Goal: Task Accomplishment & Management: Complete application form

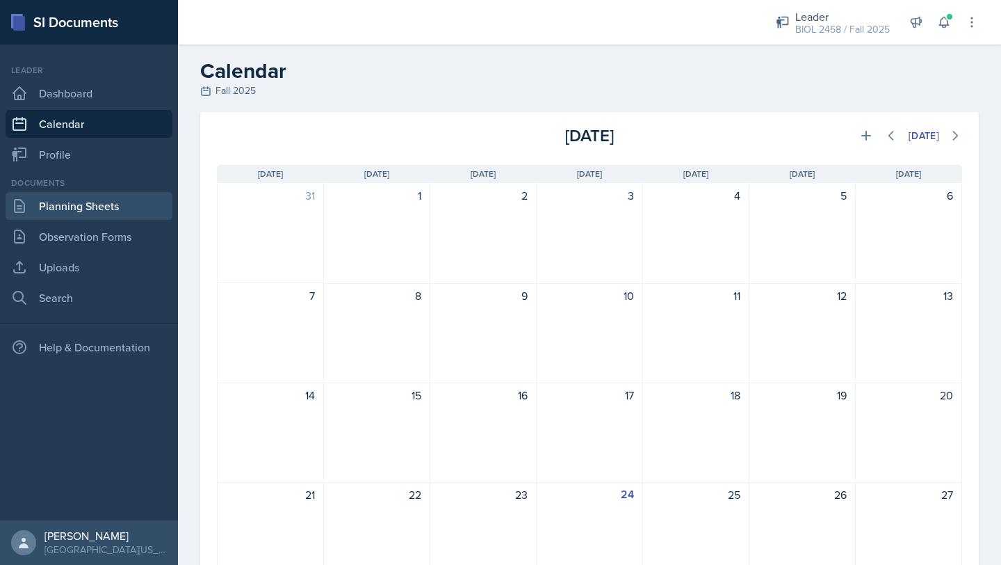
click at [70, 200] on link "Planning Sheets" at bounding box center [89, 206] width 167 height 28
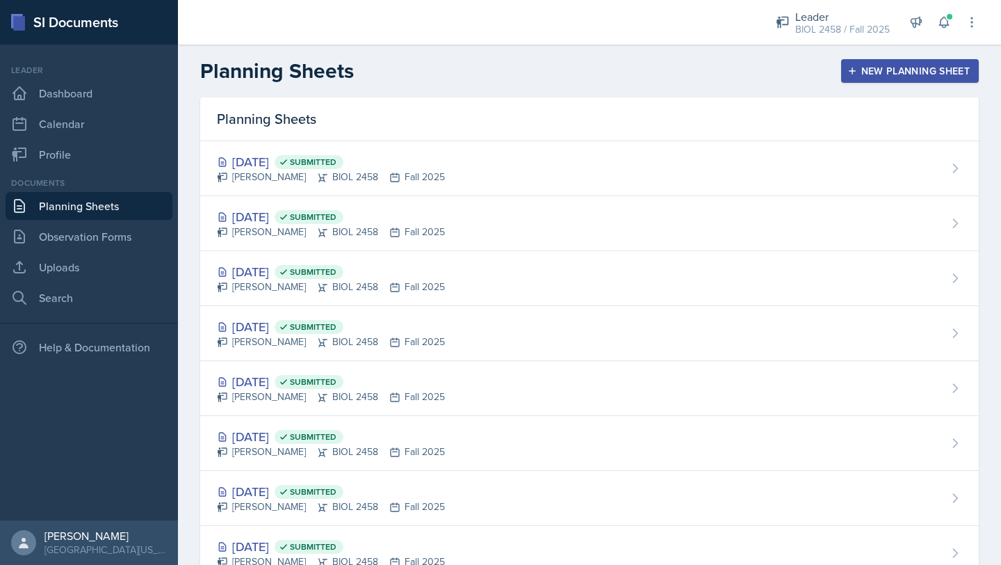
click at [139, 210] on link "Planning Sheets" at bounding box center [89, 206] width 167 height 28
click at [932, 70] on div "New Planning Sheet" at bounding box center [910, 70] width 120 height 11
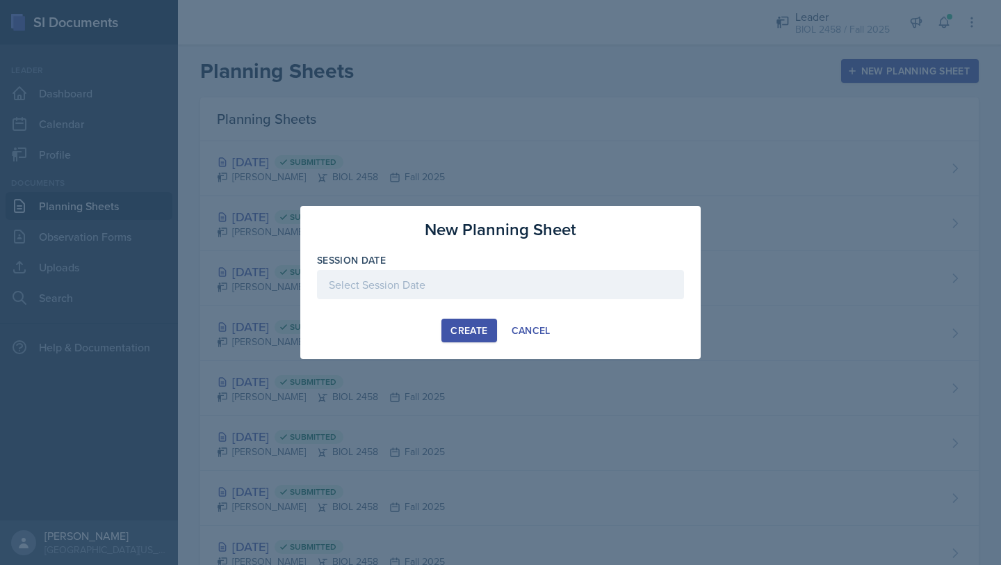
click at [562, 282] on div at bounding box center [500, 284] width 367 height 29
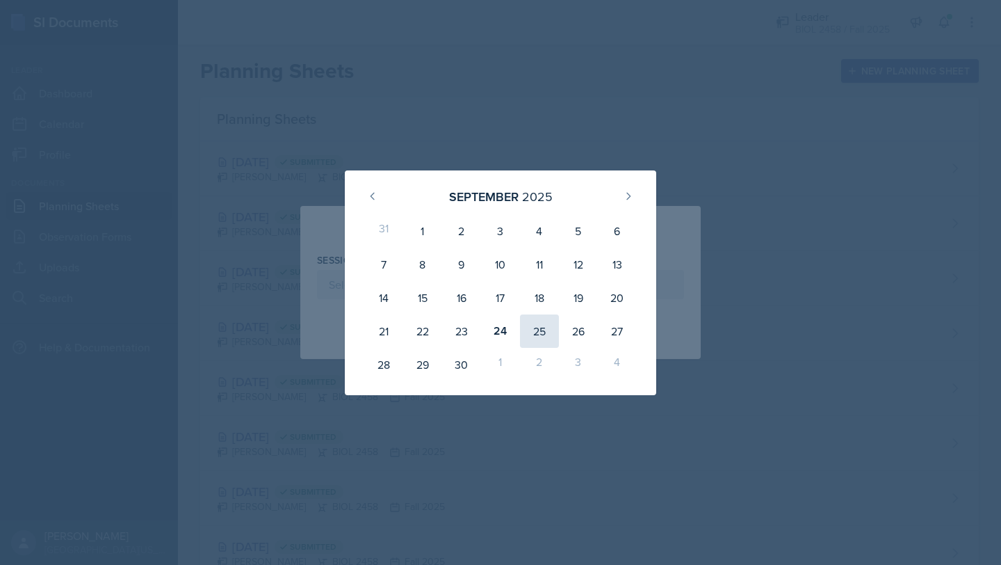
click at [535, 331] on div "25" at bounding box center [539, 330] width 39 height 33
type input "[DATE]"
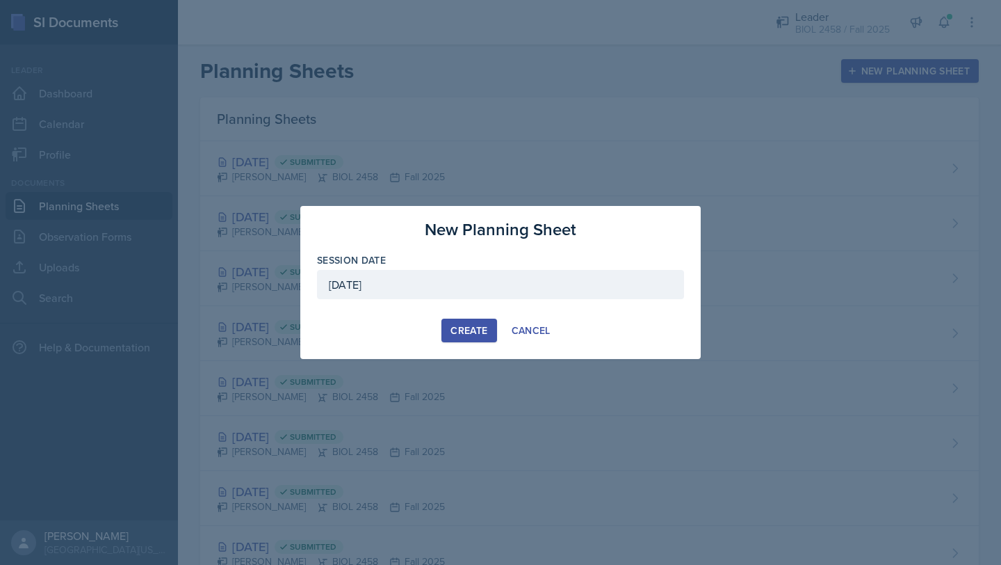
click at [473, 337] on button "Create" at bounding box center [469, 330] width 55 height 24
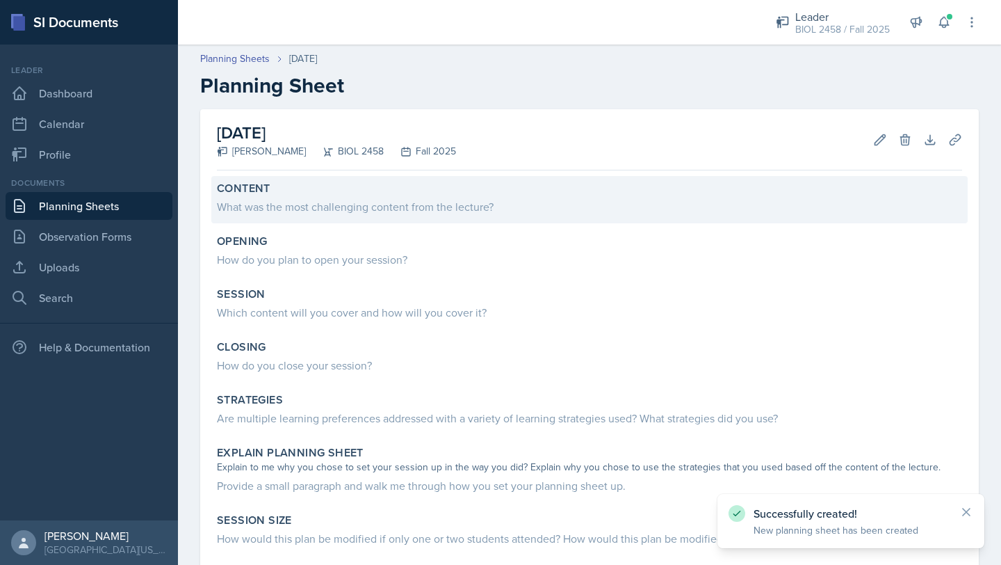
click at [391, 193] on div "Content" at bounding box center [589, 188] width 745 height 14
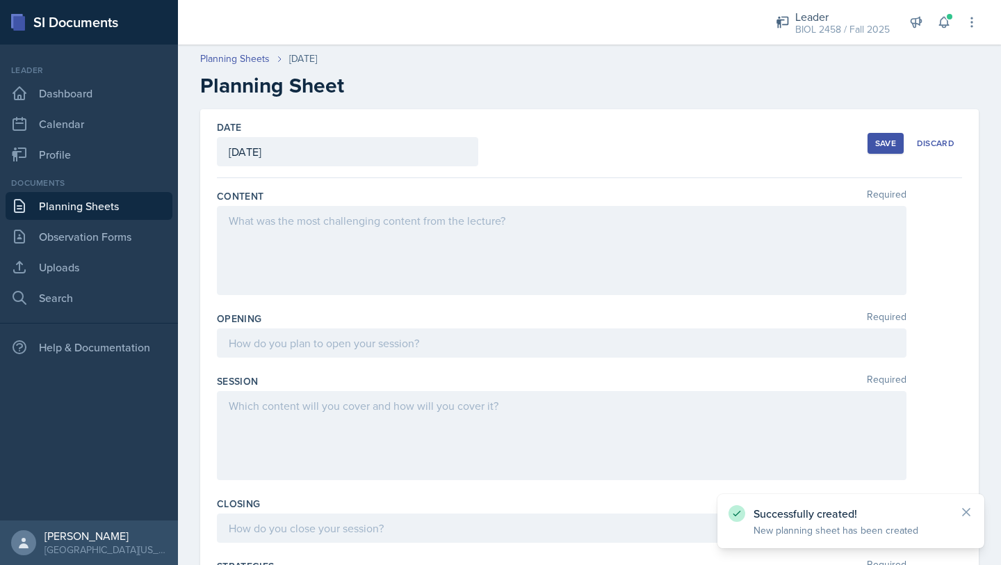
click at [369, 215] on div at bounding box center [562, 250] width 690 height 89
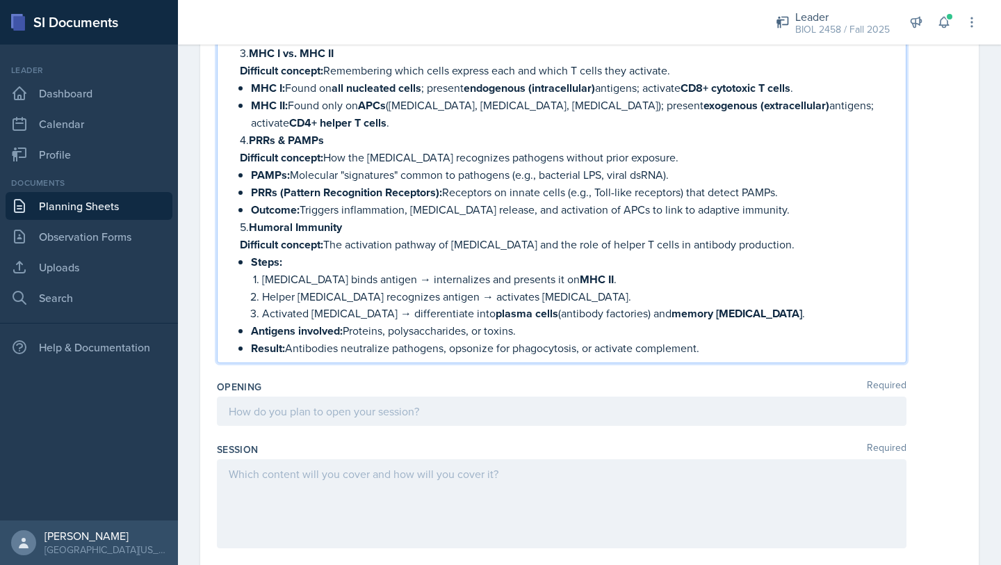
scroll to position [282, 0]
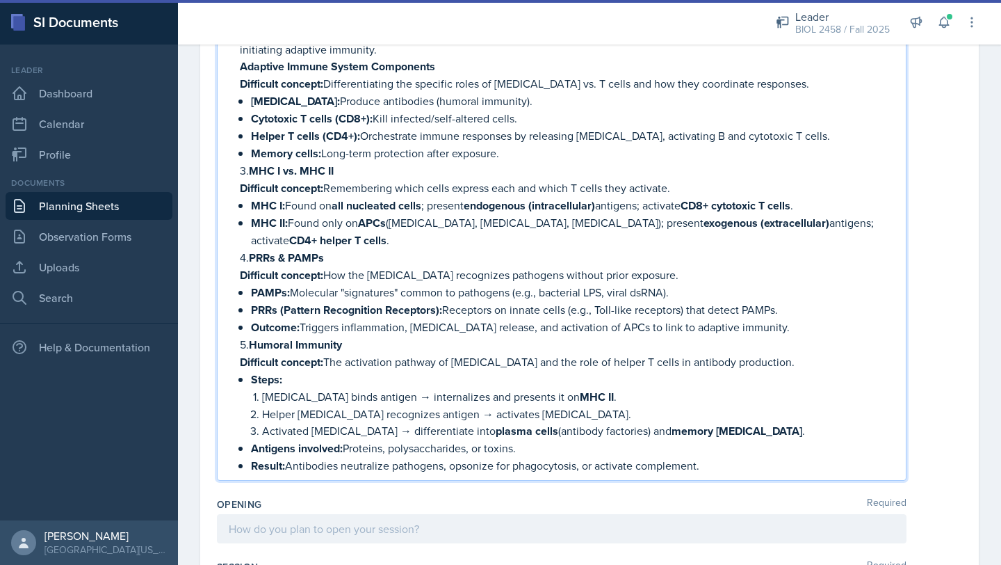
click at [246, 338] on p "5. Humoral Immunity" at bounding box center [567, 344] width 655 height 17
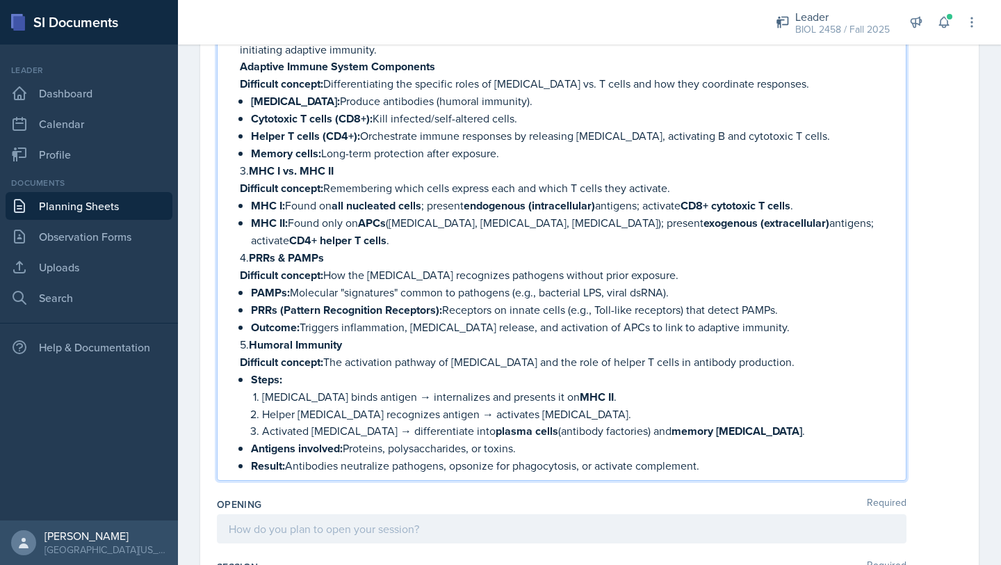
click at [248, 342] on p "5. Humoral Immunity" at bounding box center [567, 344] width 655 height 17
click at [250, 254] on p "4. PRRs & PAMPs" at bounding box center [567, 257] width 655 height 17
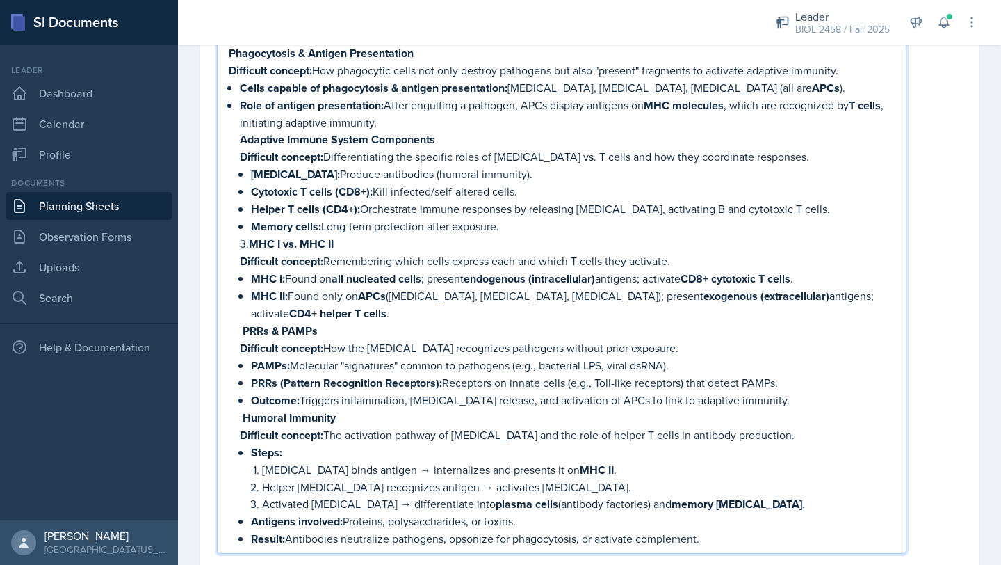
scroll to position [197, 0]
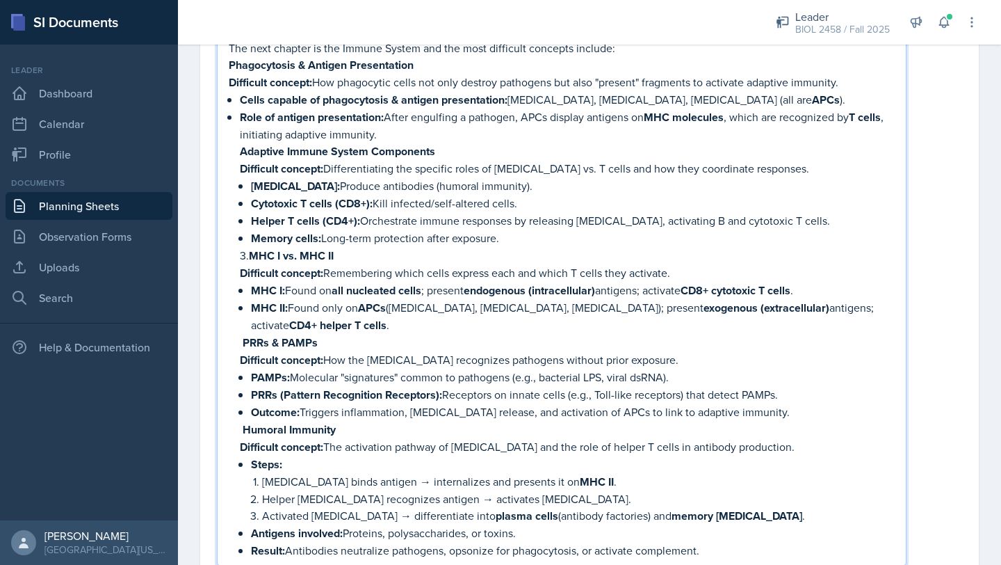
click at [248, 253] on p "3. MHC I vs. MHC II" at bounding box center [567, 255] width 655 height 17
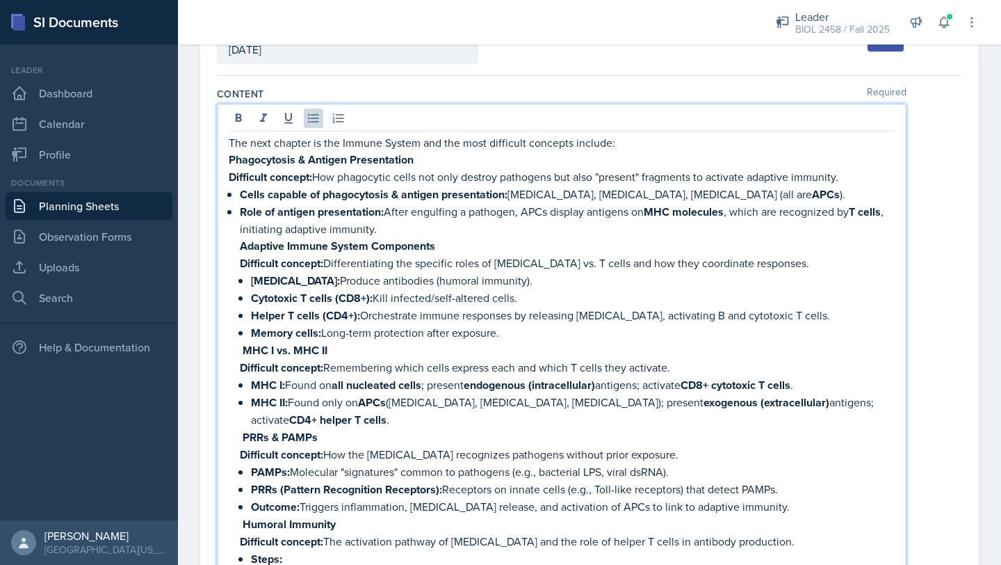
scroll to position [101, 0]
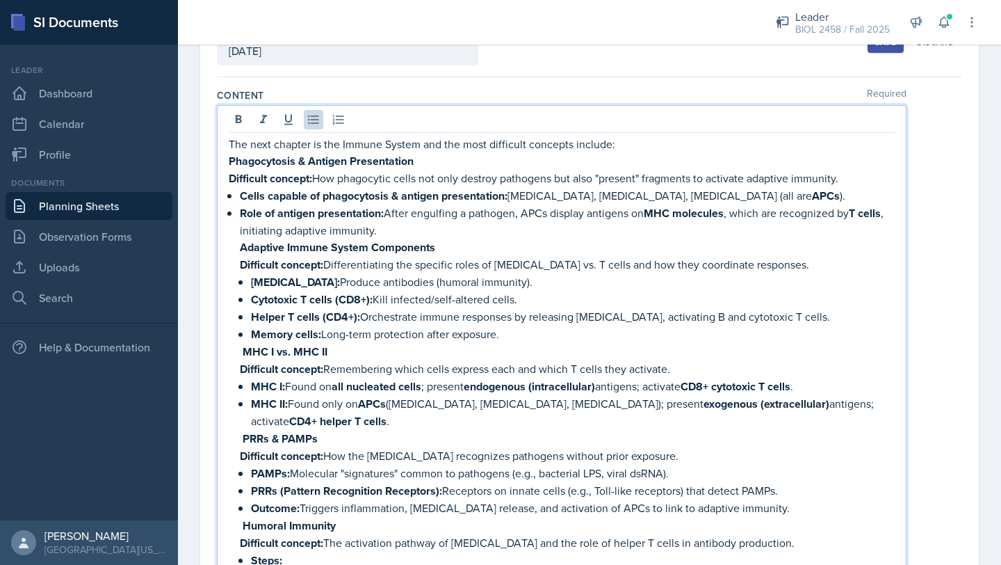
click at [229, 161] on strong "Phagocytosis & Antigen Presentation" at bounding box center [321, 161] width 185 height 16
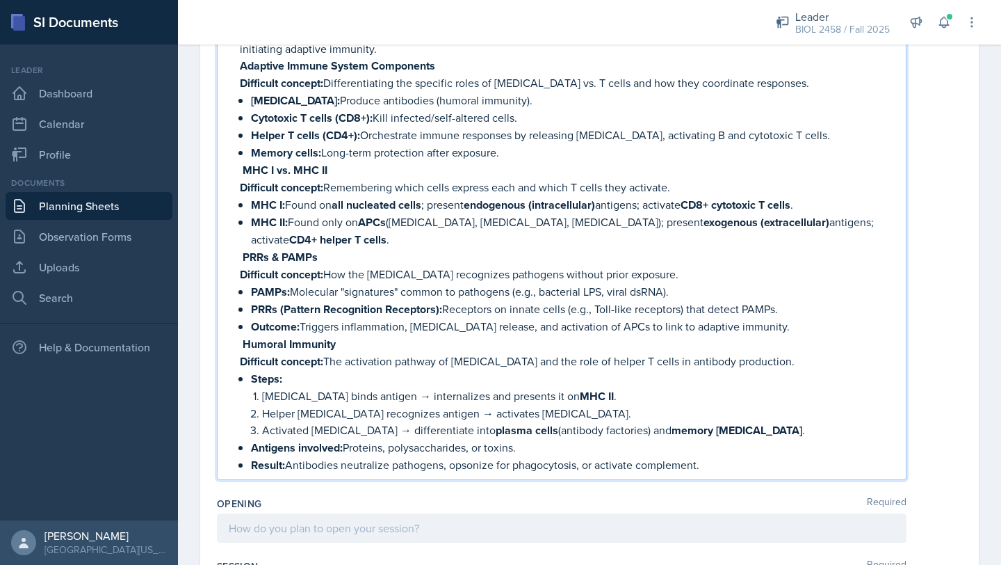
drag, startPoint x: 241, startPoint y: 159, endPoint x: 380, endPoint y: 494, distance: 362.8
click at [380, 494] on div "Content Required The next chapter is the Immune System and the most difficult c…" at bounding box center [589, 525] width 745 height 1258
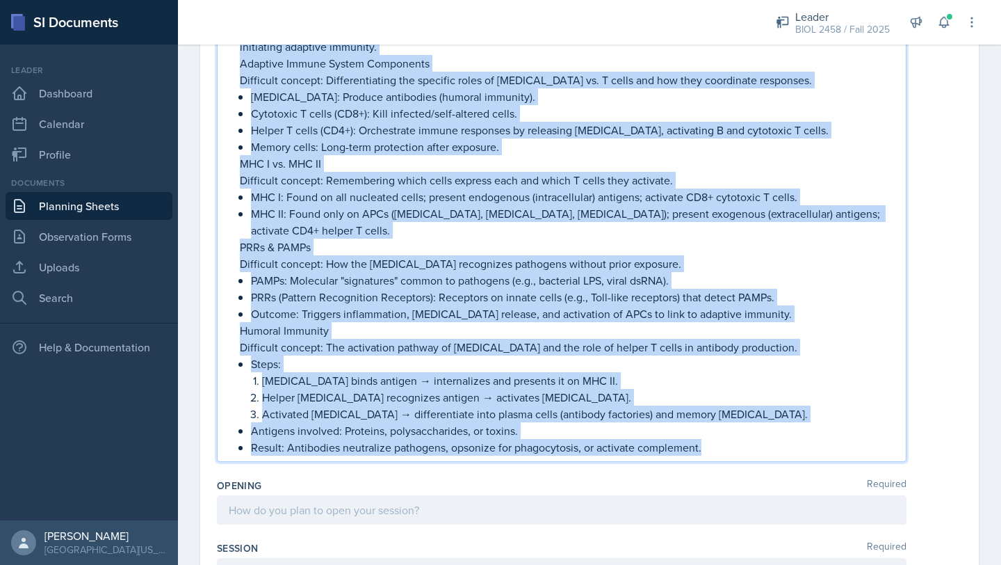
scroll to position [257, 0]
click at [773, 447] on p "Result: Antibodies neutralize pathogens, opsonize for phagocytosis, or activate…" at bounding box center [573, 447] width 644 height 17
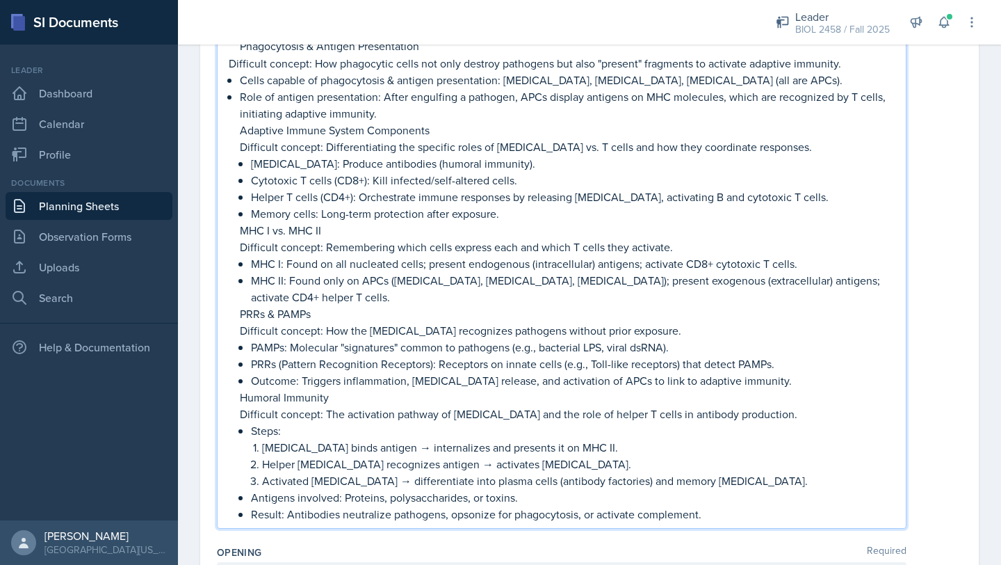
scroll to position [179, 0]
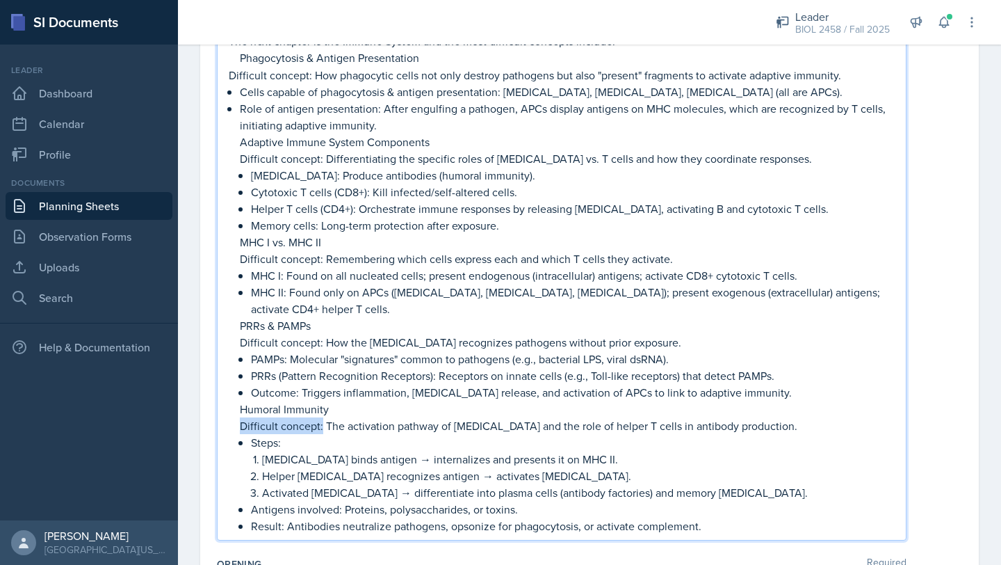
drag, startPoint x: 321, startPoint y: 427, endPoint x: 237, endPoint y: 425, distance: 83.5
click at [237, 425] on div "The next chapter is the Immune System and the most difficult concepts include: …" at bounding box center [562, 283] width 666 height 501
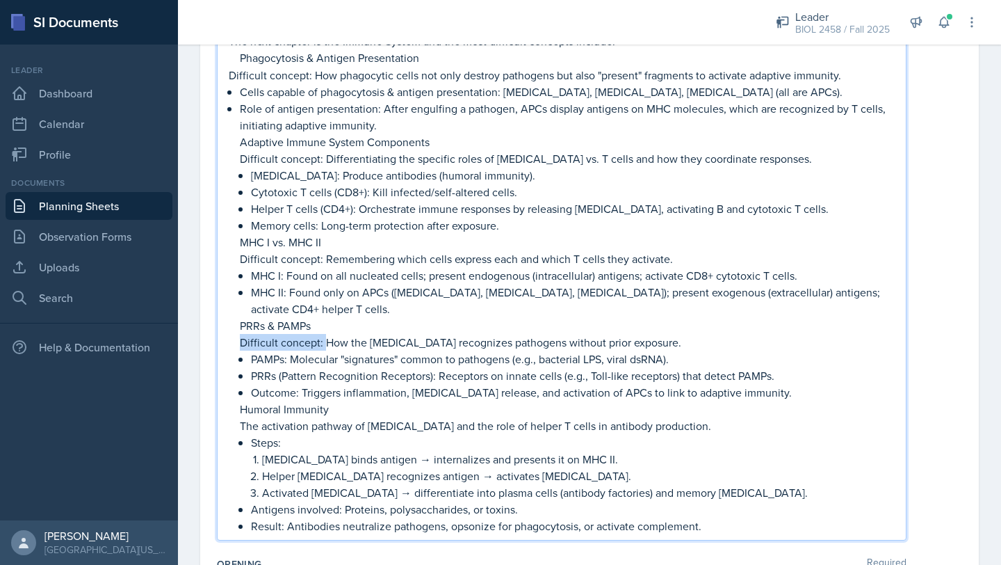
drag, startPoint x: 323, startPoint y: 341, endPoint x: 240, endPoint y: 343, distance: 83.4
click at [240, 343] on p "Difficult concept: How the [MEDICAL_DATA] recognizes pathogens without prior ex…" at bounding box center [567, 342] width 655 height 17
drag, startPoint x: 321, startPoint y: 261, endPoint x: 240, endPoint y: 260, distance: 81.4
click at [240, 260] on p "Difficult concept: Remembering which cells express each and which T cells they …" at bounding box center [567, 258] width 655 height 17
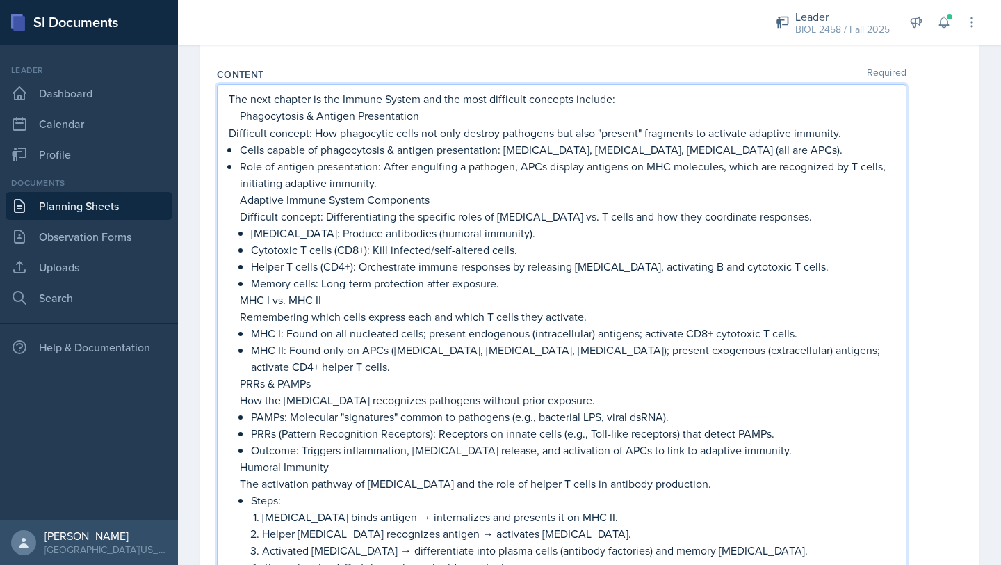
scroll to position [121, 0]
drag, startPoint x: 322, startPoint y: 220, endPoint x: 238, endPoint y: 220, distance: 84.1
click at [238, 220] on div "The next chapter is the Immune System and the most difficult concepts include: …" at bounding box center [562, 341] width 666 height 501
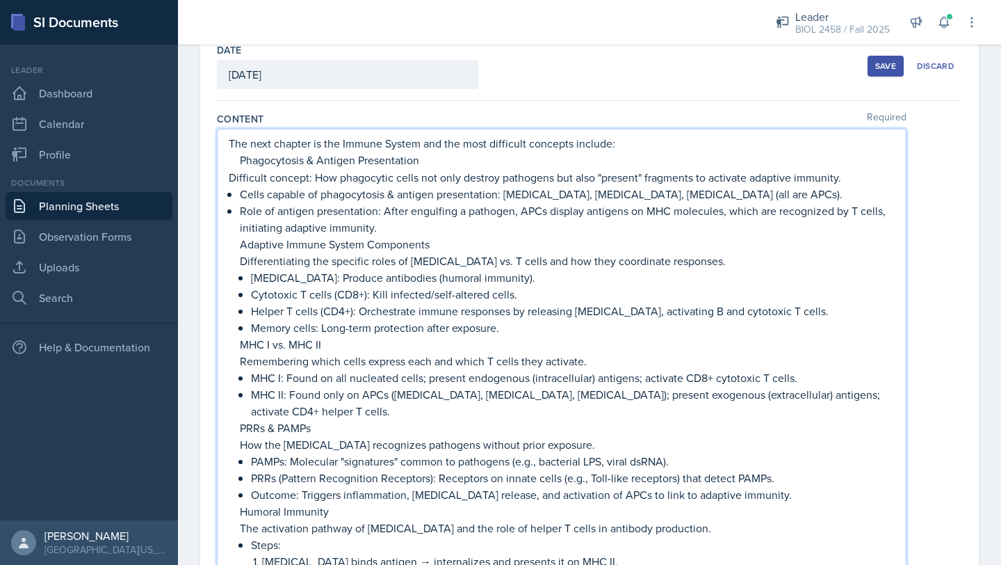
scroll to position [66, 0]
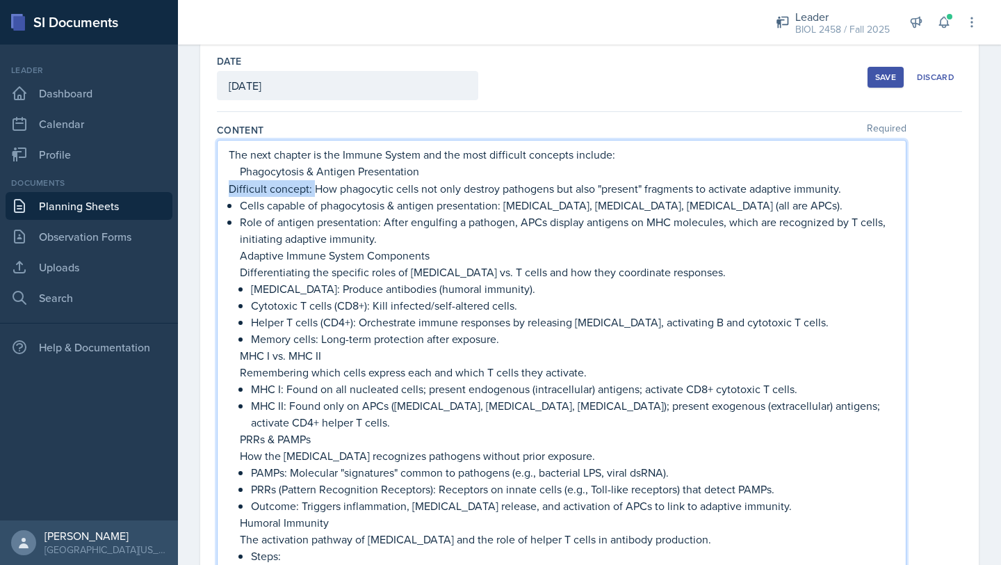
drag, startPoint x: 312, startPoint y: 188, endPoint x: 230, endPoint y: 188, distance: 82.0
click at [230, 188] on p "Difficult concept: How phagocytic cells not only destroy pathogens but also "pr…" at bounding box center [562, 188] width 666 height 17
click at [556, 184] on p "How phagocytic cells not only destroy pathogens but also "present" fragments to…" at bounding box center [562, 188] width 666 height 17
click at [517, 190] on p "How phagocytic cells not only destroy pathogens but also "present fragments to …" at bounding box center [562, 188] width 666 height 17
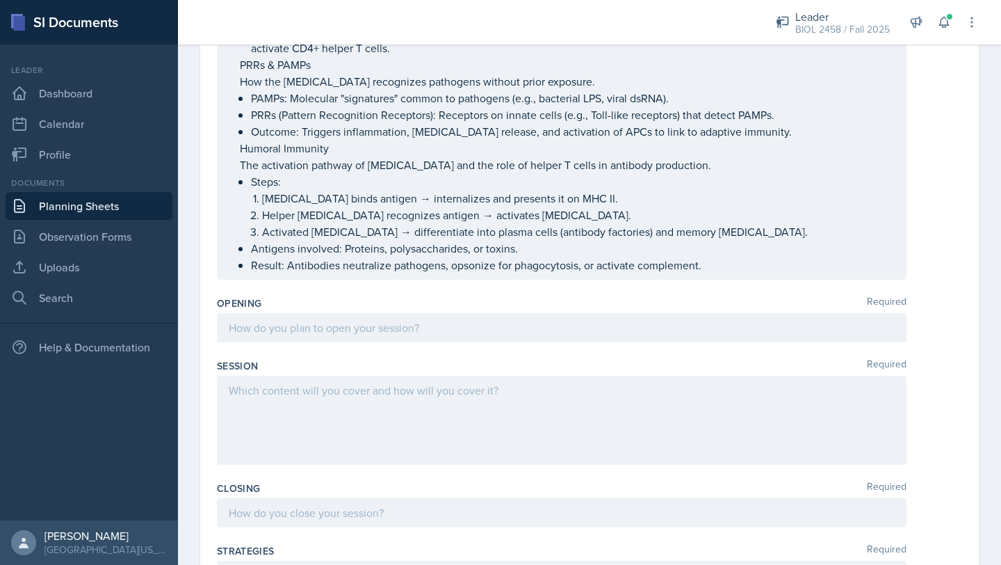
click at [593, 337] on div at bounding box center [562, 327] width 690 height 29
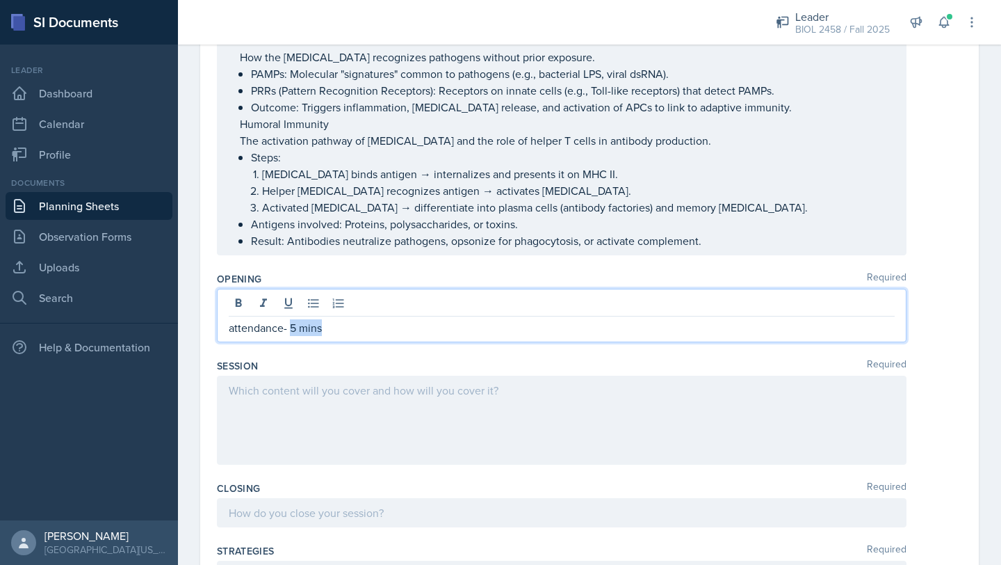
drag, startPoint x: 291, startPoint y: 329, endPoint x: 320, endPoint y: 330, distance: 28.5
click at [320, 330] on p "attendance- 5 mins" at bounding box center [562, 327] width 666 height 17
click at [293, 306] on icon at bounding box center [289, 303] width 14 height 14
click at [349, 323] on p "attendance- 5 mins" at bounding box center [562, 327] width 666 height 17
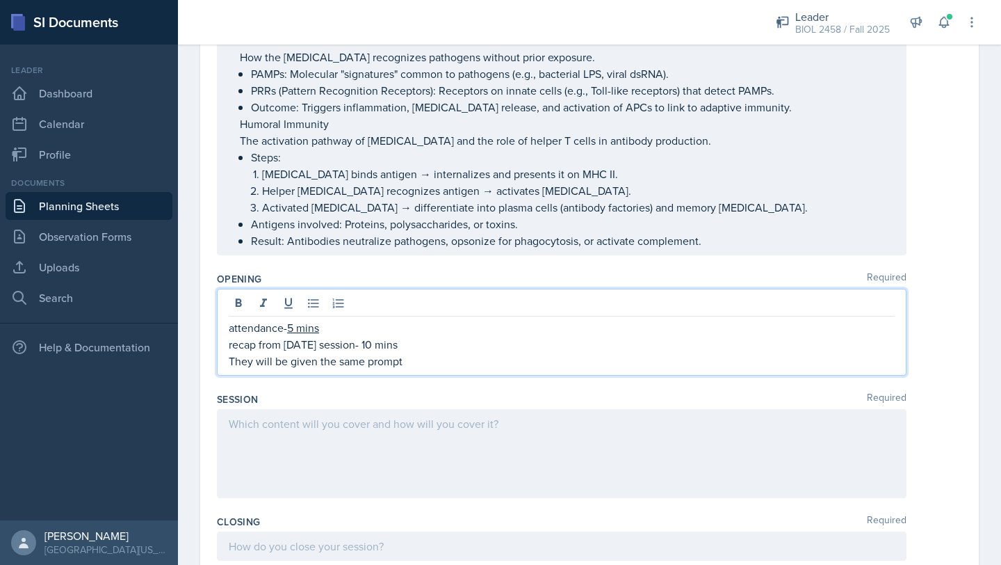
click at [378, 346] on p "recap from [DATE] session- 10 mins" at bounding box center [562, 344] width 666 height 17
click at [414, 361] on p "They will be given the same prompt" at bounding box center [562, 361] width 666 height 17
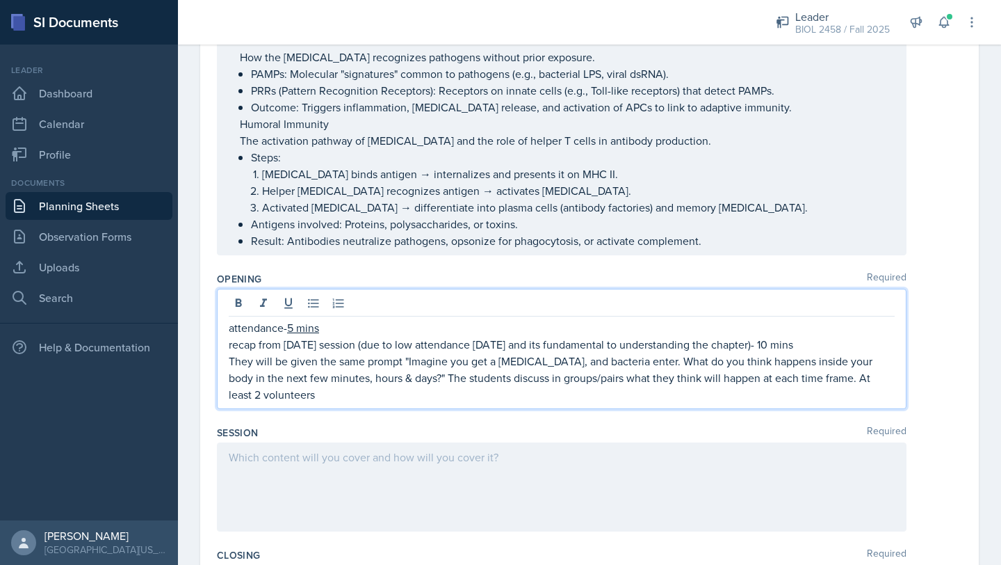
click at [840, 382] on p "They will be given the same prompt "Imagine you get a [MEDICAL_DATA], and bacte…" at bounding box center [562, 378] width 666 height 50
click at [815, 380] on p "They will be given the same prompt "Imagine you get a [MEDICAL_DATA], and bacte…" at bounding box center [562, 378] width 666 height 50
click at [886, 384] on p "They will be given the same prompt "Imagine you get a [MEDICAL_DATA], and bacte…" at bounding box center [562, 378] width 666 height 50
drag, startPoint x: 798, startPoint y: 343, endPoint x: 822, endPoint y: 346, distance: 23.8
click at [822, 346] on p "recap from [DATE] session (due to low attendance [DATE] and its fundamental to …" at bounding box center [562, 344] width 666 height 17
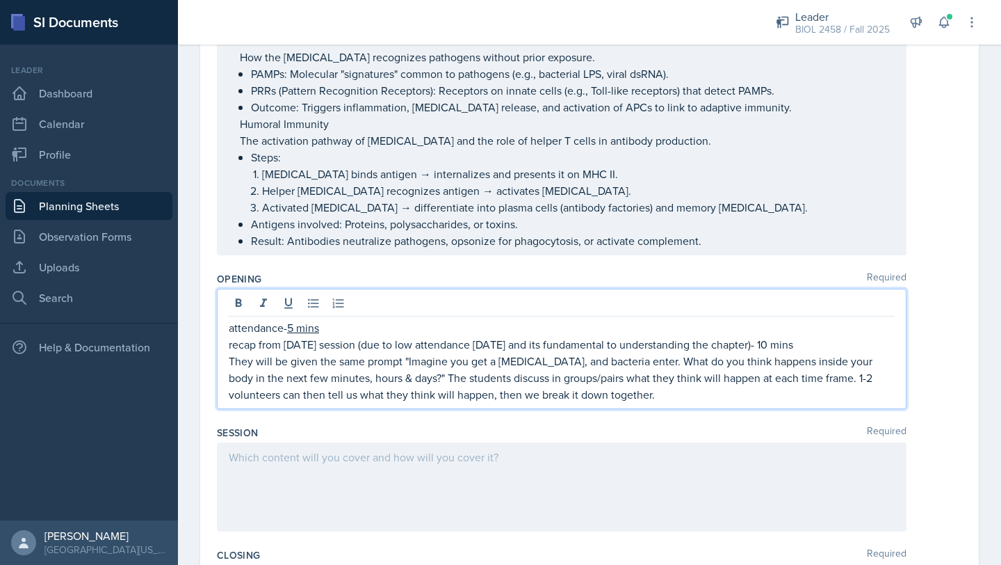
click at [800, 357] on p "They will be given the same prompt "Imagine you get a [MEDICAL_DATA], and bacte…" at bounding box center [562, 378] width 666 height 50
click at [799, 346] on p "recap from [DATE] session (due to low attendance [DATE] and its fundamental to …" at bounding box center [562, 344] width 666 height 17
click at [797, 346] on p "recap from [DATE] session (due to low attendance [DATE] and its fundamental to …" at bounding box center [562, 344] width 666 height 17
drag, startPoint x: 797, startPoint y: 346, endPoint x: 848, endPoint y: 345, distance: 51.5
click at [848, 345] on p "recap from [DATE] session (due to low attendance [DATE] and its fundamental to …" at bounding box center [562, 344] width 666 height 17
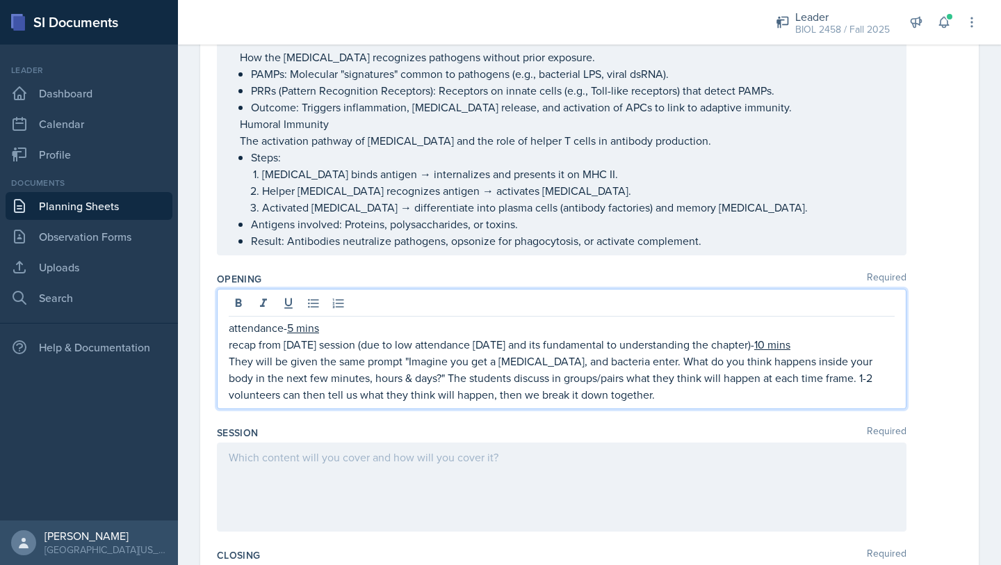
click at [646, 398] on p "They will be given the same prompt "Imagine you get a [MEDICAL_DATA], and bacte…" at bounding box center [562, 378] width 666 height 50
click at [580, 460] on div at bounding box center [562, 486] width 690 height 89
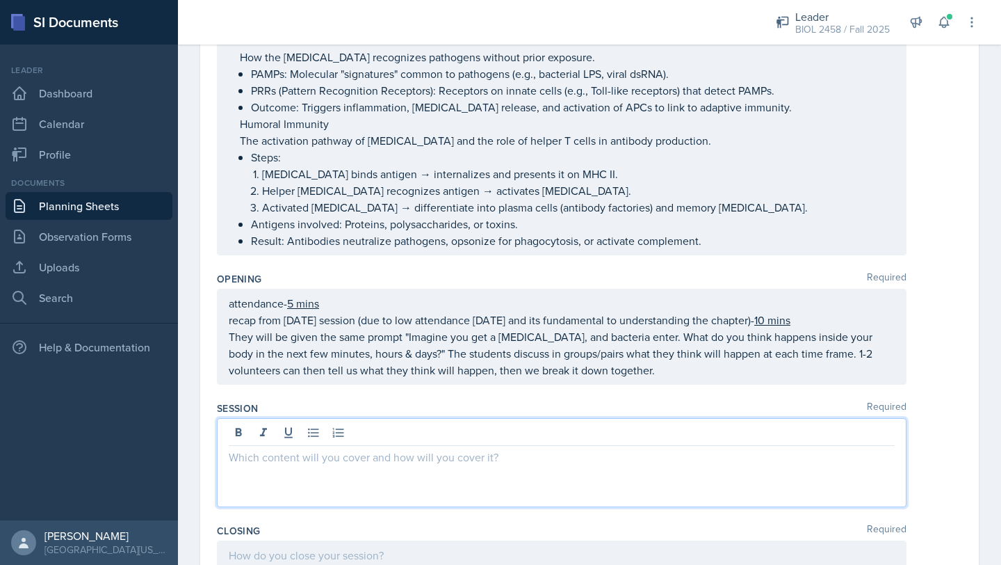
scroll to position [440, 0]
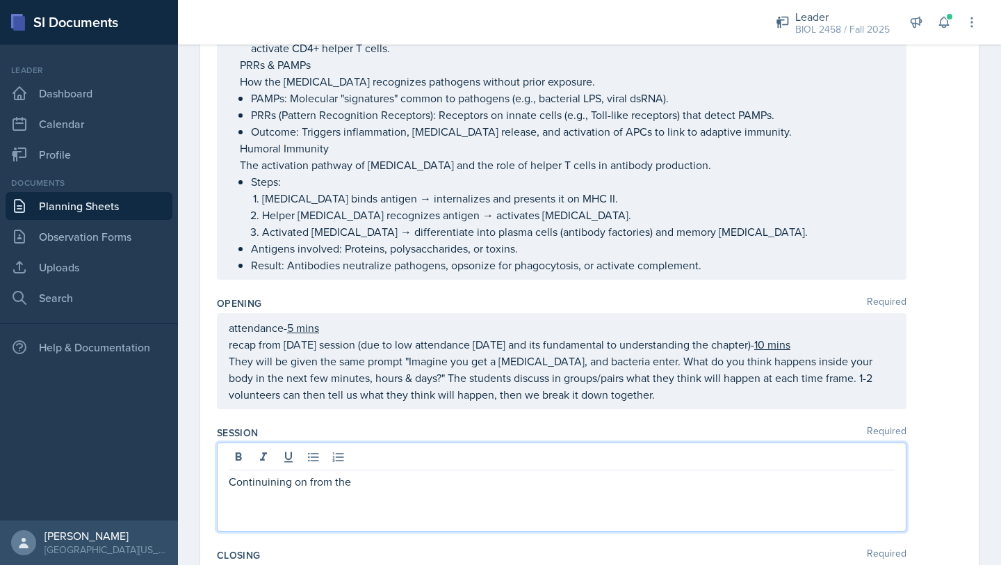
click at [277, 484] on p "Continuining on from the" at bounding box center [562, 481] width 666 height 17
click at [359, 482] on p "Continuing on from the" at bounding box center [562, 481] width 666 height 17
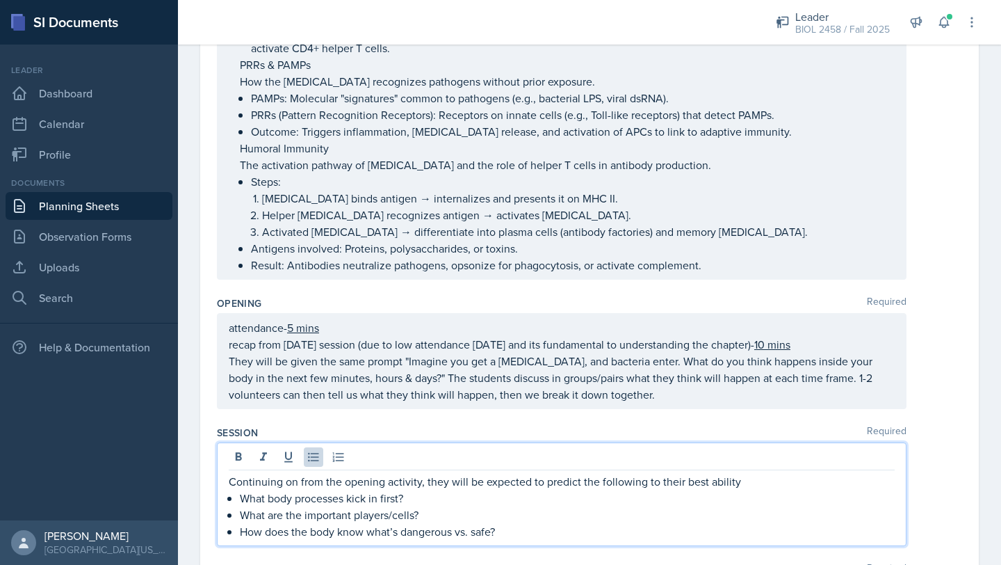
click at [514, 528] on p "How does the body know what’s dangerous vs. safe?" at bounding box center [567, 531] width 655 height 17
drag, startPoint x: 543, startPoint y: 482, endPoint x: 578, endPoint y: 484, distance: 34.8
click at [578, 484] on p "Continuing on from the opening activity, they will be expected to predict the f…" at bounding box center [562, 481] width 666 height 17
click at [239, 457] on icon at bounding box center [239, 457] width 14 height 14
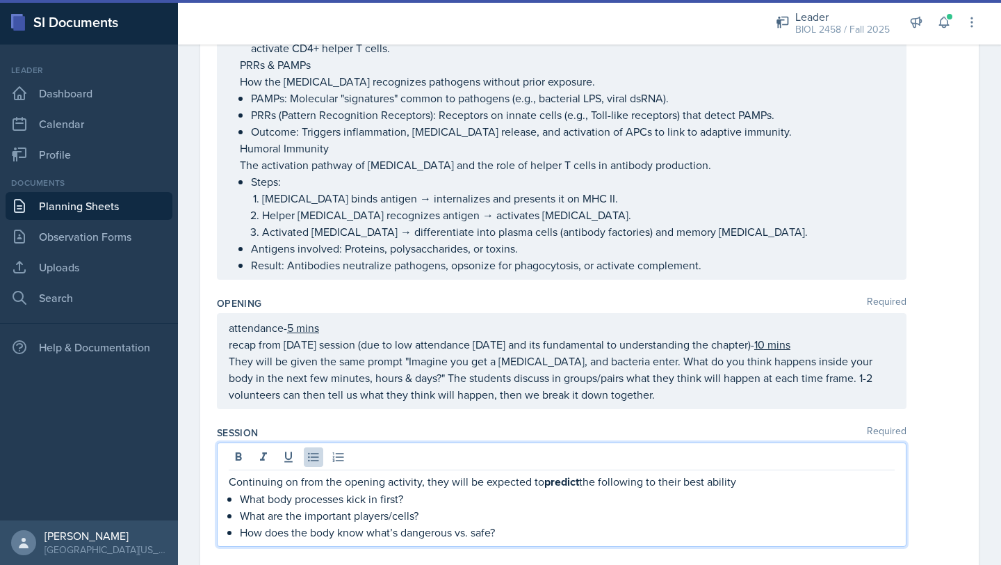
click at [531, 514] on p "What are the important players/cells?" at bounding box center [567, 515] width 655 height 17
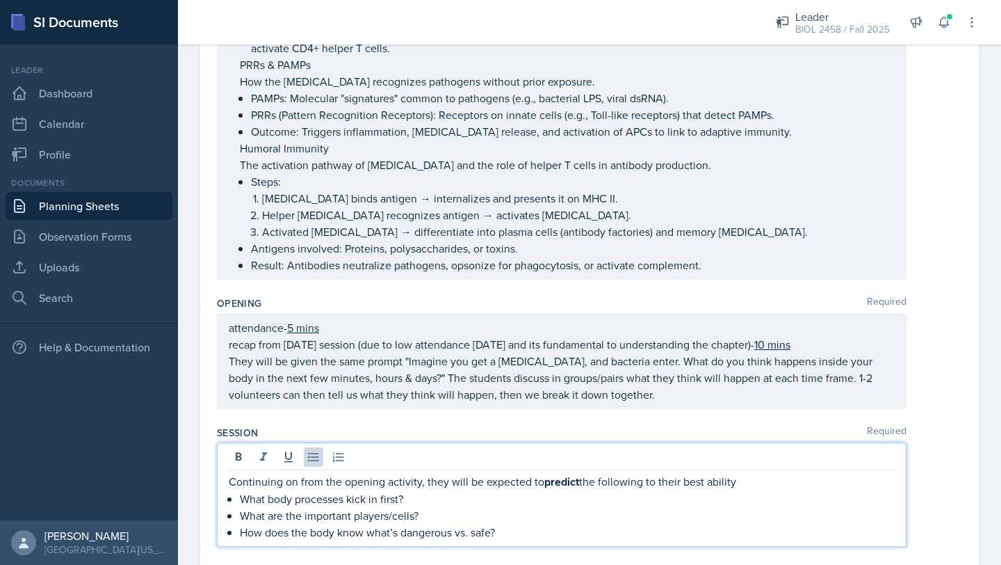
click at [514, 528] on p "How does the body know what’s dangerous vs. safe?" at bounding box center [567, 532] width 655 height 17
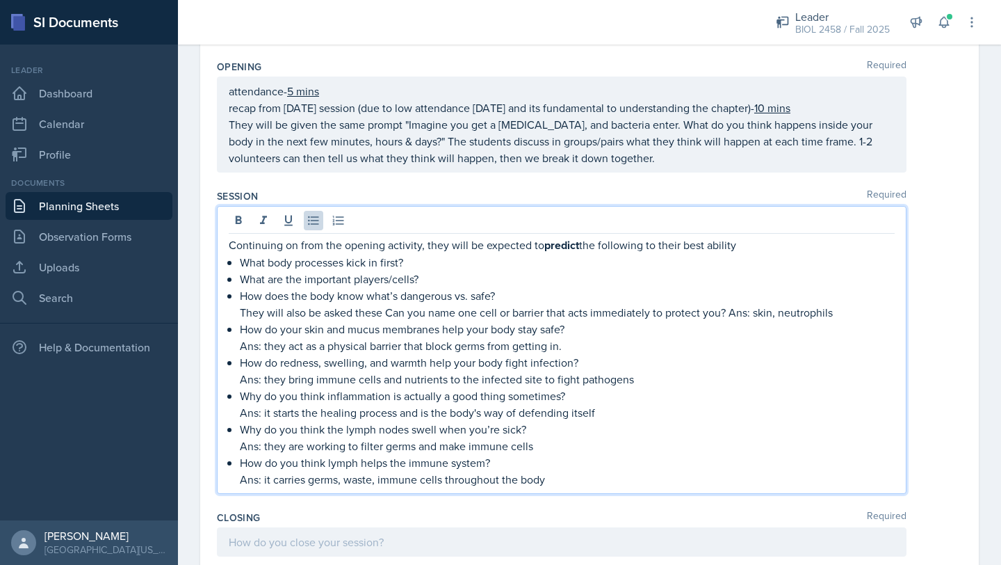
scroll to position [681, 0]
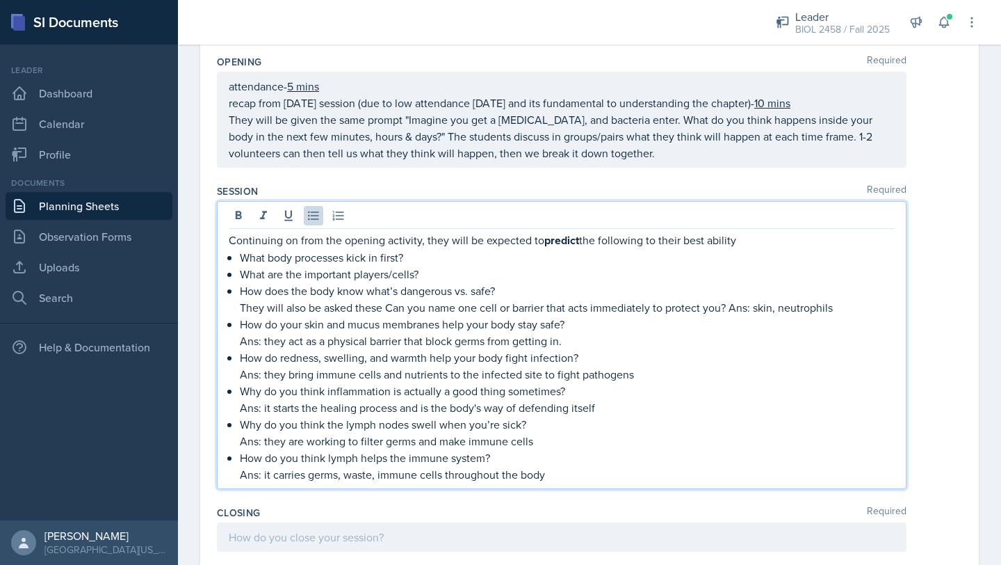
click at [383, 308] on p "They will also be asked these Can you name one cell or barrier that acts immedi…" at bounding box center [567, 307] width 655 height 17
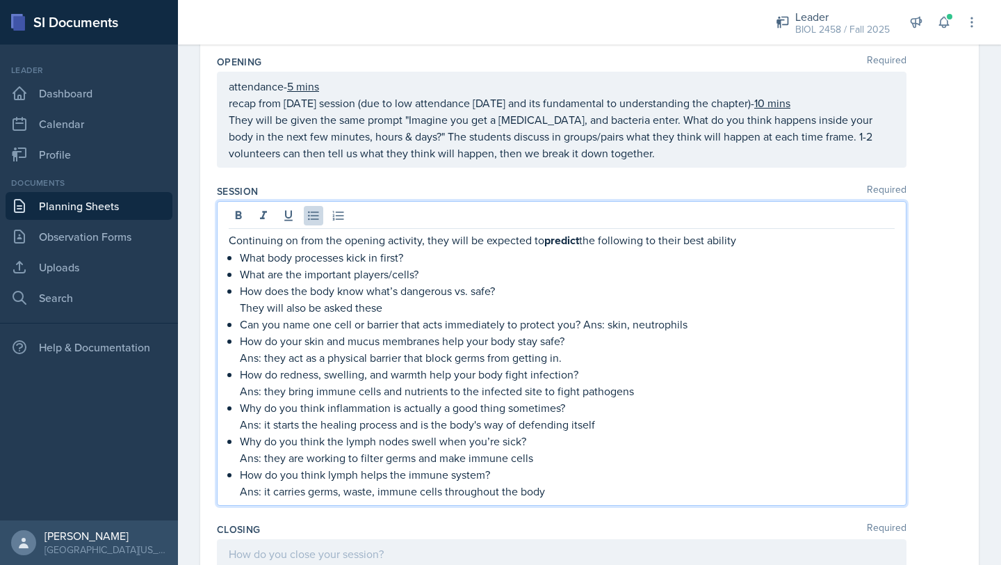
click at [396, 301] on p "They will also be asked these" at bounding box center [567, 307] width 655 height 17
click at [506, 292] on p "How does the body know what’s dangerous vs. safe?" at bounding box center [567, 290] width 655 height 17
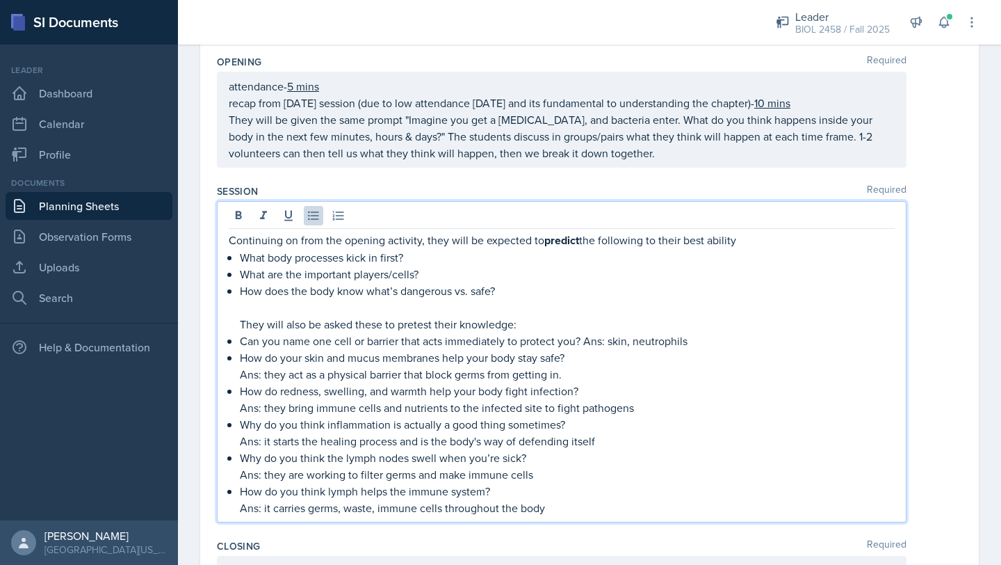
drag, startPoint x: 239, startPoint y: 257, endPoint x: 537, endPoint y: 291, distance: 299.5
click at [537, 291] on ul "What body processes kick in first? What are the important players/cells? How do…" at bounding box center [567, 382] width 655 height 267
copy ul "What body processes kick in first? What are the important players/cells? How do…"
click at [418, 253] on p "What body processes kick in first?" at bounding box center [567, 257] width 655 height 17
click at [441, 270] on p "What are the important players/cells?" at bounding box center [567, 274] width 655 height 17
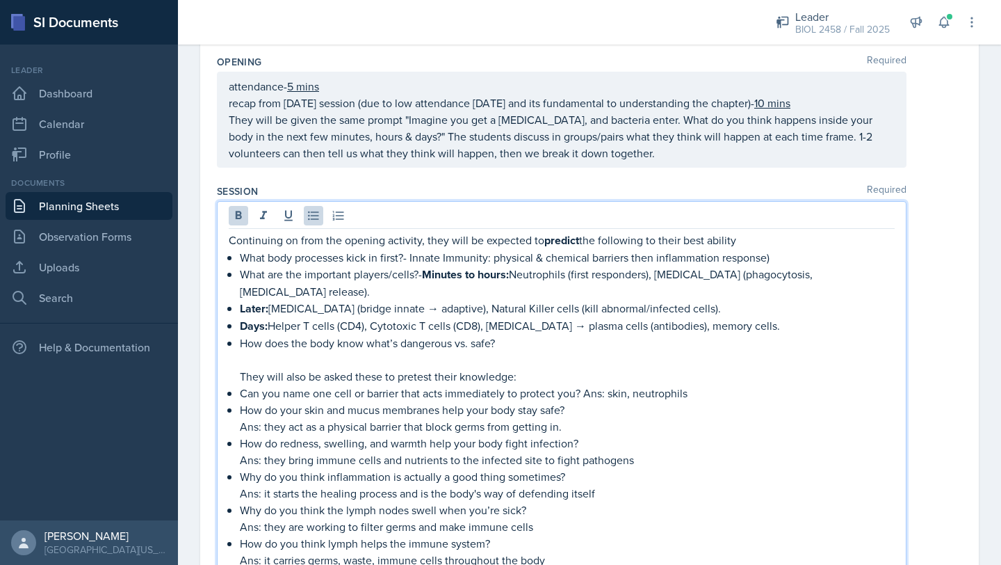
click at [238, 287] on div "Continuing on from the opening activity, they will be expected to predict the f…" at bounding box center [562, 400] width 666 height 337
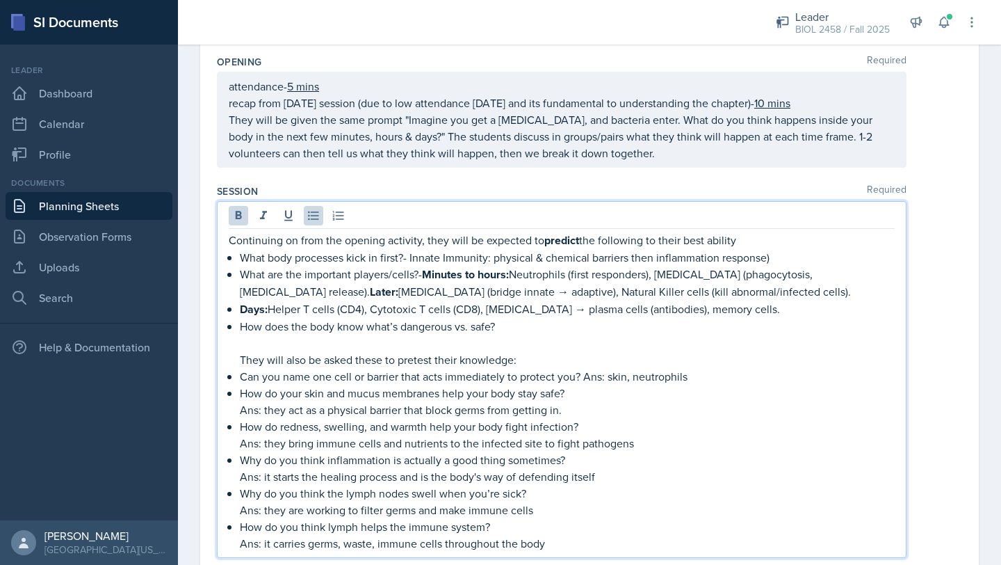
click at [236, 306] on div "Continuing on from the opening activity, they will be expected to predict the f…" at bounding box center [562, 392] width 666 height 320
drag, startPoint x: 426, startPoint y: 276, endPoint x: 512, endPoint y: 277, distance: 86.2
click at [509, 277] on strong "Minutes to hours:" at bounding box center [465, 274] width 87 height 16
click at [248, 213] on div at bounding box center [562, 217] width 666 height 23
click at [244, 213] on icon at bounding box center [239, 216] width 14 height 14
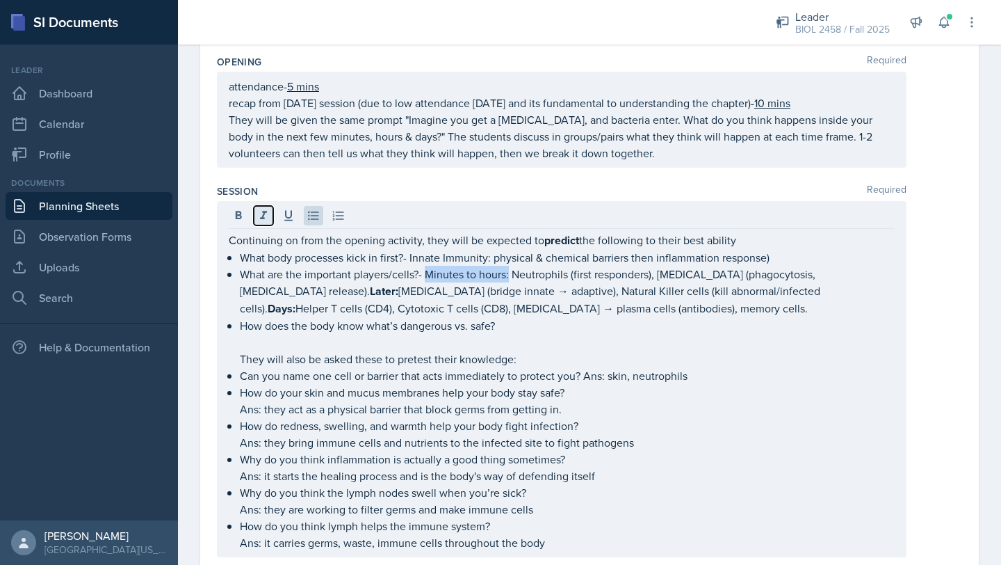
click at [264, 213] on icon at bounding box center [263, 215] width 7 height 8
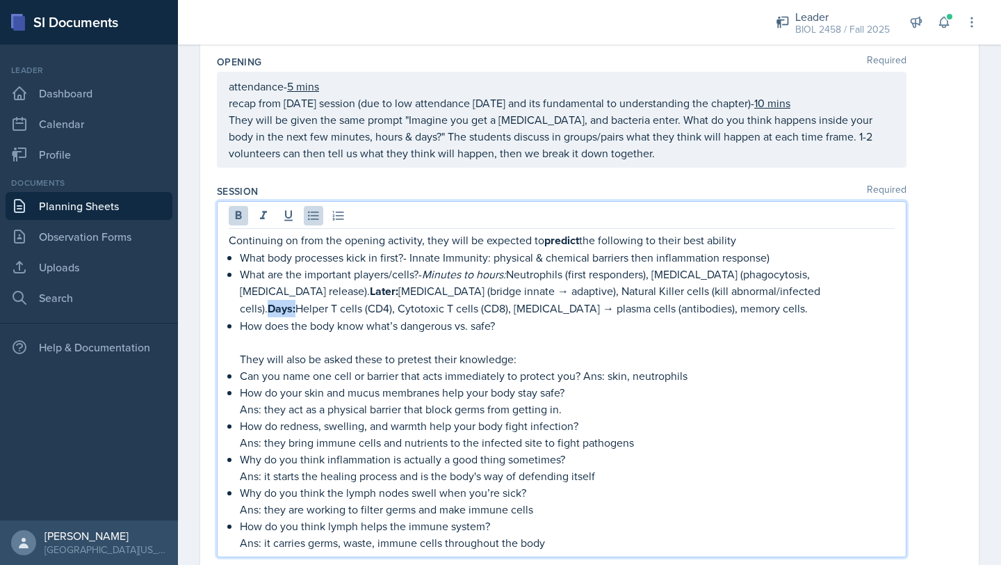
drag, startPoint x: 707, startPoint y: 291, endPoint x: 734, endPoint y: 291, distance: 27.1
click at [734, 291] on p "What are the important players/cells?- Minutes to hours: Neutrophils (first res…" at bounding box center [567, 291] width 655 height 51
click at [237, 219] on icon at bounding box center [239, 216] width 14 height 14
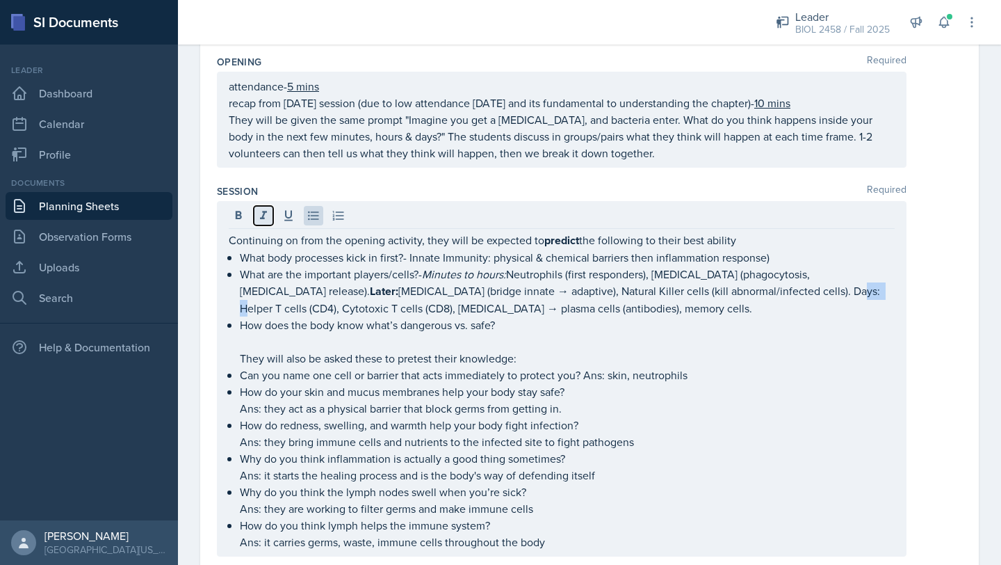
click at [270, 219] on icon at bounding box center [264, 216] width 14 height 14
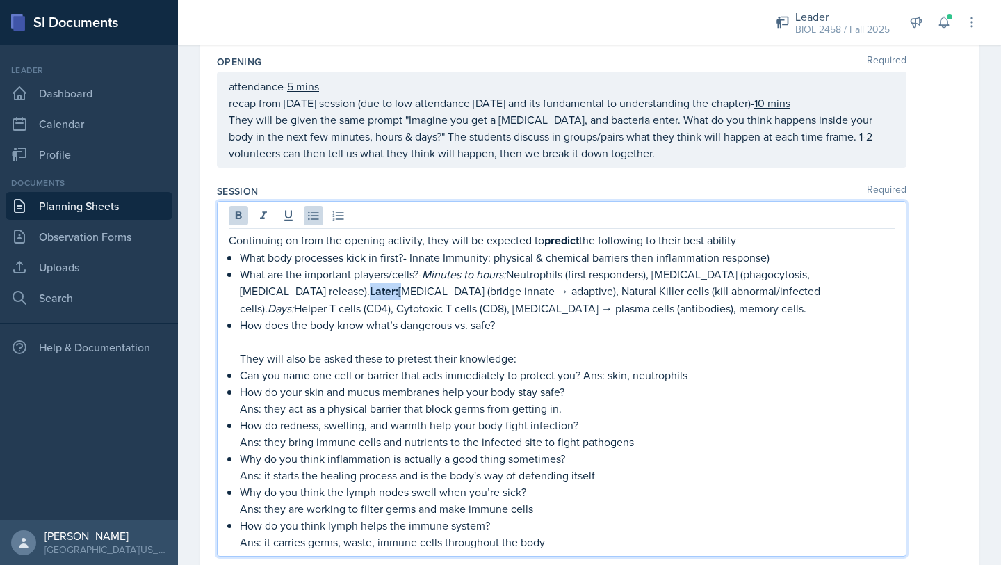
drag, startPoint x: 241, startPoint y: 296, endPoint x: 271, endPoint y: 296, distance: 29.9
click at [271, 296] on p "What are the important players/cells?- Minutes to hours: Neutrophils (first res…" at bounding box center [567, 291] width 655 height 51
click at [238, 220] on icon at bounding box center [239, 216] width 14 height 14
click at [257, 216] on icon at bounding box center [264, 216] width 14 height 14
click at [532, 327] on p "How does the body know what’s dangerous vs. safe?" at bounding box center [567, 324] width 655 height 17
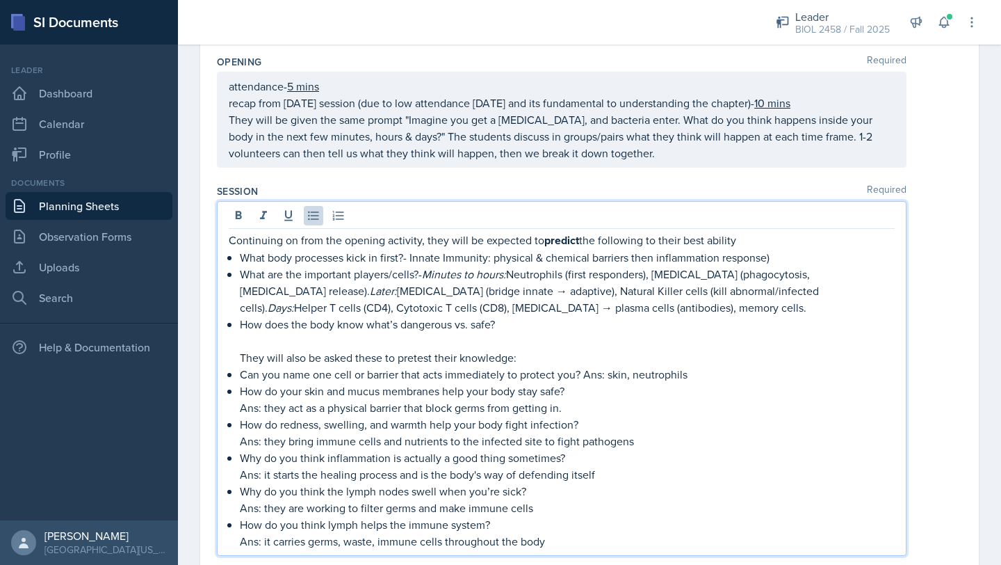
click at [421, 293] on p "What are the important players/cells?- Minutes to hours: Neutrophils (first res…" at bounding box center [567, 291] width 655 height 50
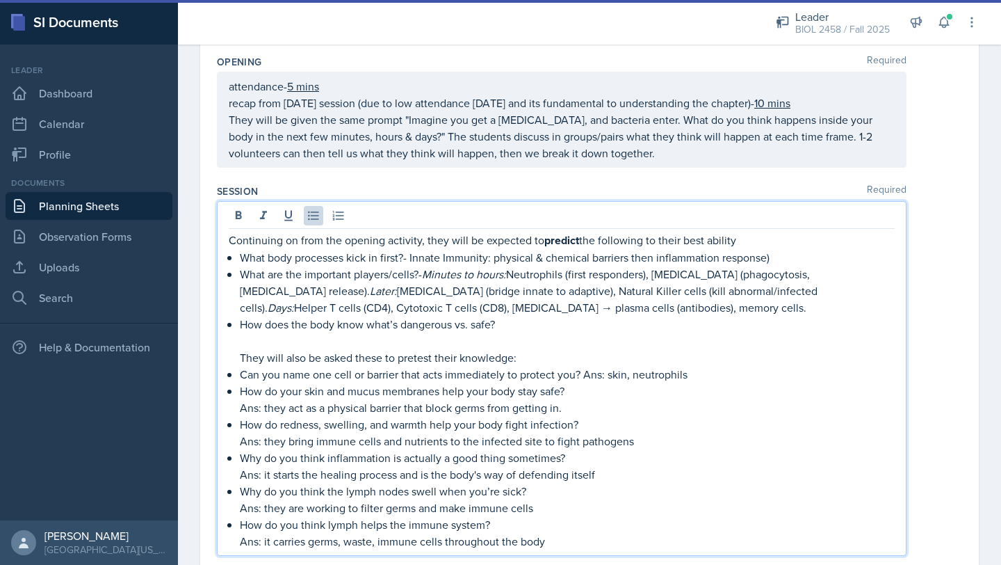
click at [340, 309] on p "What are the important players/cells?- Minutes to hours: Neutrophils (first res…" at bounding box center [567, 291] width 655 height 50
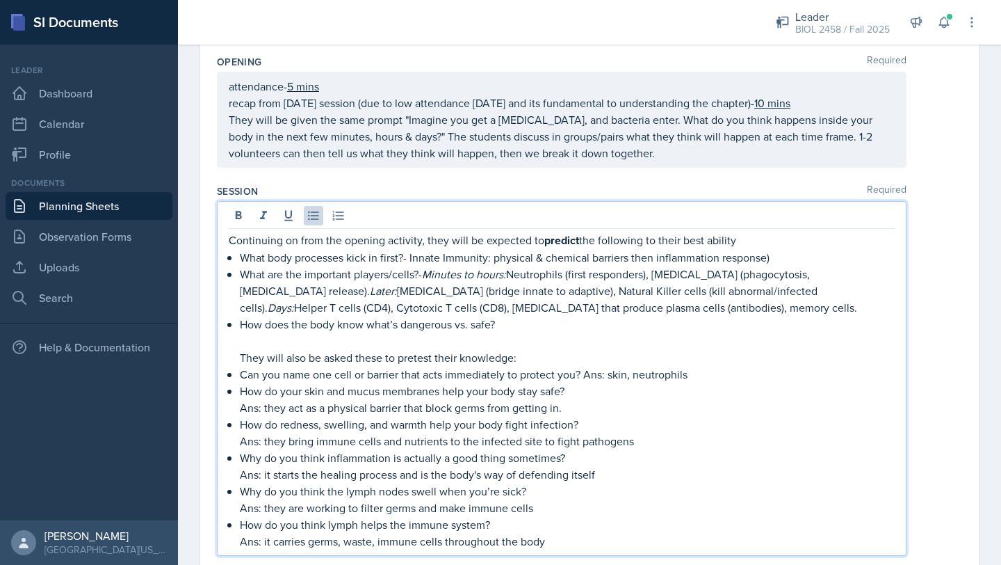
click at [509, 325] on p "How does the body know what’s dangerous vs. safe?" at bounding box center [567, 324] width 655 height 17
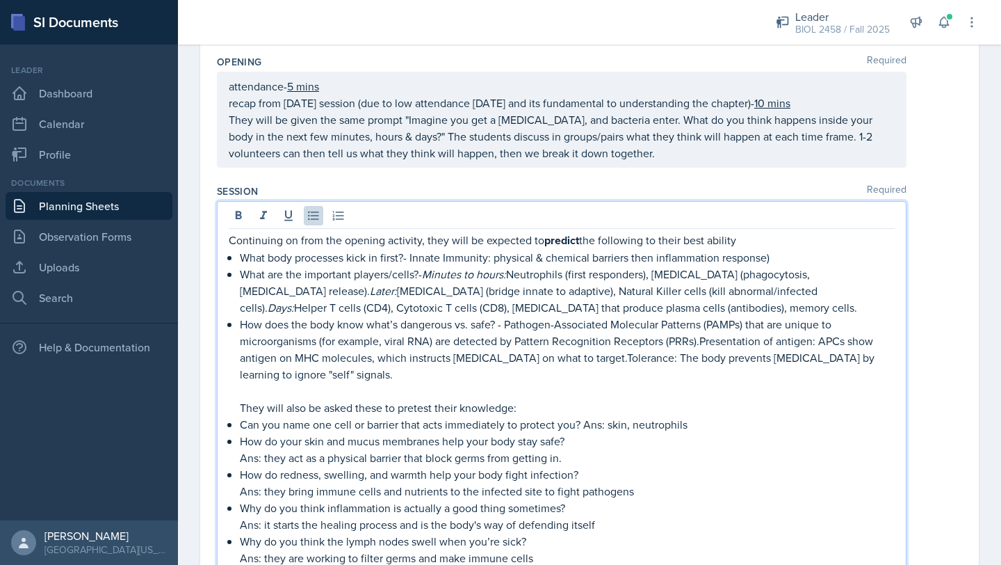
click at [700, 343] on p "How does the body know what’s dangerous vs. safe? - Pathogen-Associated Molecul…" at bounding box center [567, 349] width 655 height 67
click at [612, 359] on p "How does the body know what’s dangerous vs. safe? - Pathogen-Associated Molecul…" at bounding box center [567, 349] width 655 height 67
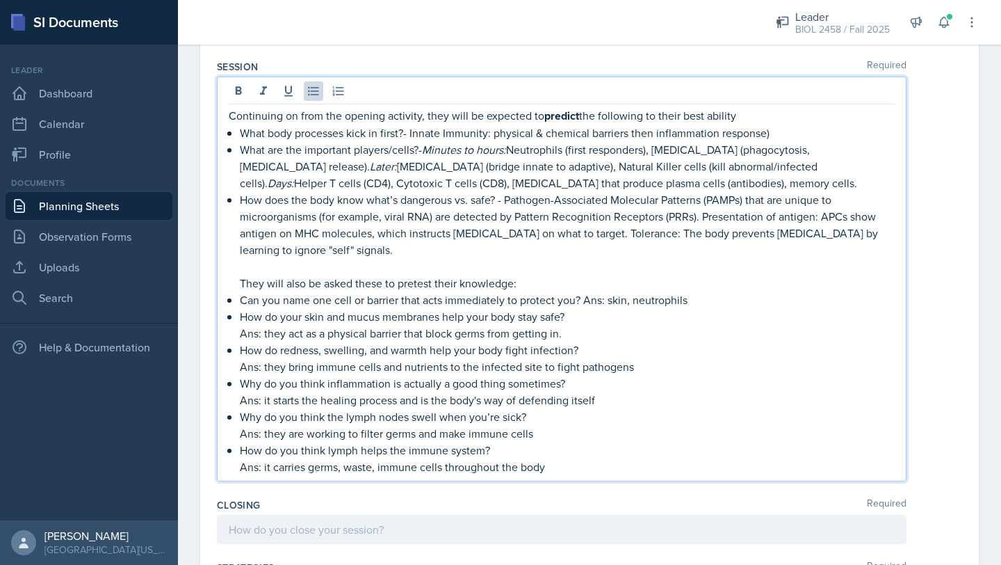
scroll to position [804, 0]
click at [557, 467] on p "Ans: it carries germs, waste, immune cells throughout the body" at bounding box center [567, 468] width 655 height 17
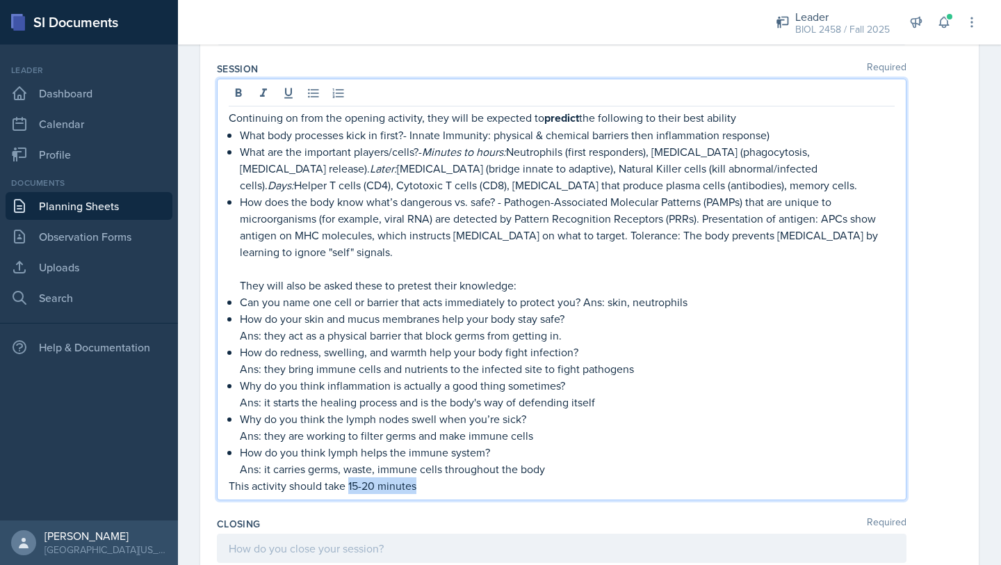
drag, startPoint x: 348, startPoint y: 487, endPoint x: 417, endPoint y: 489, distance: 69.6
click at [417, 489] on p "This activity should take 15-20 minutes" at bounding box center [562, 485] width 666 height 17
drag, startPoint x: 348, startPoint y: 485, endPoint x: 410, endPoint y: 485, distance: 61.2
click at [410, 485] on p "This activity should take 15-20 mins" at bounding box center [562, 485] width 666 height 17
click at [423, 492] on p "This activity should take 15-20 mins" at bounding box center [562, 485] width 666 height 17
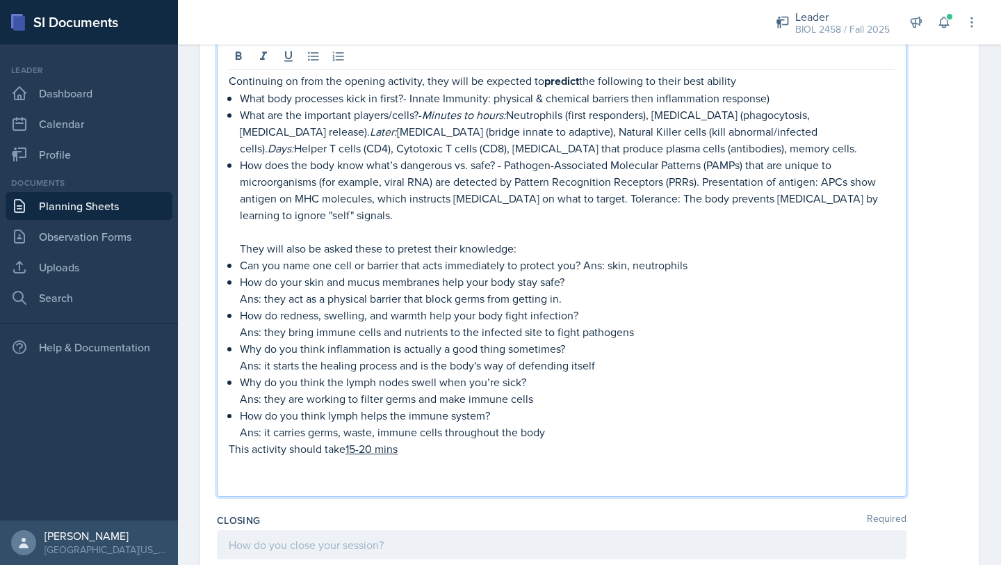
scroll to position [841, 0]
click at [363, 480] on p "The main activity of [DATE] session will be Note Review" at bounding box center [562, 481] width 666 height 17
drag, startPoint x: 419, startPoint y: 484, endPoint x: 485, endPoint y: 481, distance: 66.1
click at [485, 481] on p "The main activity of the session will be Note Review" at bounding box center [562, 481] width 666 height 17
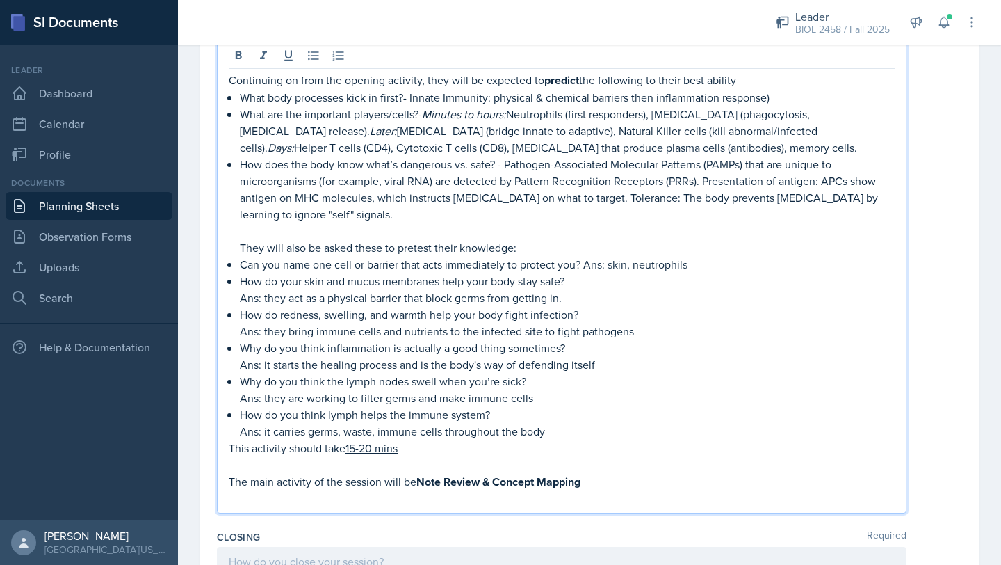
click at [400, 248] on p "They will also be asked these to pretest their knowledge:" at bounding box center [567, 247] width 655 height 17
drag, startPoint x: 400, startPoint y: 247, endPoint x: 513, endPoint y: 241, distance: 113.5
click at [513, 241] on p "They will also be asked these to pretest their knowledge:" at bounding box center [567, 247] width 655 height 17
click at [633, 473] on p "The main activity of the session will be Note Review & Concept Mapping" at bounding box center [562, 481] width 666 height 17
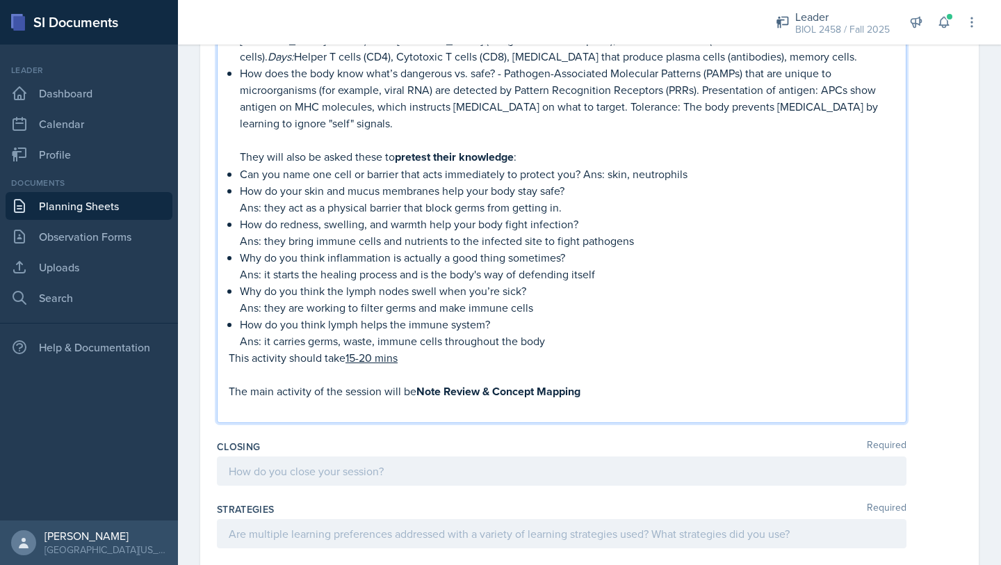
scroll to position [973, 0]
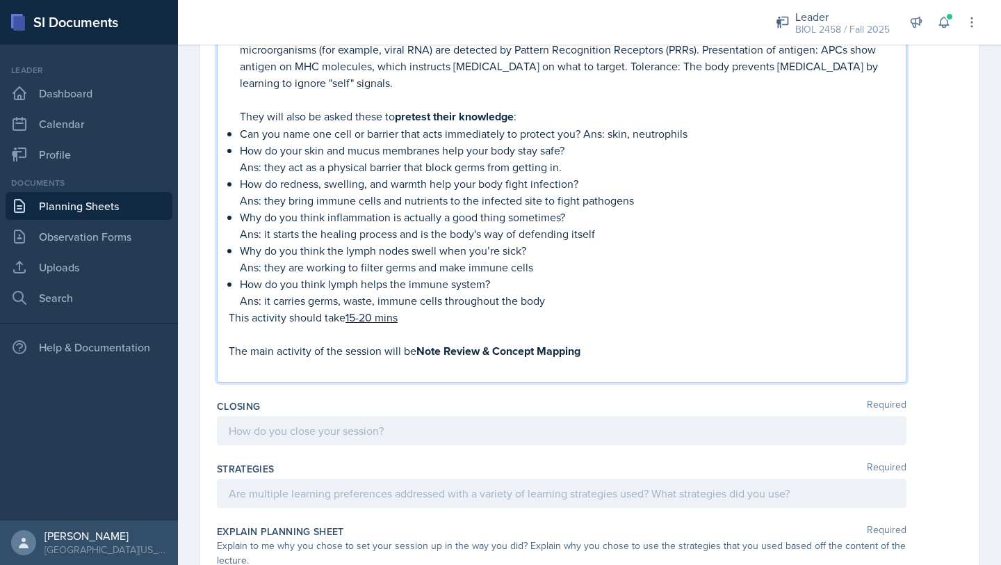
click at [291, 365] on p at bounding box center [562, 367] width 666 height 17
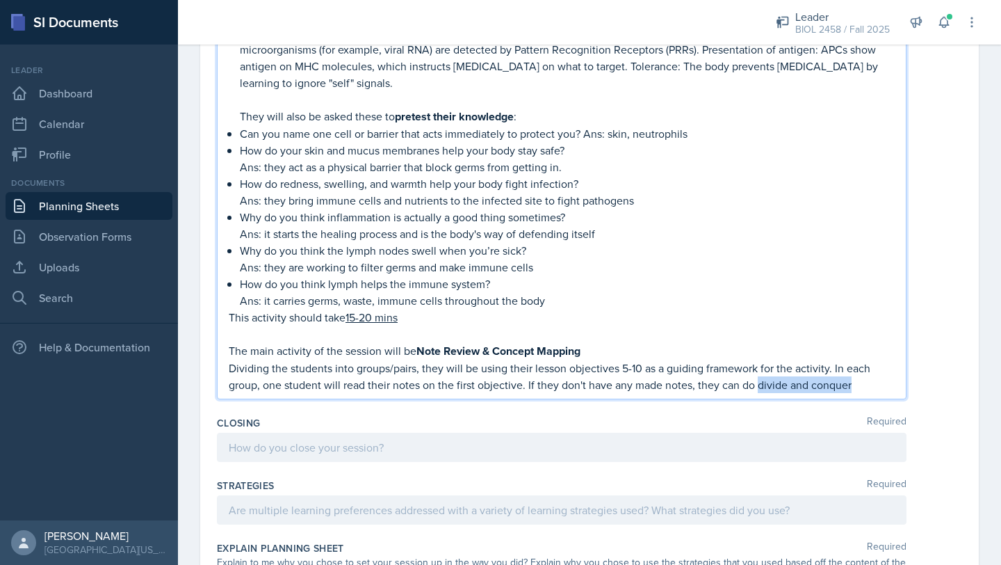
drag, startPoint x: 757, startPoint y: 385, endPoint x: 849, endPoint y: 386, distance: 91.8
click at [849, 386] on p "Dividing the students into groups/pairs, they will be using their lesson object…" at bounding box center [562, 375] width 666 height 33
click at [864, 381] on p "Dividing the students into groups/pairs, they will be using their lesson object…" at bounding box center [562, 376] width 666 height 34
click at [526, 387] on p "Dividing the students into groups/pairs, they will be using their lesson object…" at bounding box center [562, 376] width 666 height 34
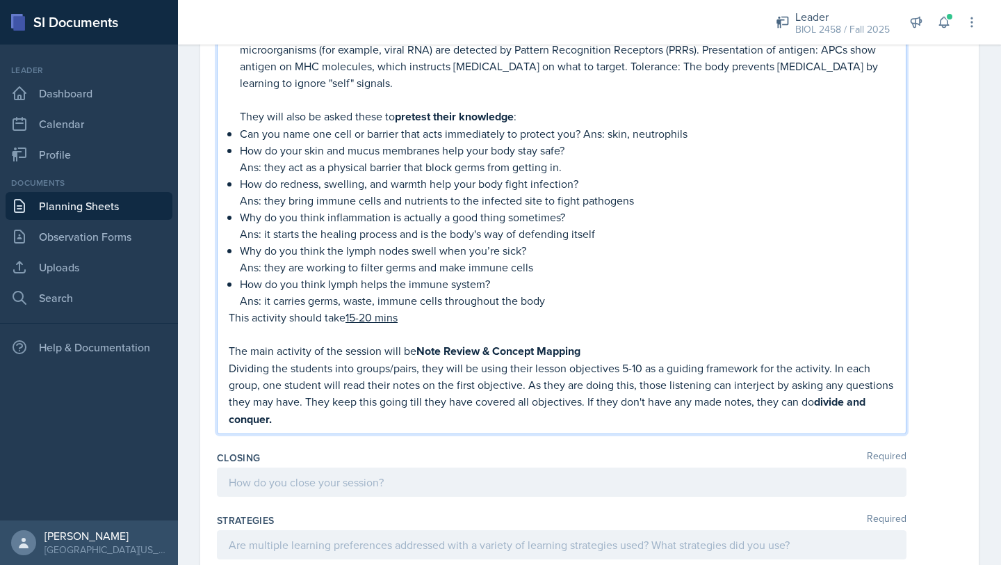
click at [275, 416] on p "Dividing the students into groups/pairs, they will be using their lesson object…" at bounding box center [562, 393] width 666 height 68
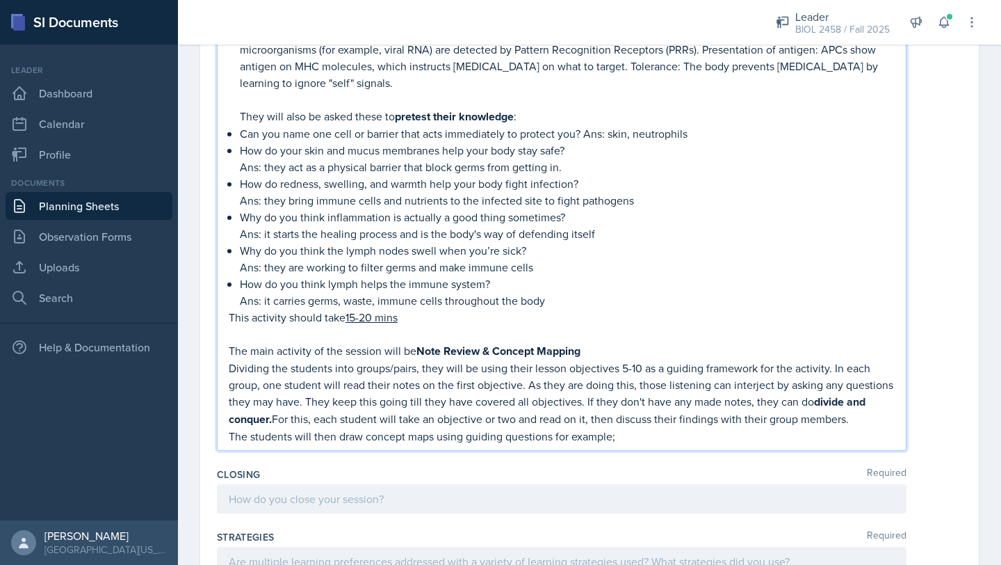
click at [434, 430] on p "The students will then draw concept maps using guiding questions for example;" at bounding box center [562, 436] width 666 height 17
click at [745, 437] on p "The students will then draw concept maps connecting the objectives using guidin…" at bounding box center [562, 436] width 666 height 17
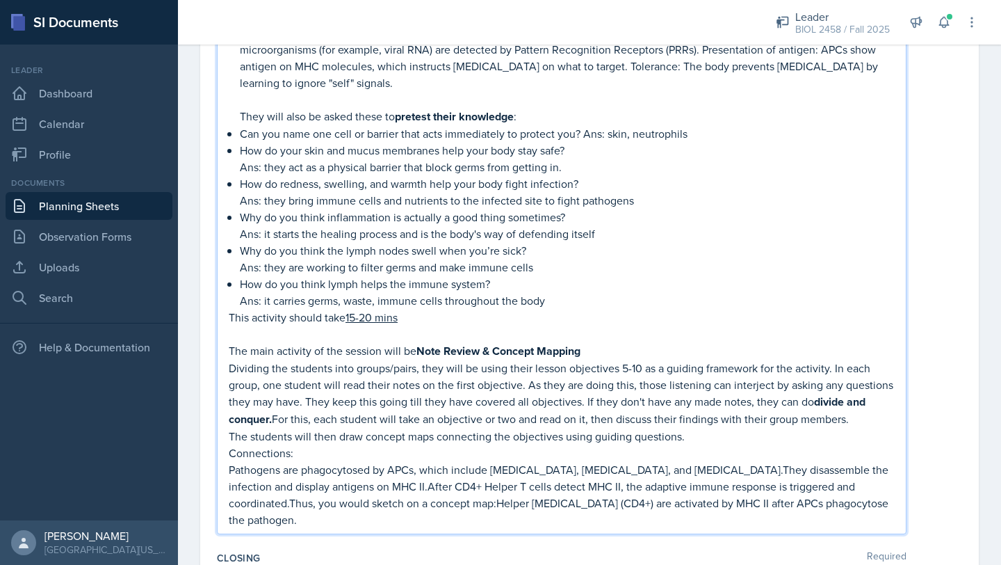
click at [361, 487] on p "Pathogens are phagocytosed by APCs, which include [MEDICAL_DATA], [MEDICAL_DATA…" at bounding box center [562, 494] width 666 height 67
click at [345, 469] on p "Pathogens are phagocytosed by APCs, which include [MEDICAL_DATA], [MEDICAL_DATA…" at bounding box center [562, 494] width 666 height 67
click at [352, 467] on p "Pathogens are phagocytosed by APCs, which include [MEDICAL_DATA], [MEDICAL_DATA…" at bounding box center [562, 494] width 666 height 67
click at [354, 469] on p "Pathogens are phagocytised by APCs, which include [MEDICAL_DATA], [MEDICAL_DATA…" at bounding box center [562, 494] width 666 height 67
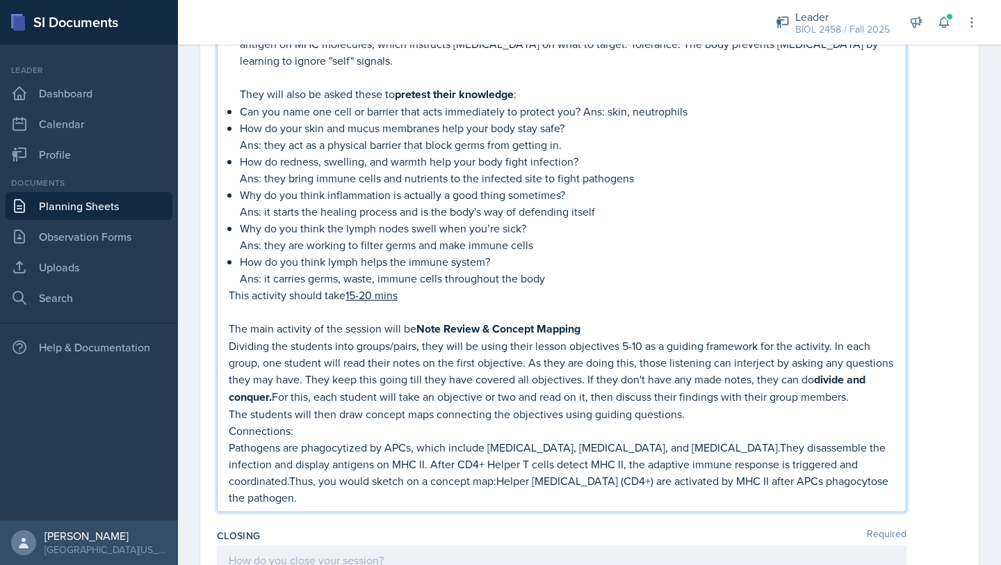
click at [688, 446] on p "Pathogens are phagocytized by APCs, which include [MEDICAL_DATA], [MEDICAL_DATA…" at bounding box center [562, 472] width 666 height 67
click at [857, 466] on p "Pathogens are phagocytized by APCs, which include [MEDICAL_DATA], [MEDICAL_DATA…" at bounding box center [562, 472] width 666 height 67
click at [407, 482] on p "Pathogens are phagocytized by APCs, which include [MEDICAL_DATA], [MEDICAL_DATA…" at bounding box center [562, 472] width 666 height 67
click at [884, 465] on p "Pathogens are phagocytized by APCs, which include [MEDICAL_DATA], [MEDICAL_DATA…" at bounding box center [562, 472] width 666 height 67
drag, startPoint x: 382, startPoint y: 481, endPoint x: 284, endPoint y: 484, distance: 98.1
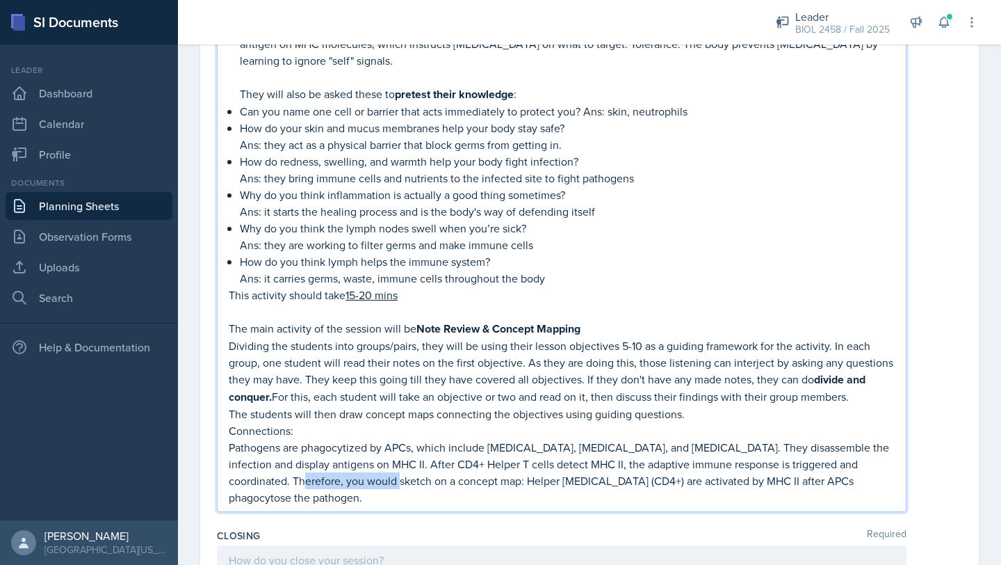
click at [284, 484] on p "Pathogens are phagocytized by APCs, which include [MEDICAL_DATA], [MEDICAL_DATA…" at bounding box center [562, 472] width 666 height 67
click at [311, 480] on p "Pathogens are phagocytized by APCs, which include [MEDICAL_DATA], [MEDICAL_DATA…" at bounding box center [562, 472] width 666 height 67
click at [843, 483] on p "Pathogens are phagocytized by APCs, which include [MEDICAL_DATA], [MEDICAL_DATA…" at bounding box center [562, 472] width 666 height 67
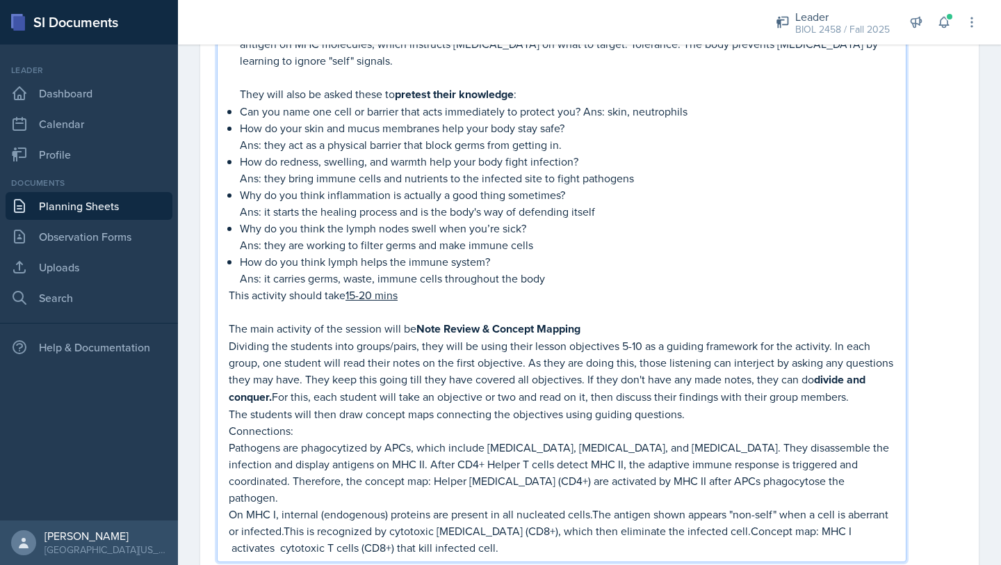
click at [285, 517] on p "On MHC I, internal (endogenous) proteins are present in all nucleated cells.The…" at bounding box center [562, 530] width 666 height 50
click at [736, 517] on p "On MHC I, internal (endogenous) proteins are present in all nucleated cells.The…" at bounding box center [562, 530] width 666 height 50
click at [444, 535] on p "On MHC I, internal (endogenous) proteins are present in all nucleated cells.The…" at bounding box center [562, 530] width 666 height 50
click at [462, 523] on p "On MHC I, internal (endogenous) proteins are present in all nucleated cells.The…" at bounding box center [562, 530] width 666 height 50
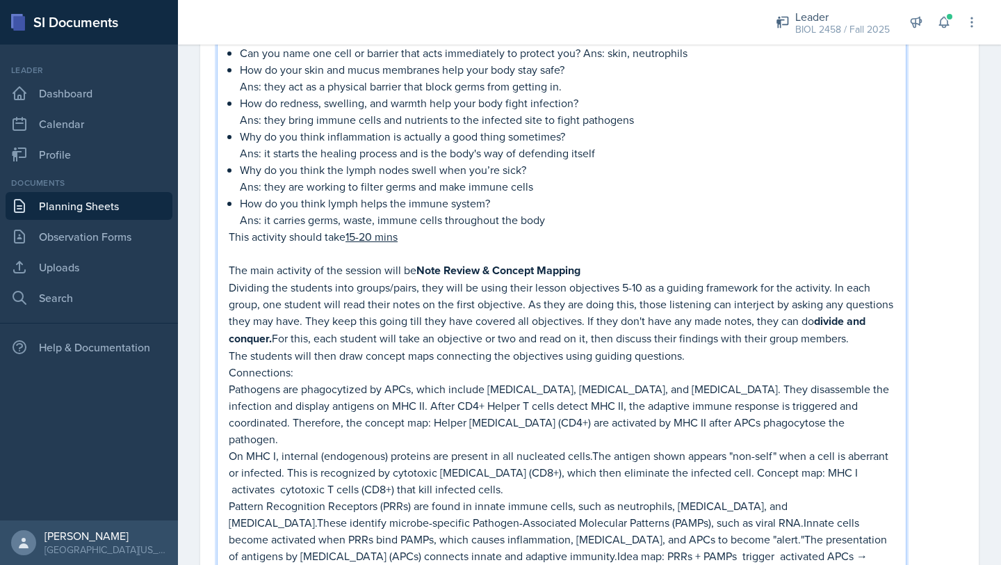
click at [683, 506] on p "Pattern Recognition Receptors (PRRs) are found in innate immune cells, such as …" at bounding box center [562, 538] width 666 height 83
click at [617, 524] on p "Pattern Recognition Receptors (PRRs) are found in innate immune cells, such as …" at bounding box center [562, 538] width 666 height 83
click at [421, 540] on p "Pattern Recognition Receptors (PRRs) are found in innate immune cells, such as …" at bounding box center [562, 538] width 666 height 83
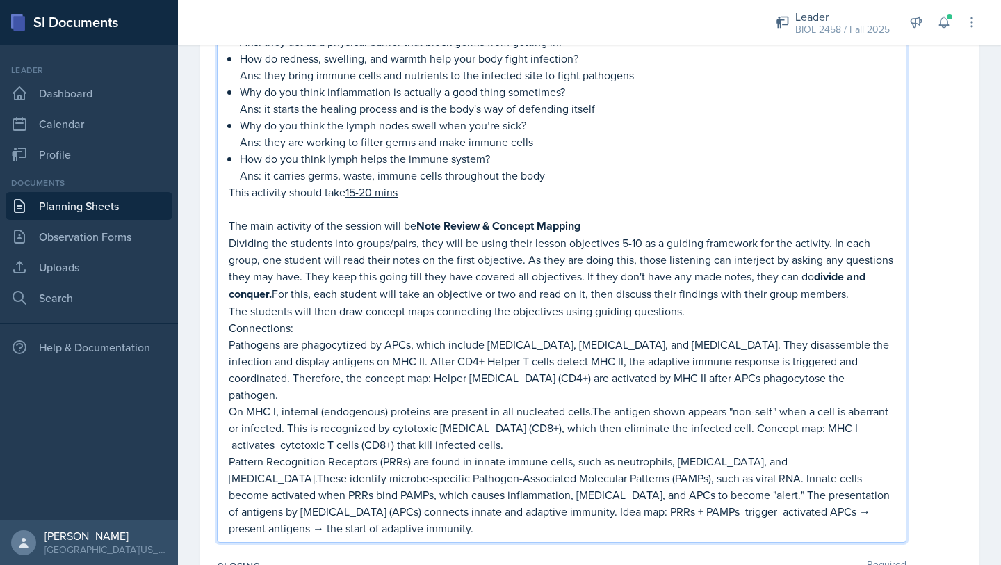
scroll to position [1104, 0]
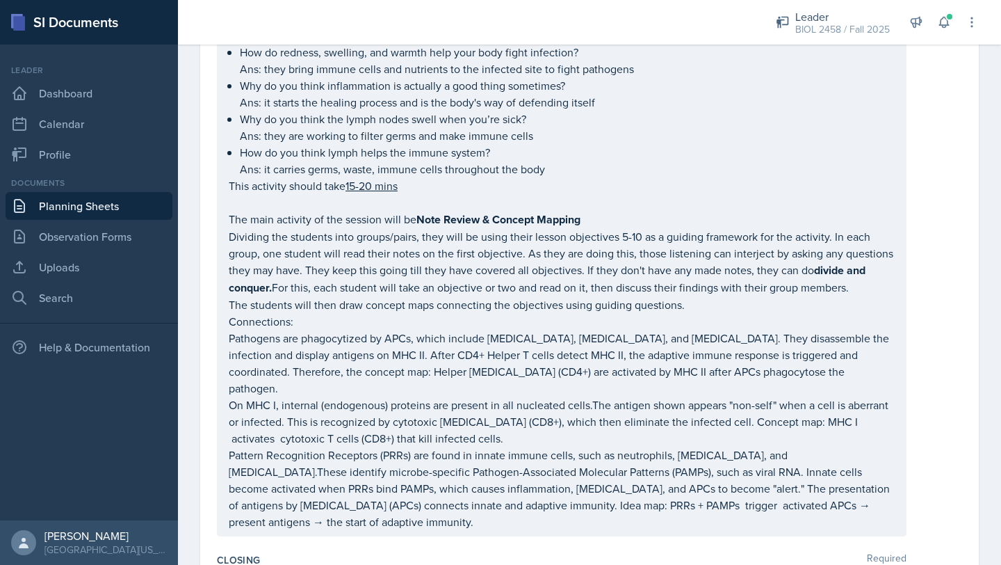
click at [228, 338] on div "Continuing on from the opening activity, they will be expected to predict the f…" at bounding box center [562, 157] width 690 height 758
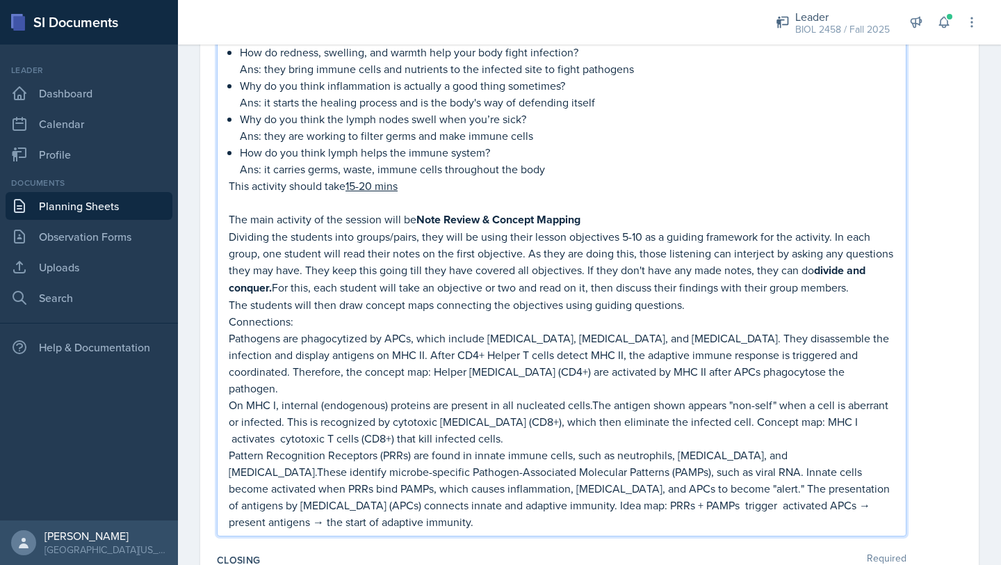
click at [227, 335] on div "Continuing on from the opening activity, they will be expected to predict the f…" at bounding box center [562, 157] width 690 height 758
click at [230, 335] on p "Pathogens are phagocytized by APCs, which include [MEDICAL_DATA], [MEDICAL_DATA…" at bounding box center [562, 363] width 666 height 67
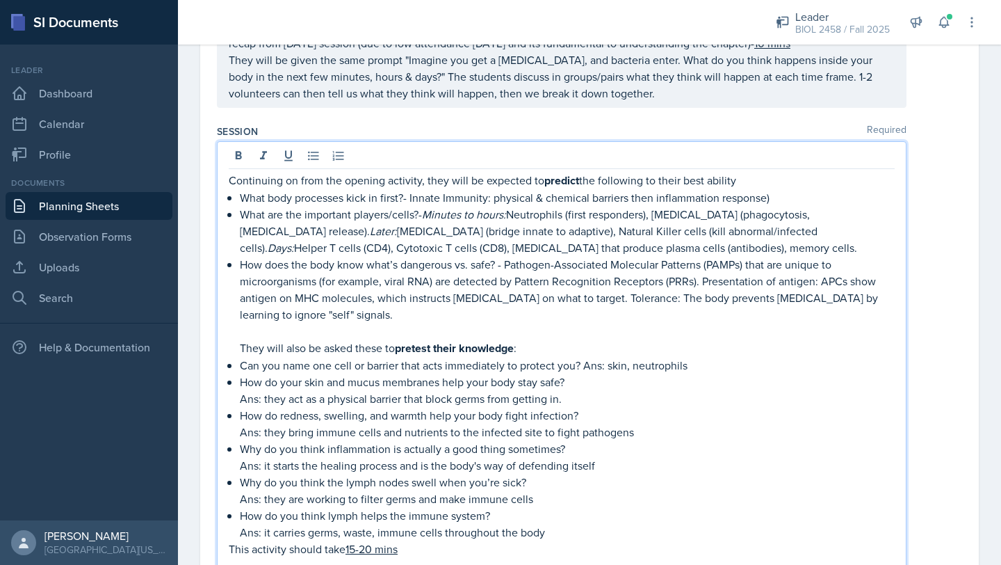
scroll to position [712, 0]
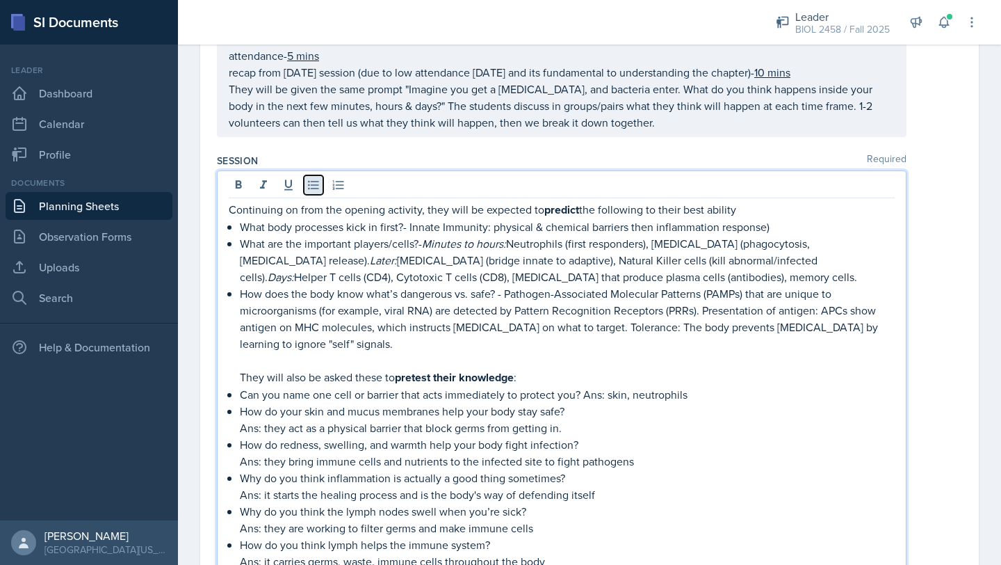
click at [311, 188] on icon at bounding box center [313, 185] width 10 height 9
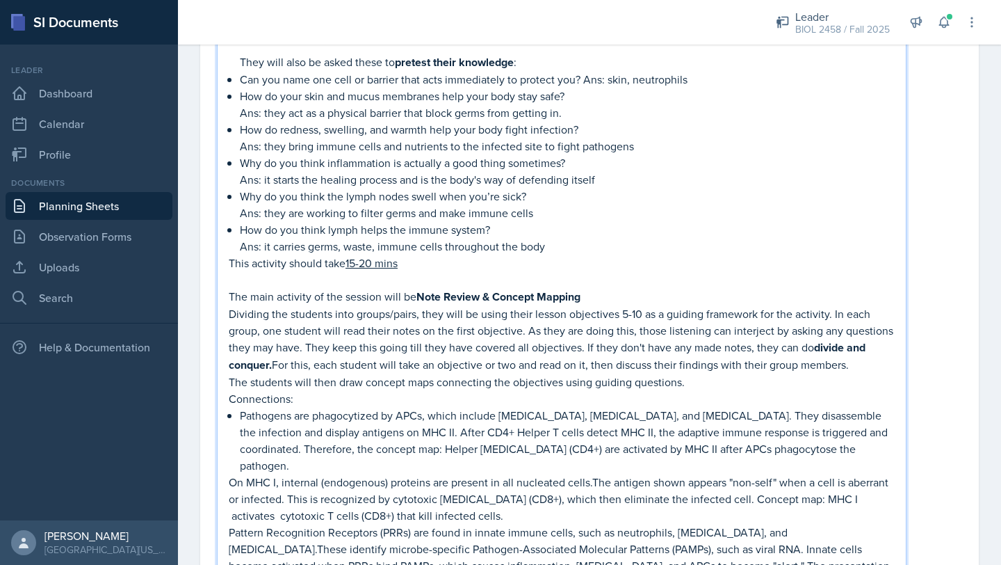
scroll to position [1135, 0]
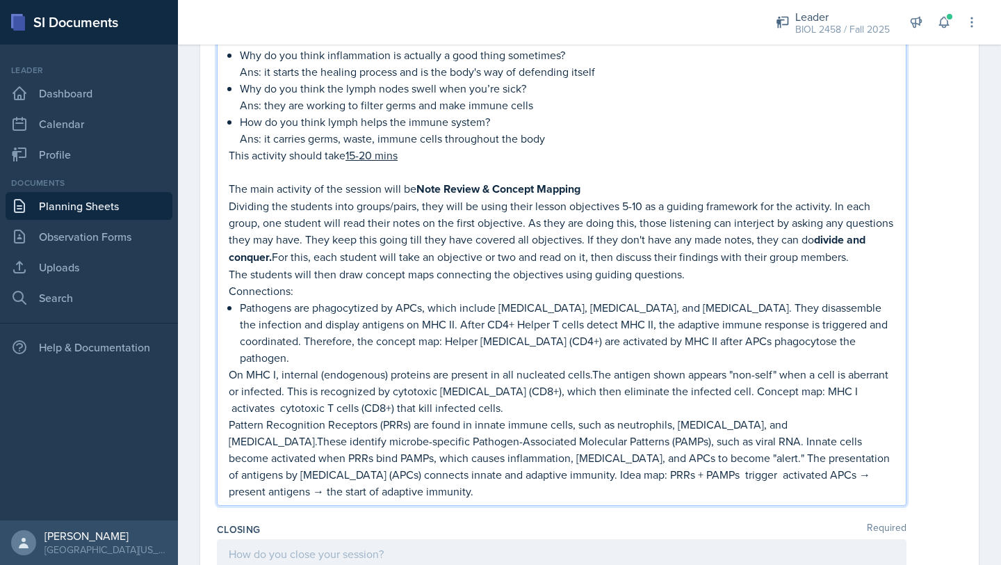
click at [230, 366] on p "On MHC I, internal (endogenous) proteins are present in all nucleated cells.The…" at bounding box center [562, 391] width 666 height 50
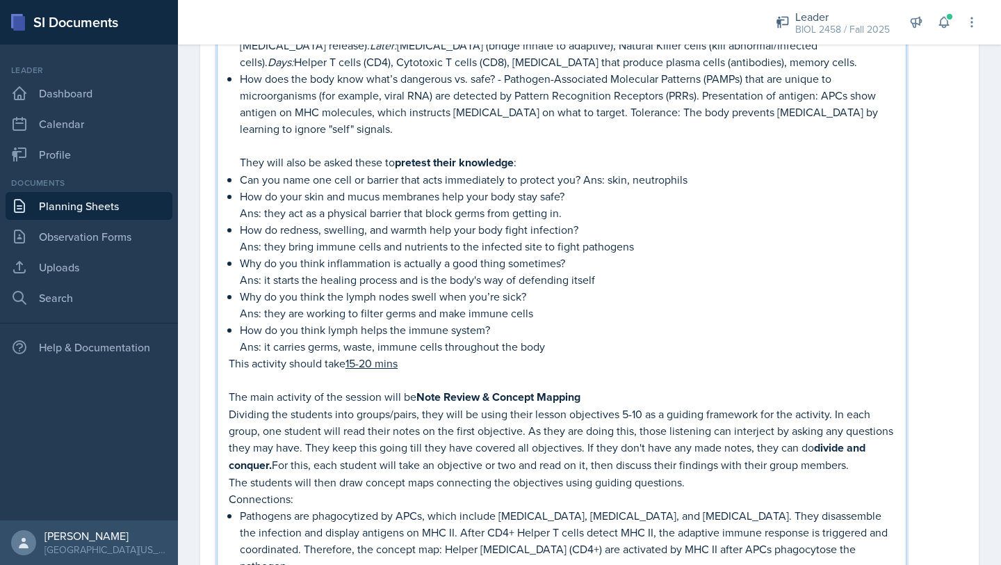
scroll to position [754, 0]
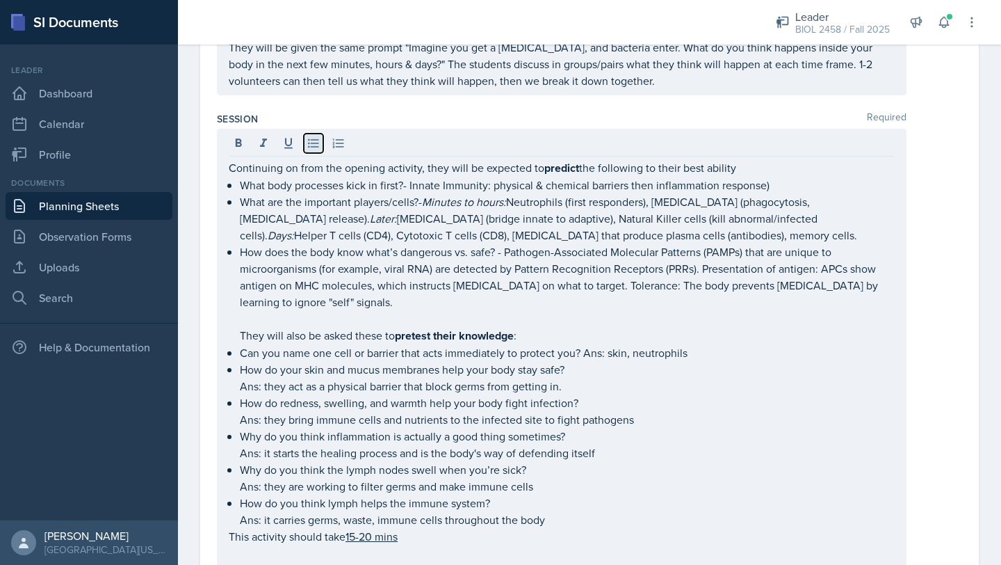
click at [316, 146] on icon at bounding box center [313, 143] width 10 height 9
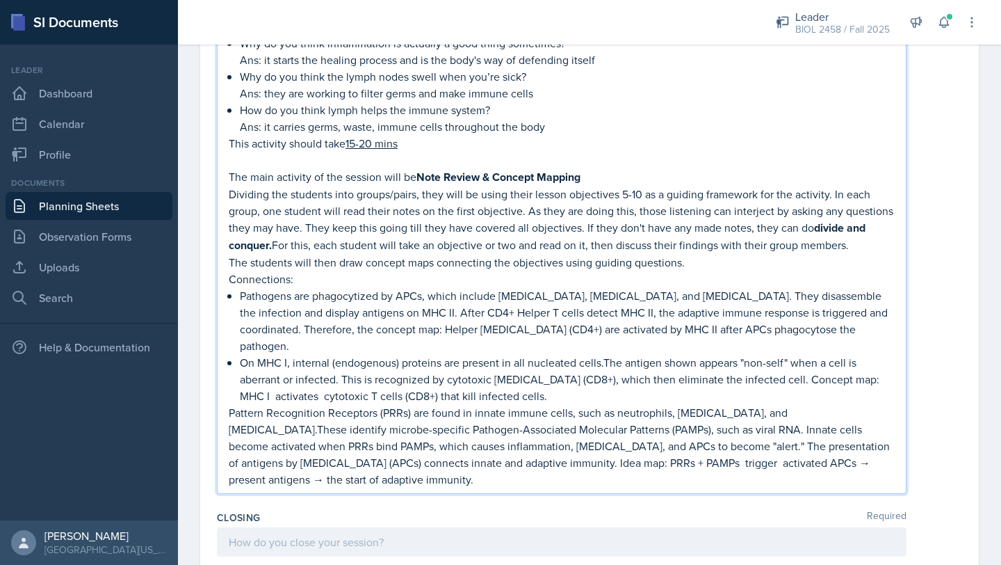
scroll to position [1232, 0]
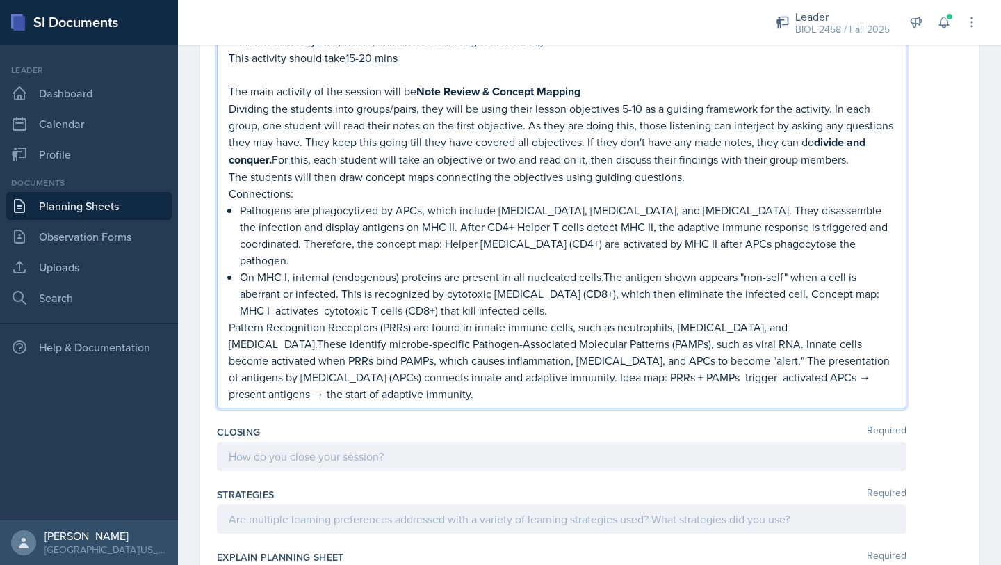
click at [230, 318] on p "Pattern Recognition Receptors (PRRs) are found in innate immune cells, such as …" at bounding box center [562, 359] width 666 height 83
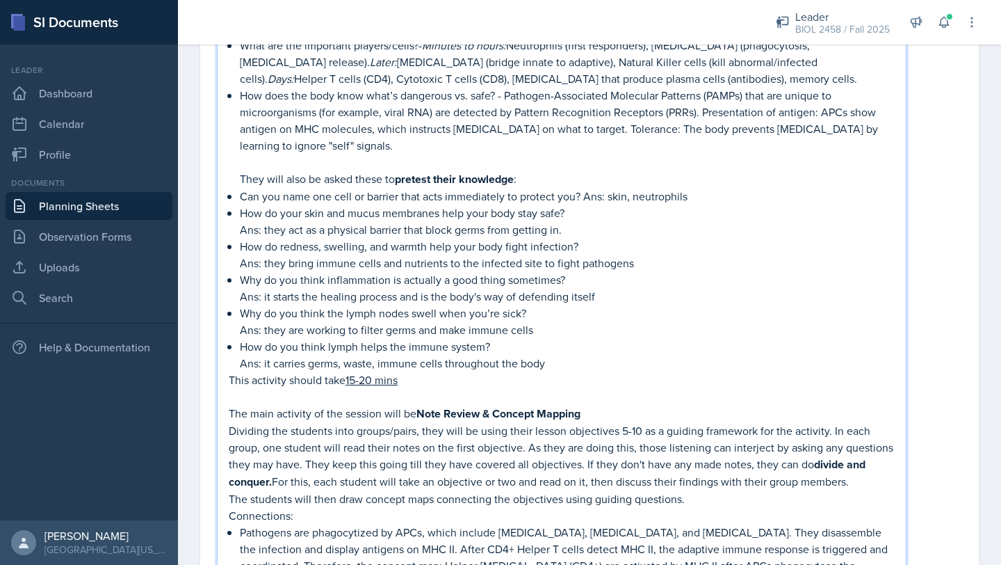
scroll to position [713, 0]
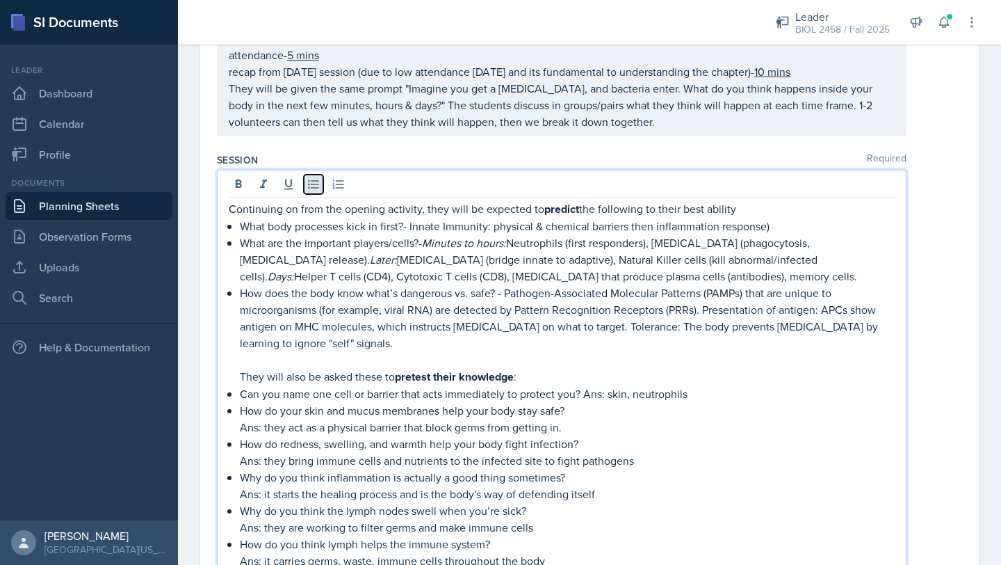
click at [310, 191] on button at bounding box center [313, 184] width 19 height 19
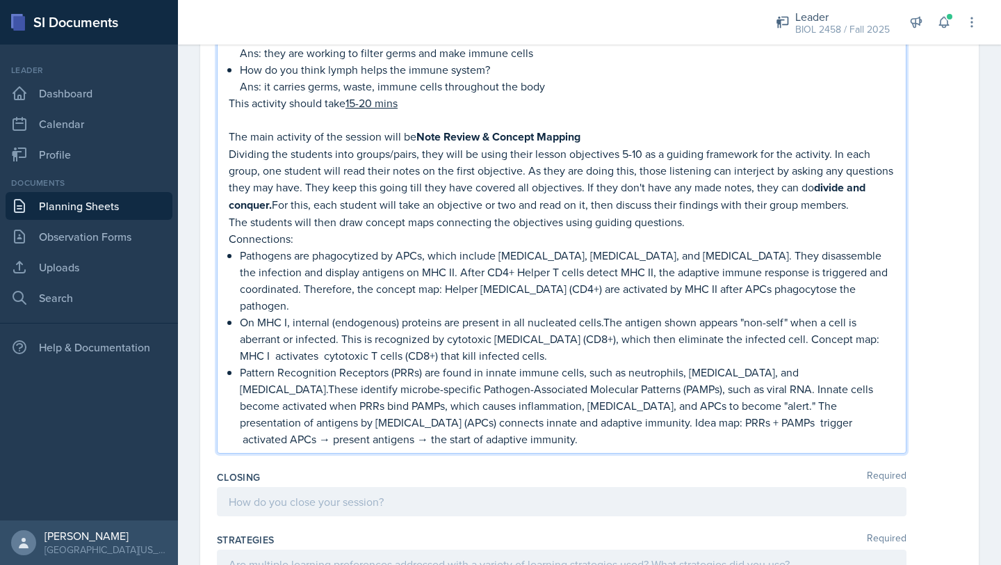
scroll to position [1272, 0]
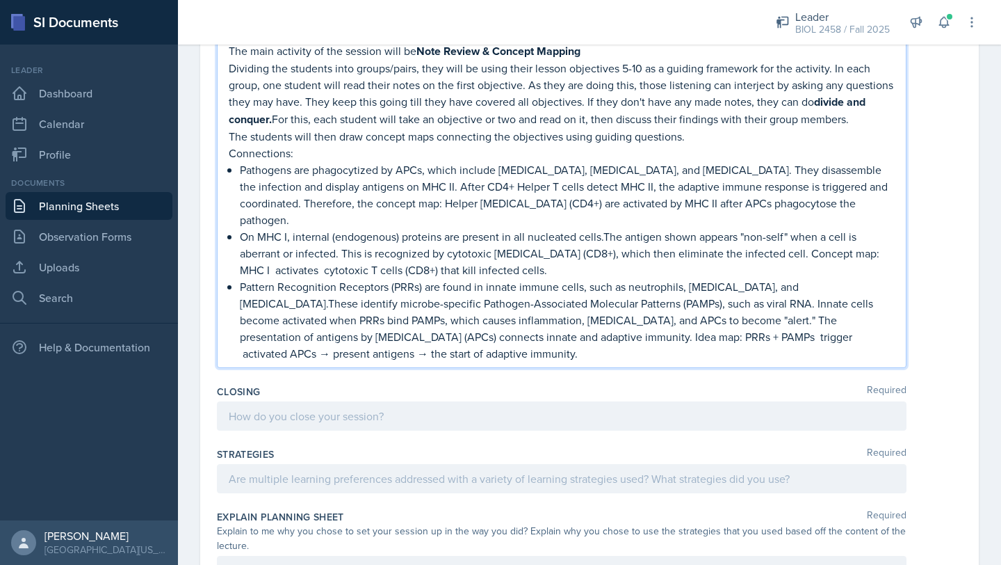
click at [346, 336] on p "Pattern Recognition Receptors (PRRs) are found in innate immune cells, such as …" at bounding box center [567, 319] width 655 height 83
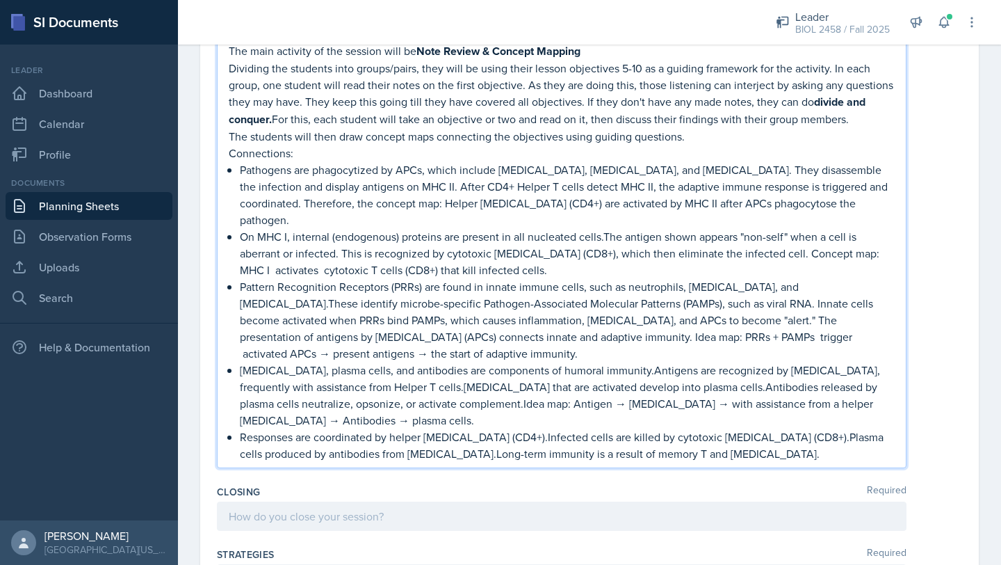
click at [533, 428] on p "Responses are coordinated by helper [MEDICAL_DATA] (CD4+).Infected cells are ki…" at bounding box center [567, 444] width 655 height 33
click at [823, 428] on p "Responses are coordinated by helper [MEDICAL_DATA] (CD4+). Infected cells are k…" at bounding box center [567, 444] width 655 height 33
click at [419, 428] on p "Responses are coordinated by helper [MEDICAL_DATA] (CD4+). Infected cells are k…" at bounding box center [567, 444] width 655 height 33
click at [240, 428] on p "Responses are coordinated by helper [MEDICAL_DATA] (CD4+). Infected cells are k…" at bounding box center [567, 444] width 655 height 33
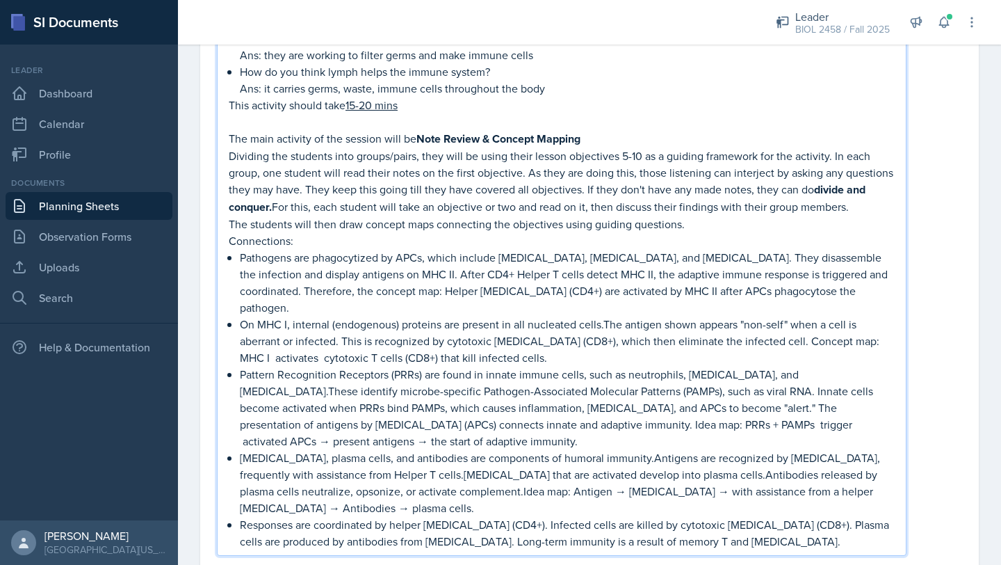
scroll to position [1183, 0]
click at [681, 225] on p "The students will then draw concept maps connecting the objectives using guidin…" at bounding box center [562, 225] width 666 height 17
click at [685, 226] on p "The students will then draw concept maps connecting the objectives using guidin…" at bounding box center [562, 225] width 666 height 17
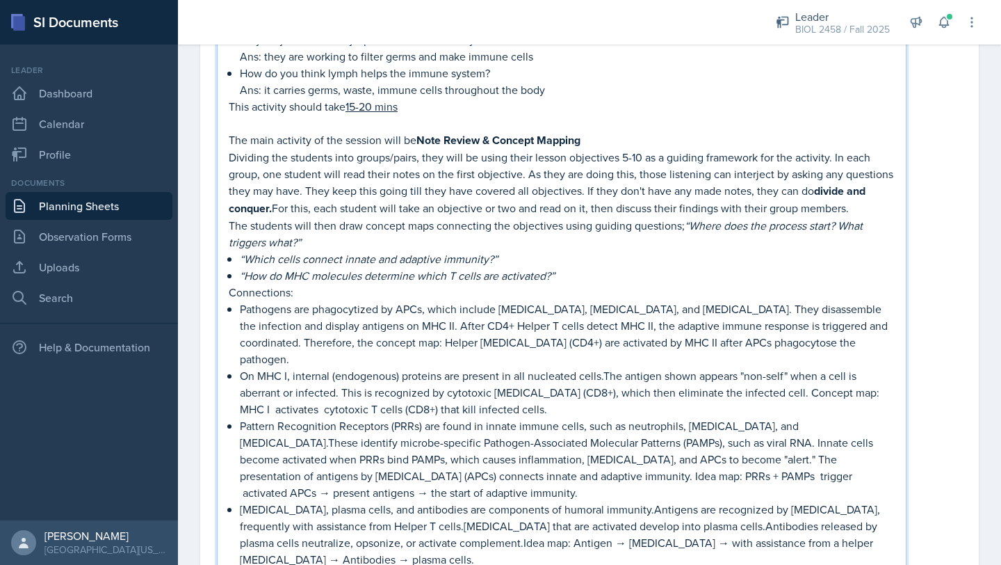
click at [238, 257] on div "Continuing on from the opening activity, they will be expected to predict the f…" at bounding box center [562, 165] width 666 height 871
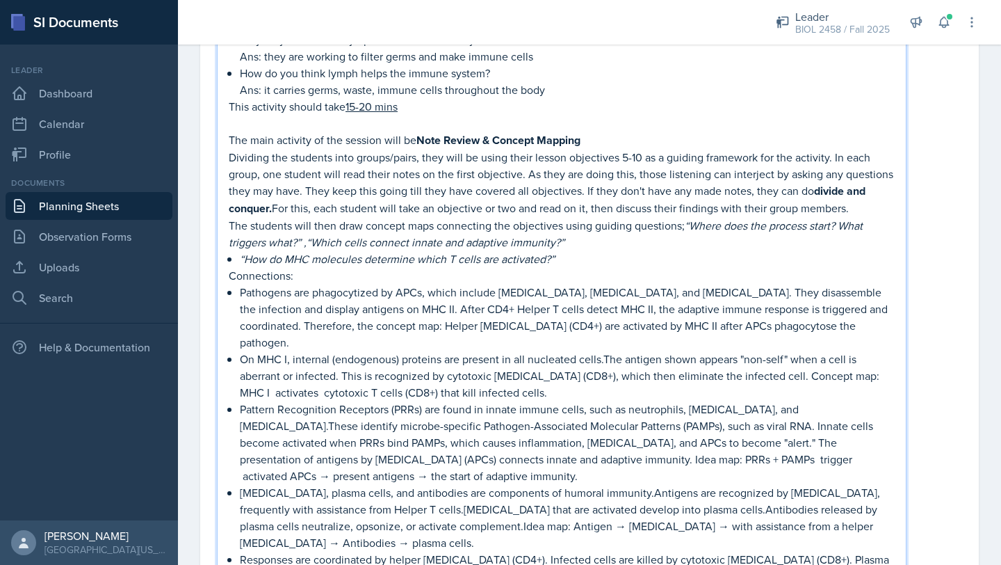
click at [234, 254] on div "Continuing on from the opening activity, they will be expected to predict the f…" at bounding box center [562, 157] width 666 height 855
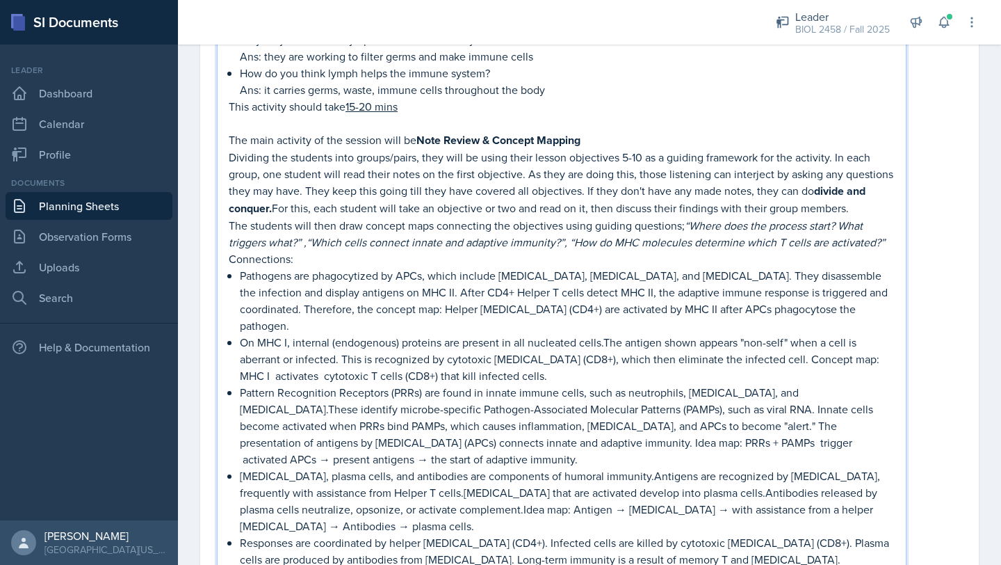
drag, startPoint x: 298, startPoint y: 261, endPoint x: 229, endPoint y: 259, distance: 68.2
click at [229, 259] on p "Connections:" at bounding box center [562, 258] width 666 height 17
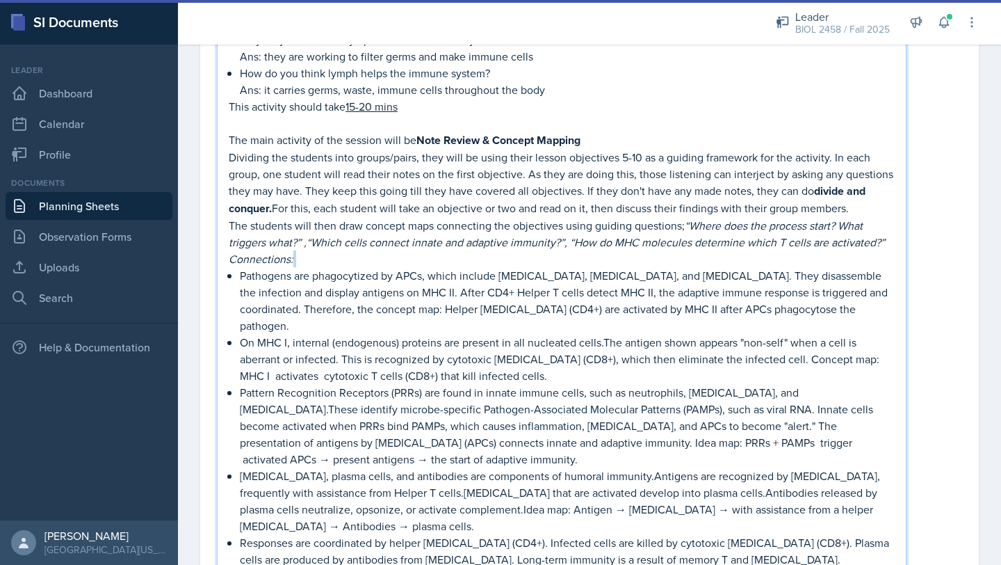
click at [321, 259] on p "Connections:" at bounding box center [562, 258] width 666 height 17
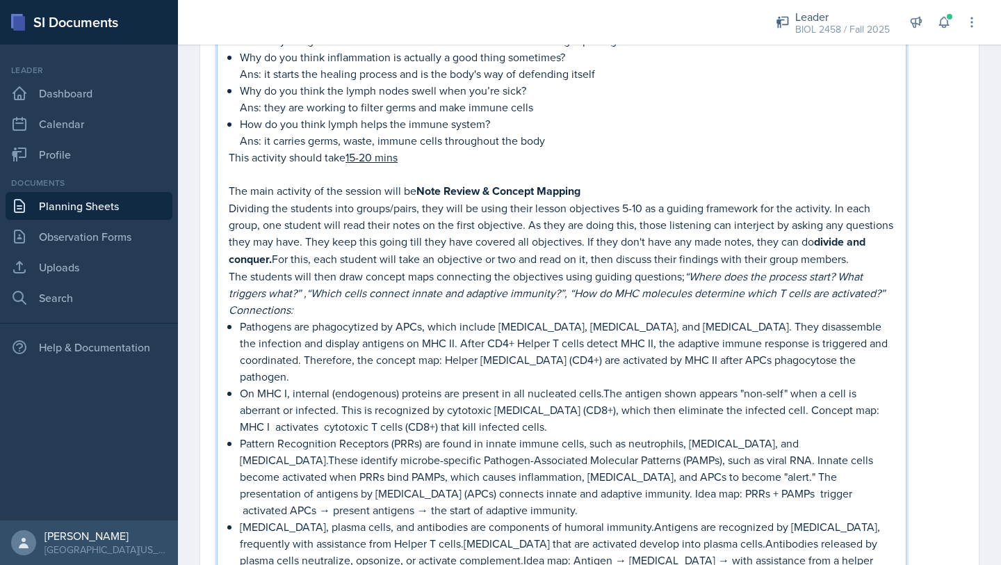
scroll to position [1131, 0]
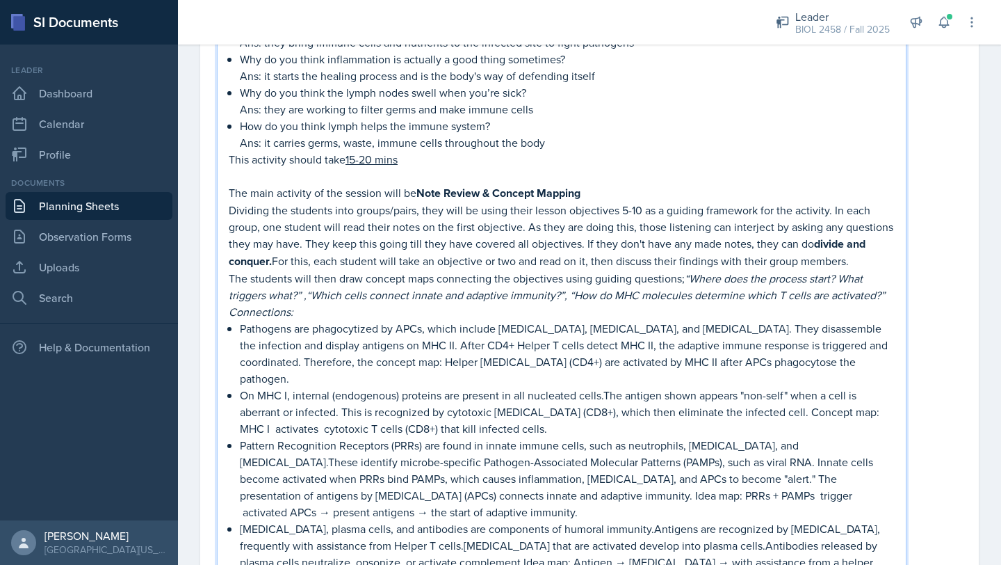
click at [599, 191] on p "The main activity of the session will be Note Review & Concept Mapping" at bounding box center [562, 192] width 666 height 17
drag, startPoint x: 592, startPoint y: 191, endPoint x: 756, endPoint y: 189, distance: 164.1
click at [750, 189] on strong "Note Review & Concept Mapping- This activity will take 30-35 mins" at bounding box center [583, 193] width 334 height 16
click at [778, 185] on p "The main activity of the session will be Note Review & Concept Mapping- This ac…" at bounding box center [562, 192] width 666 height 17
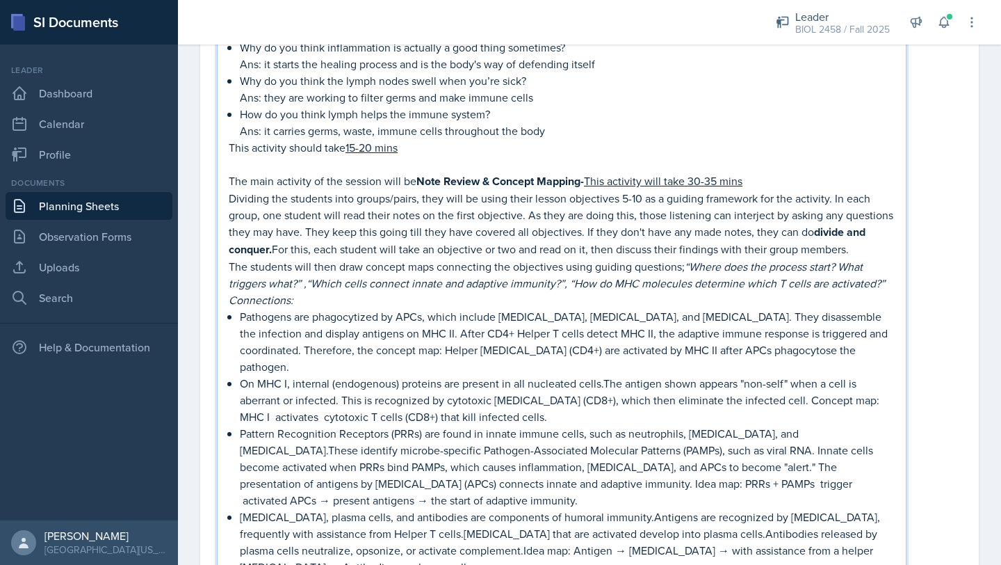
scroll to position [1131, 0]
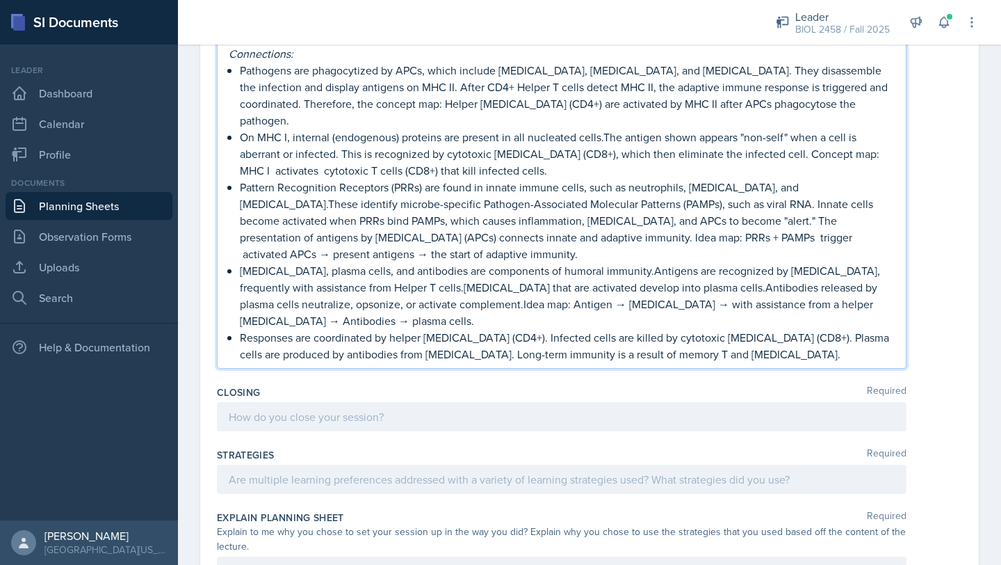
click at [356, 408] on p at bounding box center [562, 416] width 666 height 17
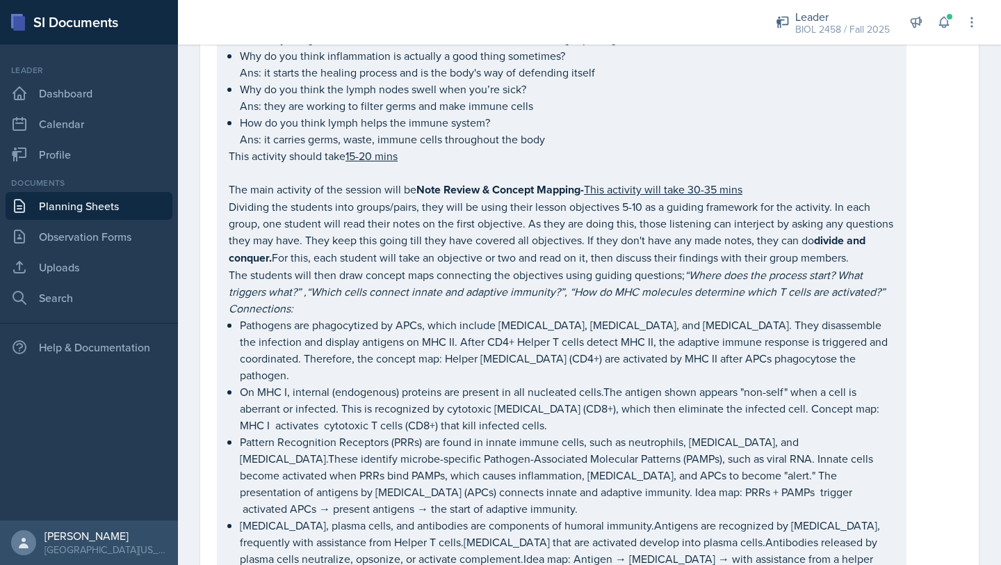
scroll to position [1108, 0]
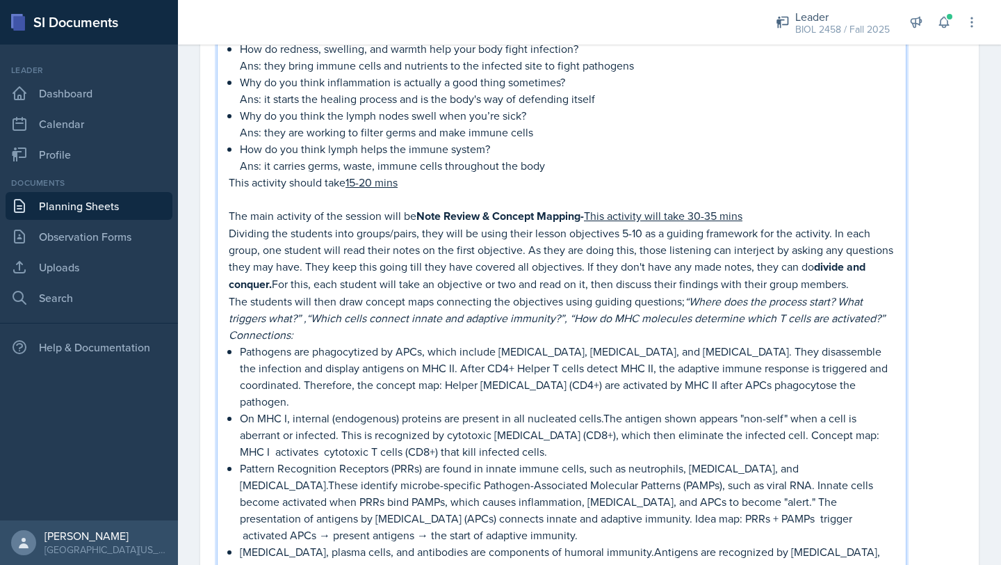
click at [701, 208] on u "This activity will take 30-35 mins" at bounding box center [663, 215] width 159 height 15
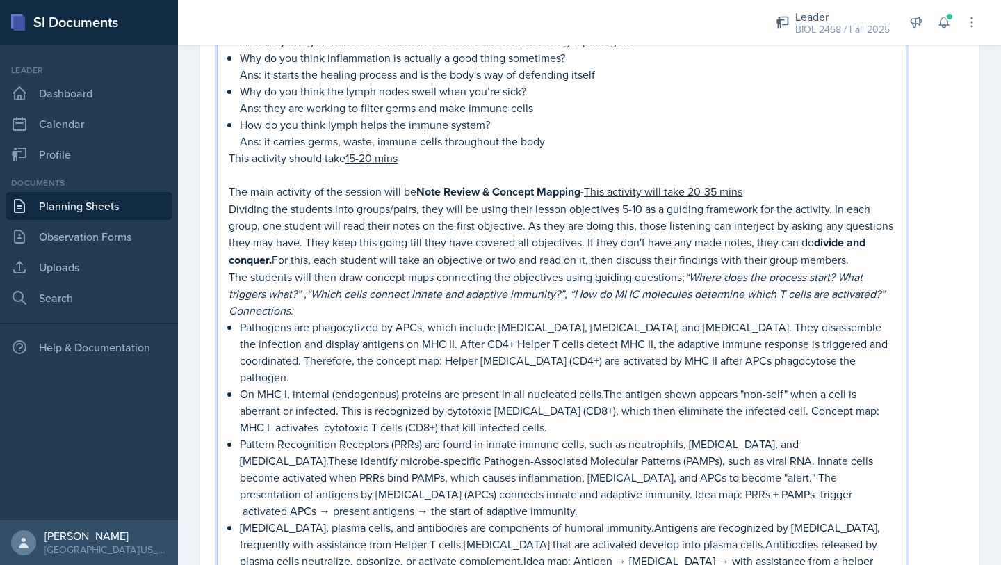
click at [717, 192] on u "This activity will take 20-35 mins" at bounding box center [663, 191] width 159 height 15
click at [723, 194] on u "This activity will take 25-35 mins" at bounding box center [663, 191] width 158 height 15
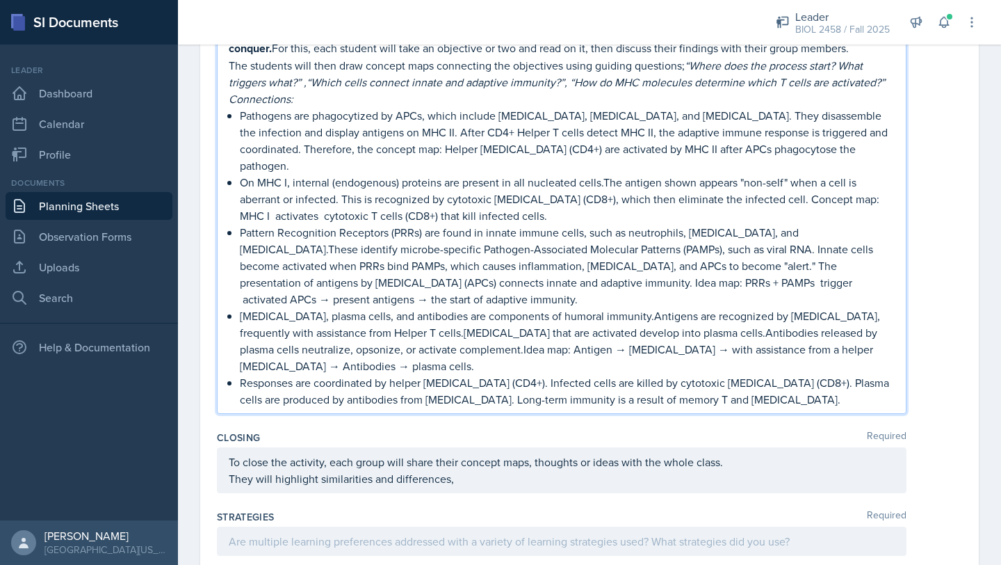
scroll to position [1350, 0]
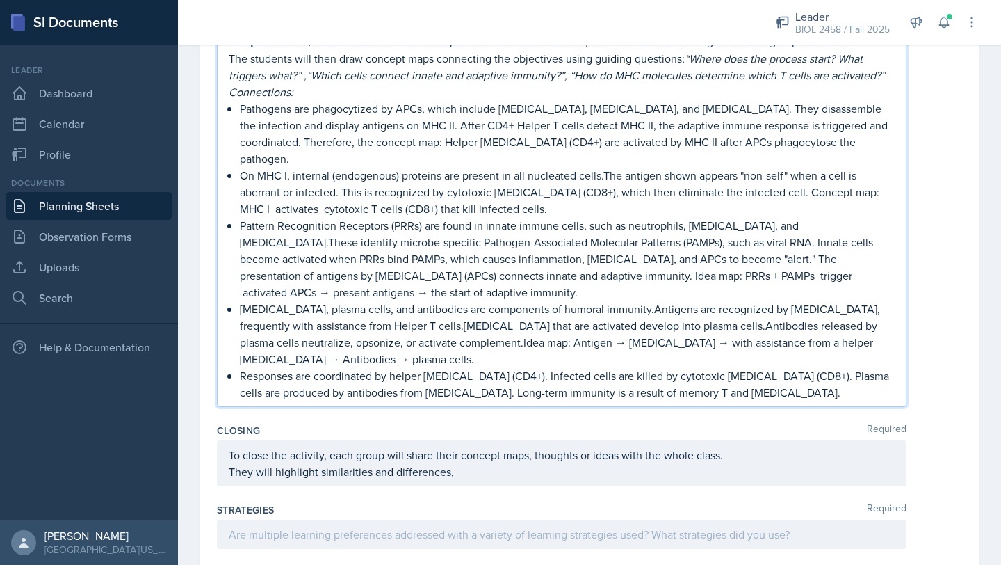
click at [494, 445] on div "To close the activity, each group will share their concept maps, thoughts or id…" at bounding box center [562, 463] width 690 height 46
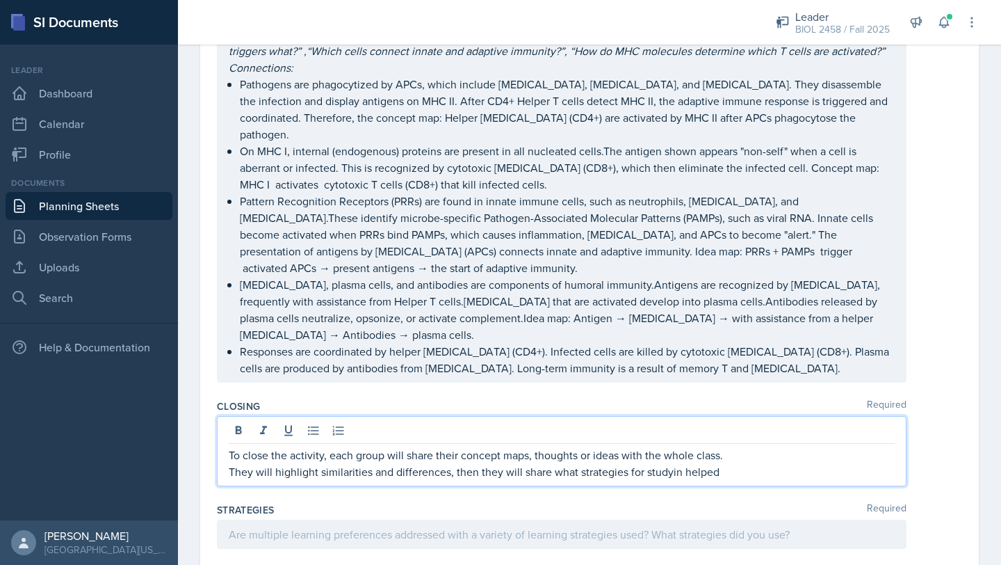
click at [679, 463] on p "They will highlight similarities and differences, then they will share what str…" at bounding box center [562, 471] width 666 height 17
click at [732, 463] on p "They will highlight similarities and differences, then they will share what str…" at bounding box center [562, 471] width 666 height 17
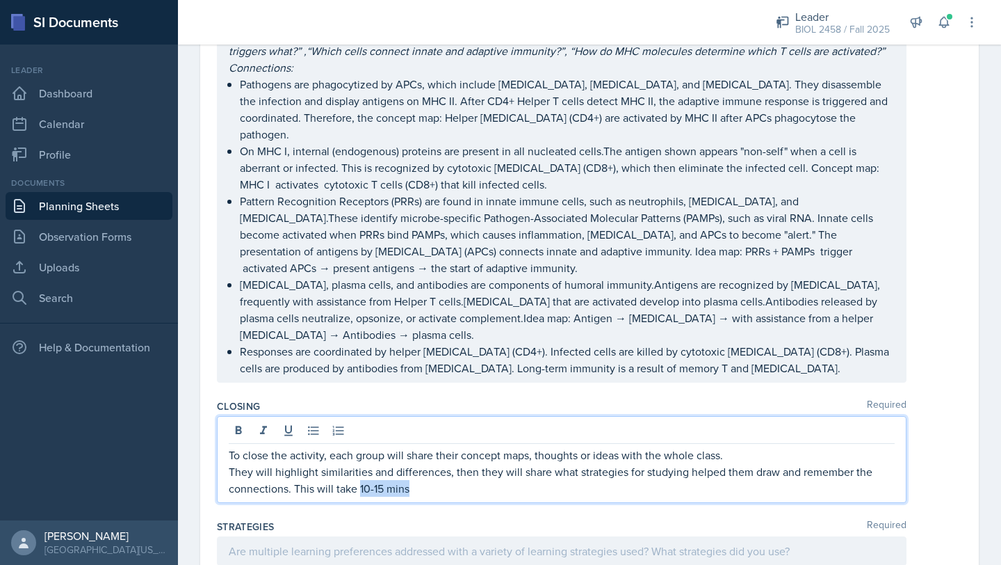
drag, startPoint x: 360, startPoint y: 454, endPoint x: 417, endPoint y: 454, distance: 57.0
click at [417, 463] on p "They will highlight similarities and differences, then they will share what str…" at bounding box center [562, 479] width 666 height 33
click at [437, 462] on div "To close the activity, each group will share their concept maps, thoughts or id…" at bounding box center [562, 459] width 690 height 87
click at [436, 463] on p "They will highlight similarities and differences, then they will share what str…" at bounding box center [562, 479] width 666 height 33
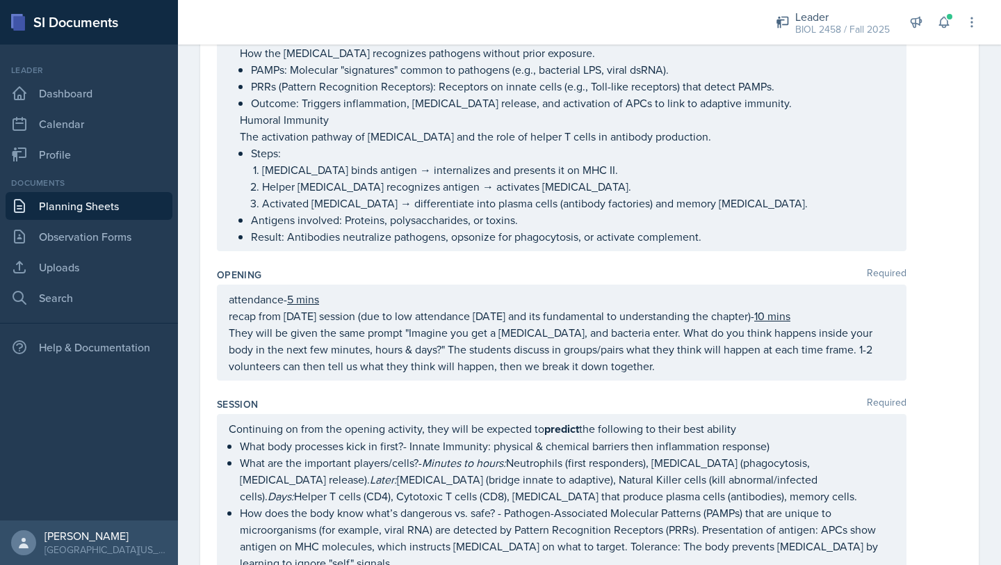
click at [501, 341] on p "They will be given the same prompt "Imagine you get a [MEDICAL_DATA], and bacte…" at bounding box center [562, 349] width 666 height 50
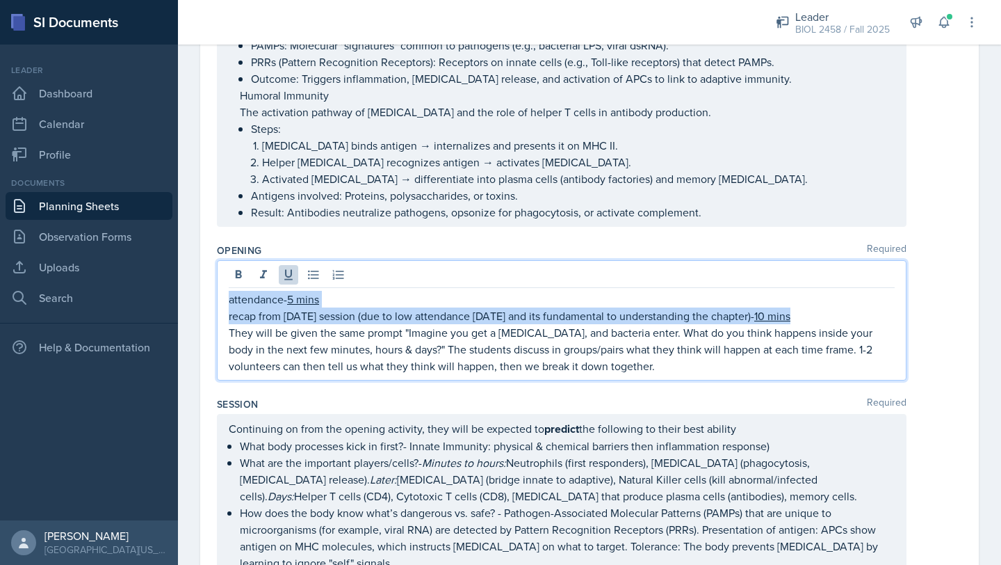
copy div "attendance- 5 mins recap from [DATE] session (due to low attendance [DATE] and …"
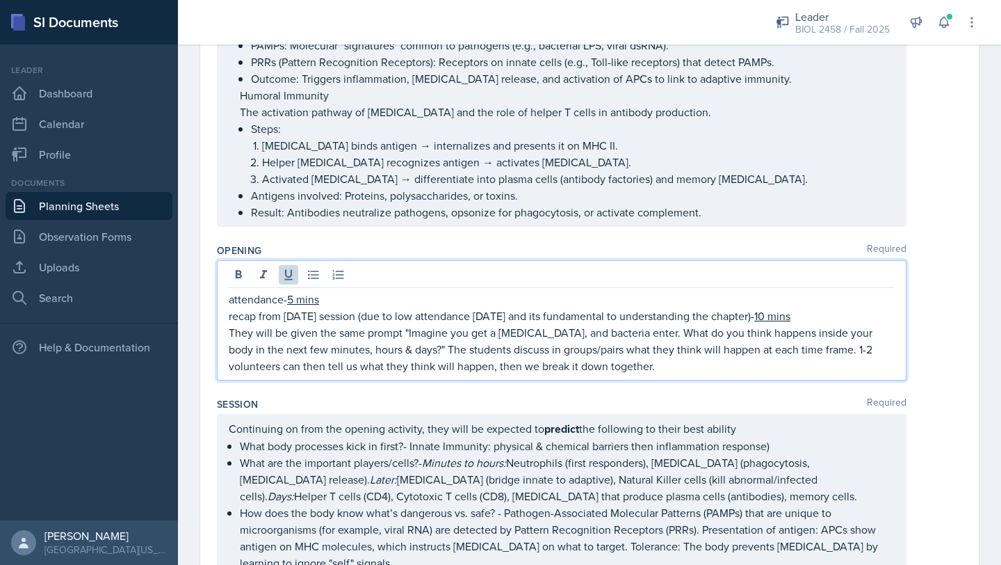
click at [606, 210] on p "Result: Antibodies neutralize pathogens, opsonize for phagocytosis, or activate…" at bounding box center [573, 212] width 644 height 17
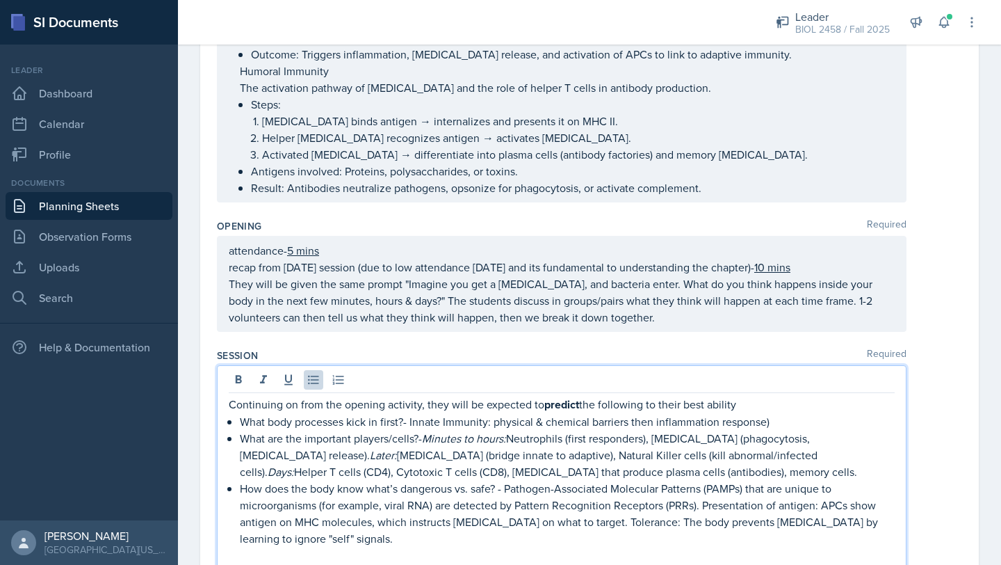
scroll to position [493, 0]
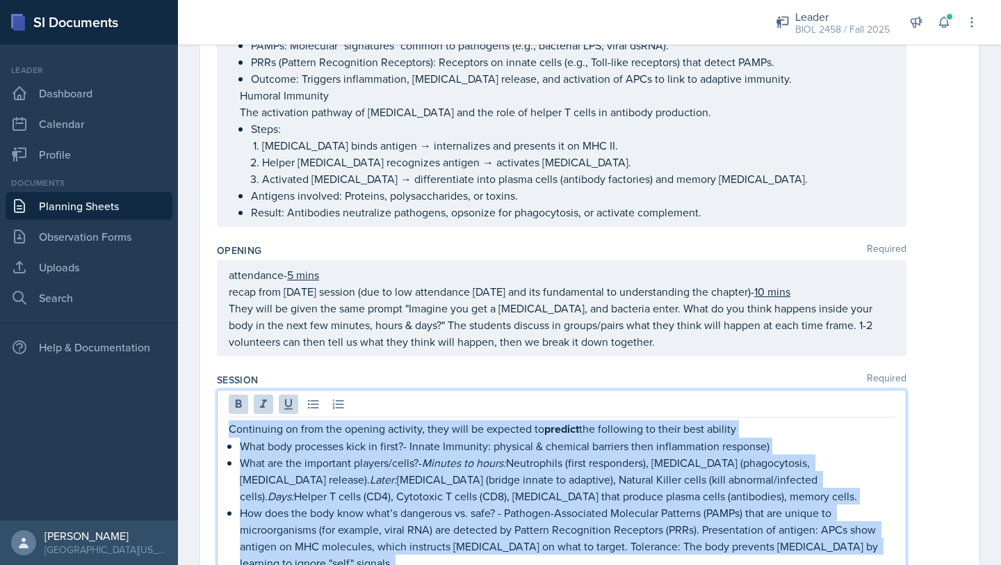
copy div "Loremipsum do sita con adipisc elitsedd, eius temp in utlabore et dolorem ali e…"
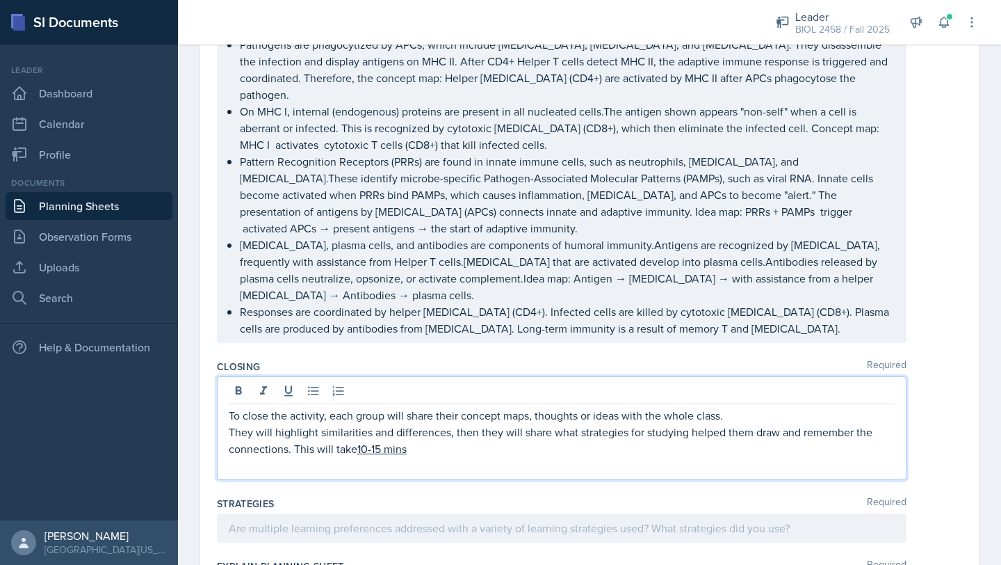
click at [365, 407] on p "To close the activity, each group will share their concept maps, thoughts or id…" at bounding box center [562, 415] width 666 height 17
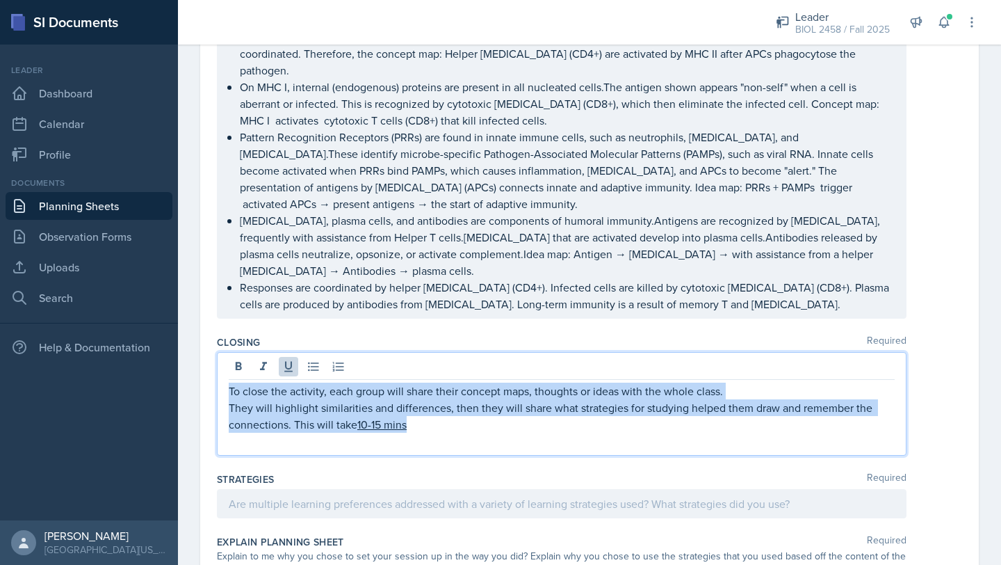
copy div "To close the activity, each group will share their concept maps, thoughts or id…"
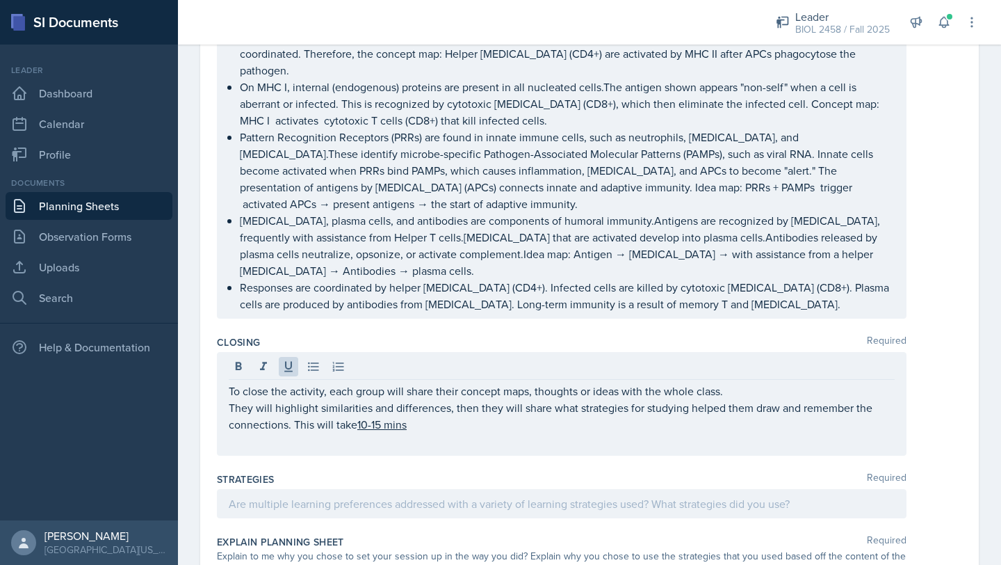
click at [460, 357] on div at bounding box center [562, 368] width 666 height 23
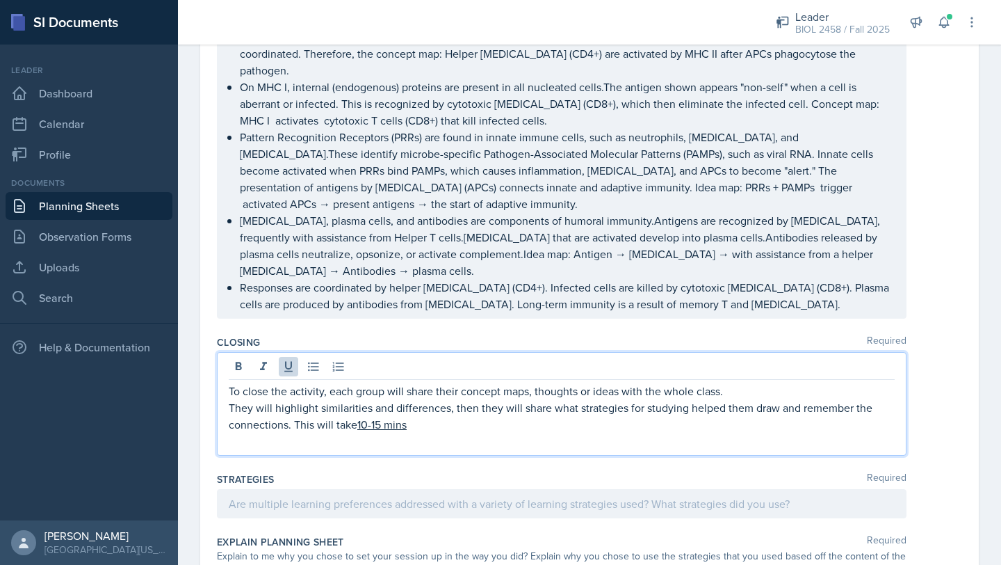
click at [366, 489] on div at bounding box center [562, 503] width 690 height 29
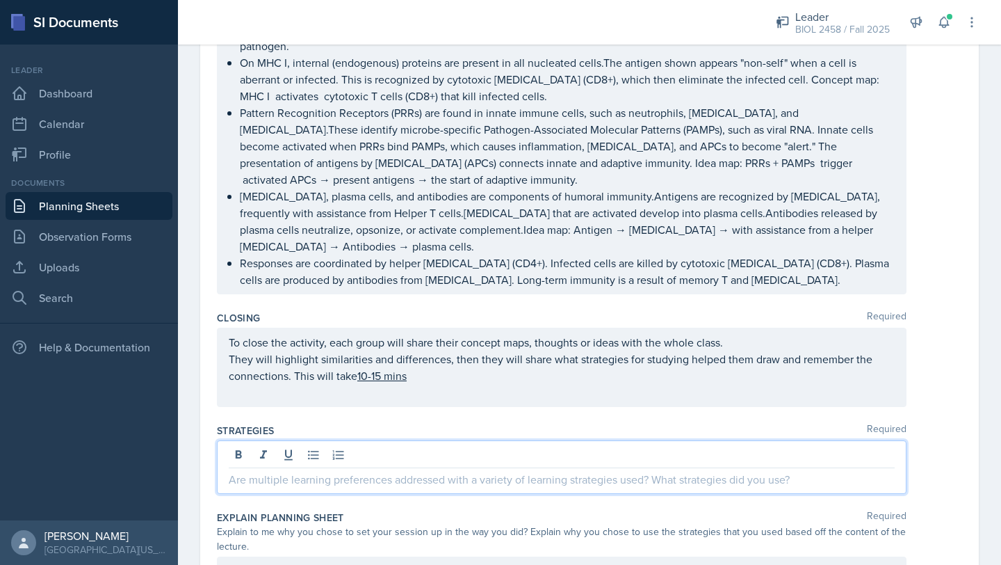
click at [350, 471] on p at bounding box center [562, 479] width 666 height 17
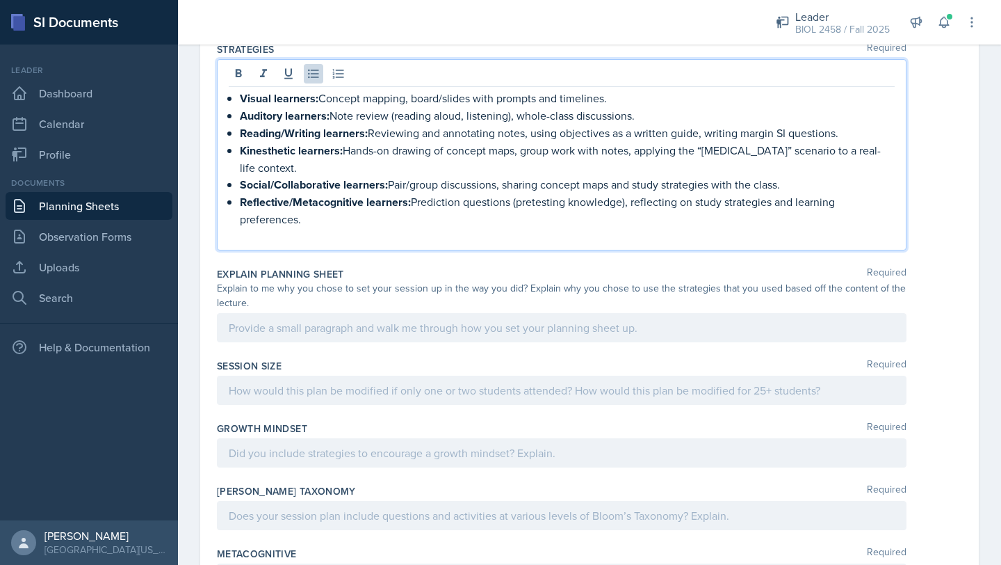
click at [336, 319] on p at bounding box center [562, 327] width 666 height 17
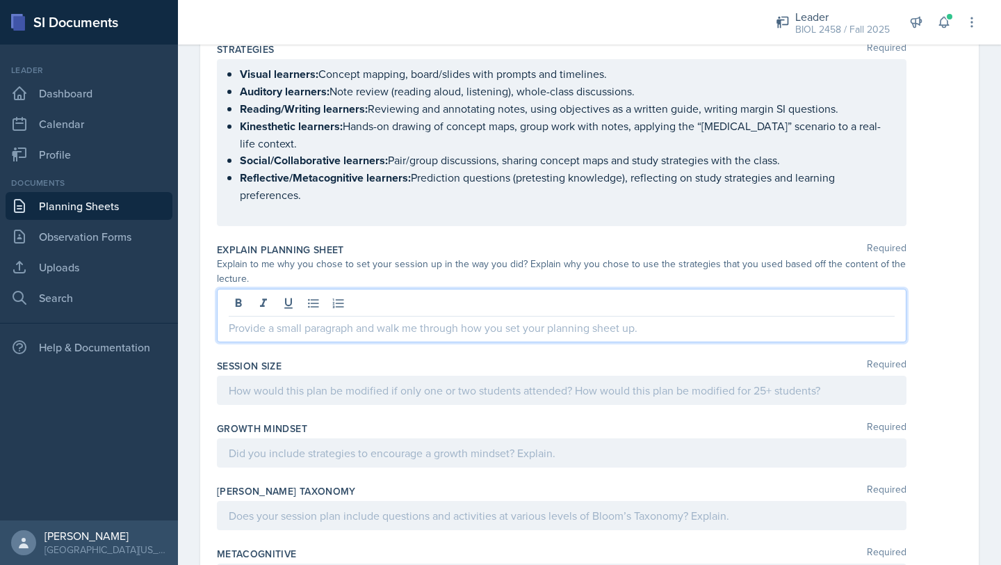
scroll to position [1795, 0]
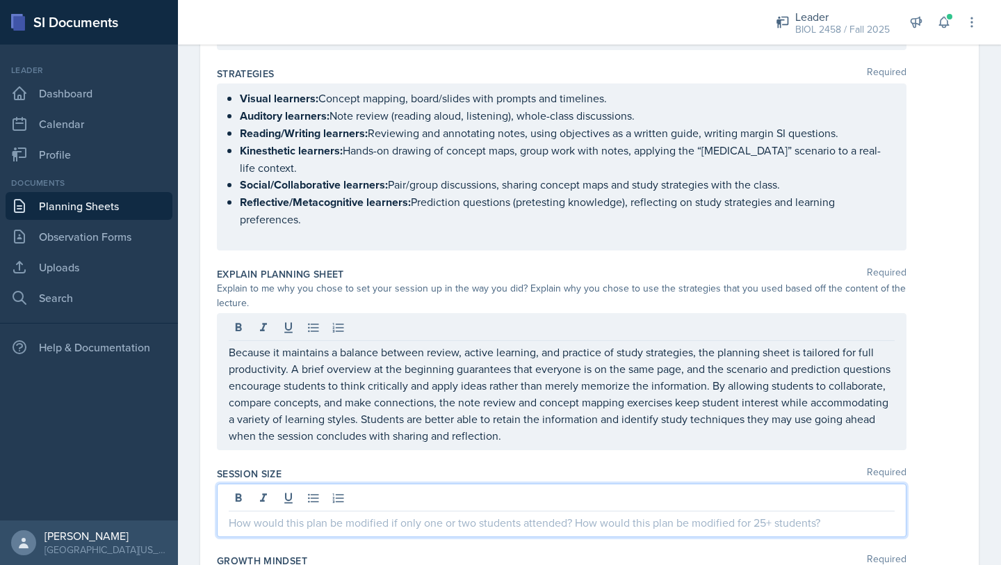
click at [326, 483] on div at bounding box center [562, 510] width 690 height 54
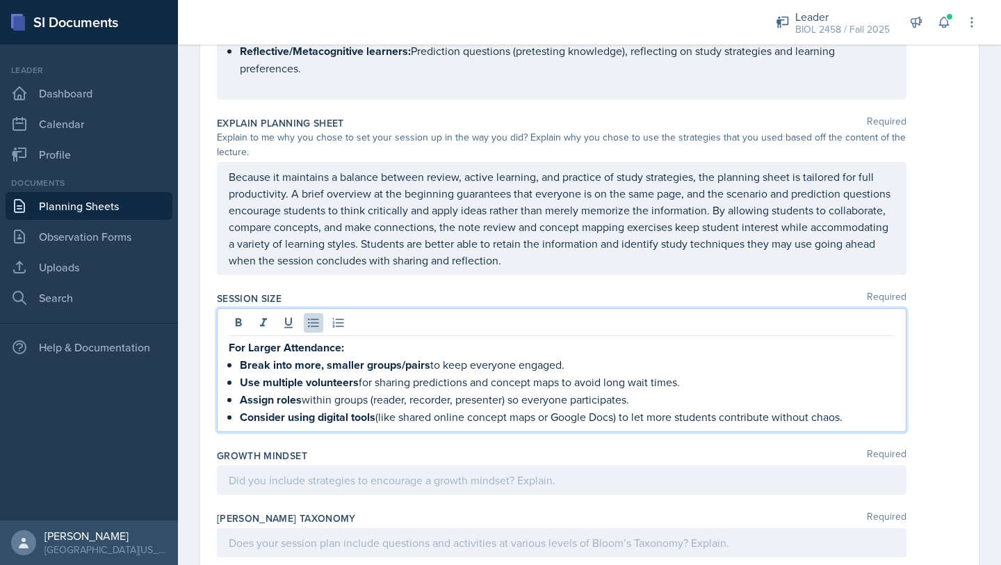
scroll to position [2007, 0]
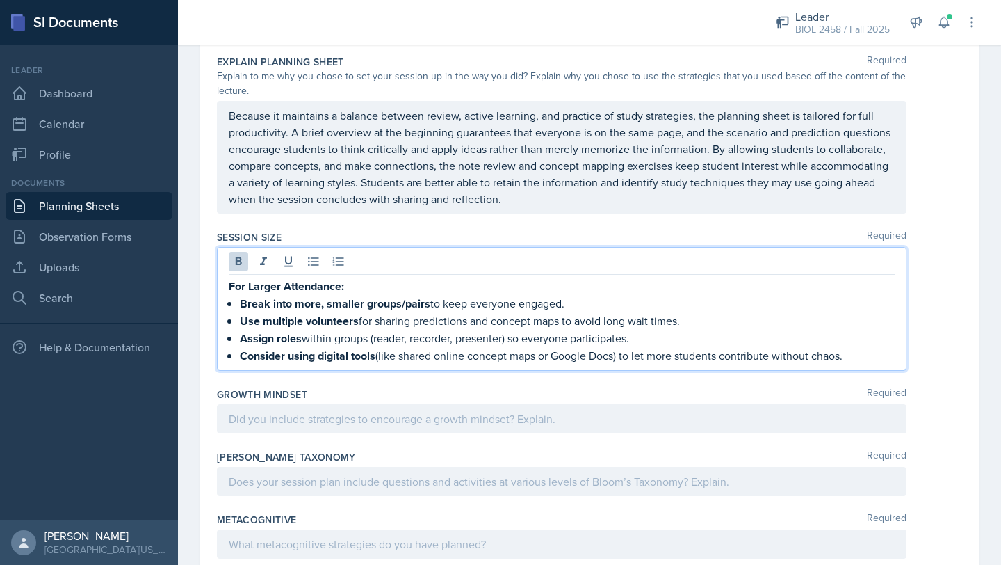
drag, startPoint x: 228, startPoint y: 246, endPoint x: 257, endPoint y: 347, distance: 104.8
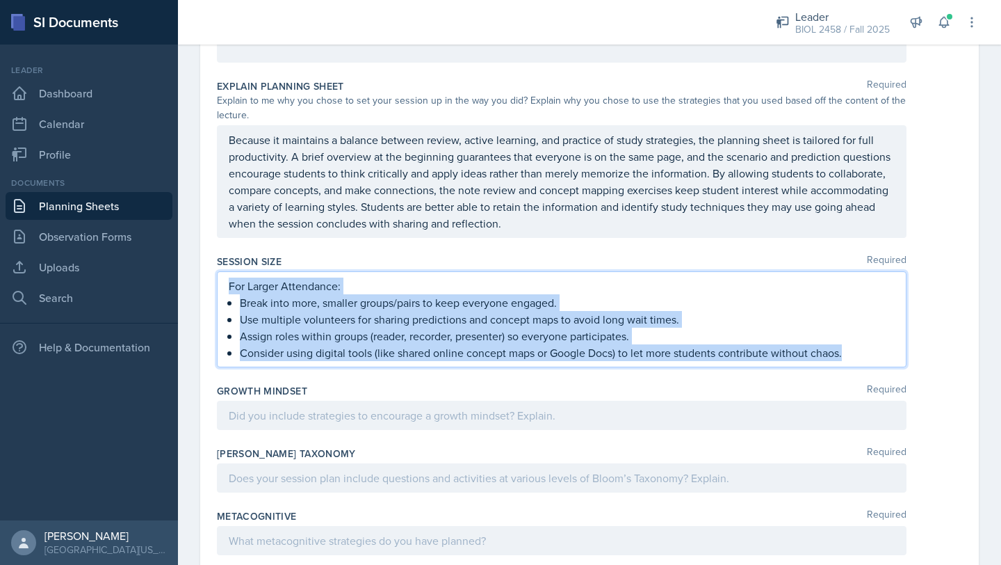
click at [286, 344] on p "Consider using digital tools (like shared online concept maps or Google Docs) t…" at bounding box center [567, 352] width 655 height 17
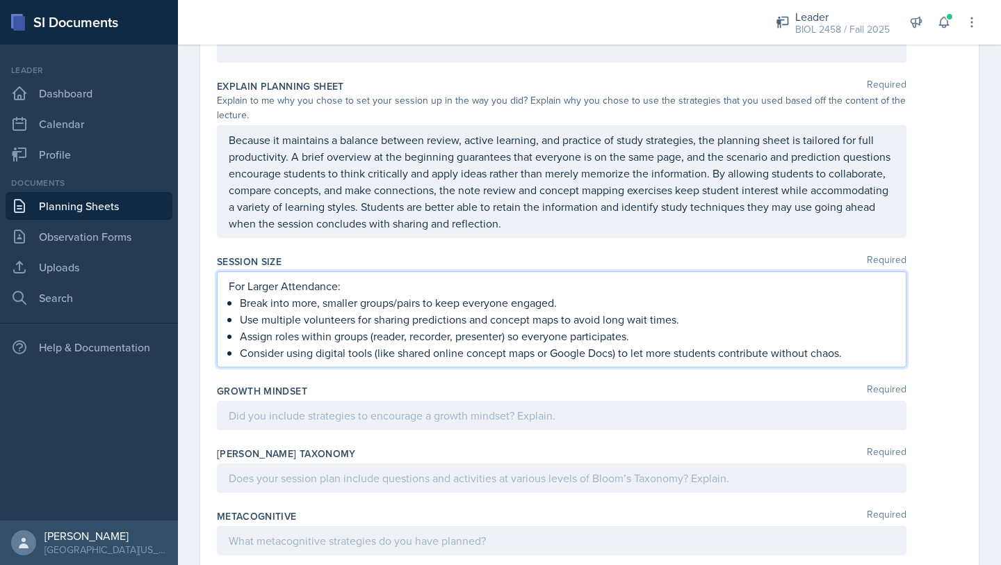
click at [291, 344] on p "Consider using digital tools (like shared online concept maps or Google Docs) t…" at bounding box center [567, 352] width 655 height 17
drag, startPoint x: 504, startPoint y: 318, endPoint x: 353, endPoint y: 317, distance: 151.6
click at [353, 344] on p "Using digital tools (like shared online concept maps or Google Docs) to let mor…" at bounding box center [567, 352] width 655 height 17
click at [677, 344] on p "Using digital tools (like Google Docs) to let more students contribute without …" at bounding box center [567, 352] width 655 height 17
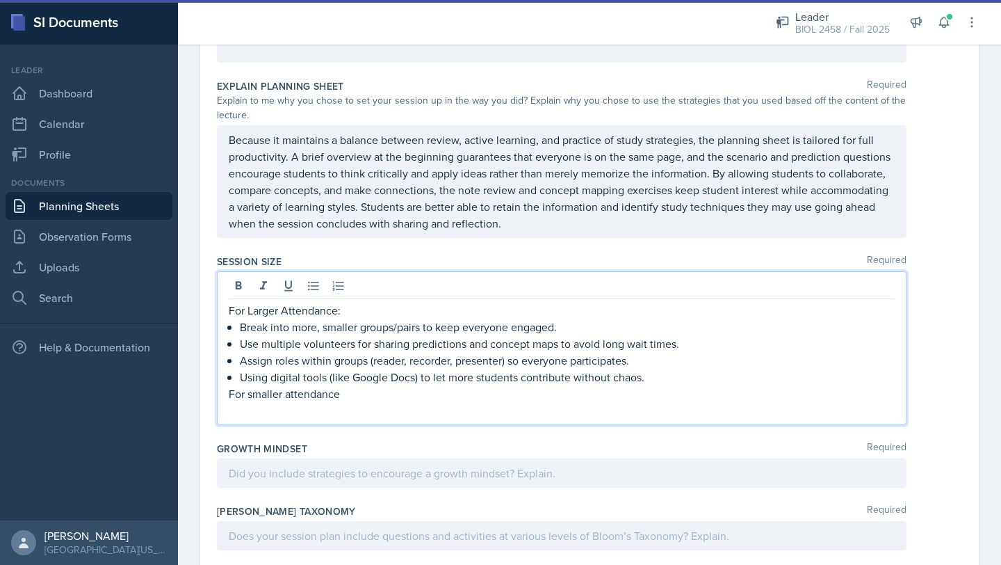
scroll to position [2007, 0]
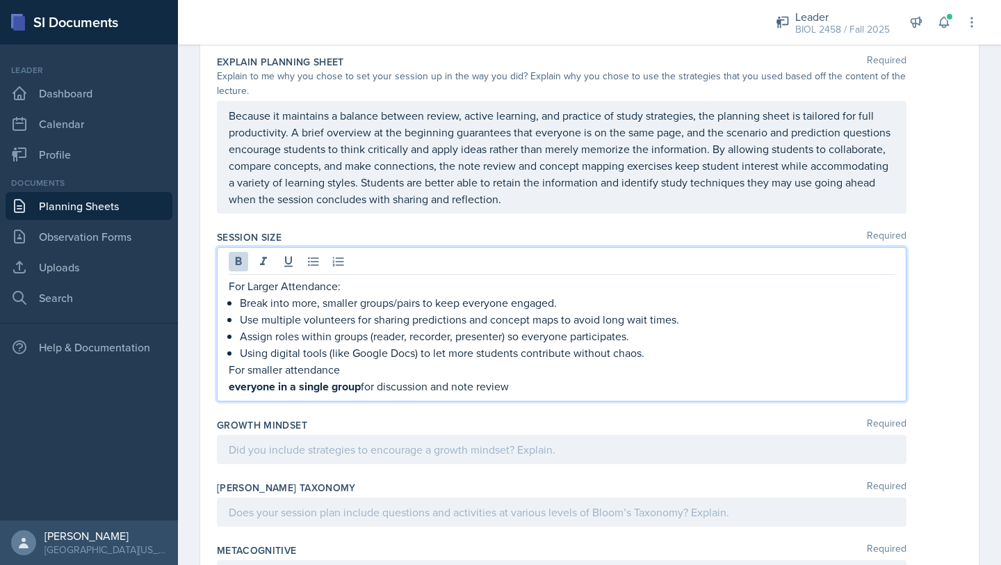
click at [232, 378] on strong "everyone in a single group" at bounding box center [295, 386] width 132 height 16
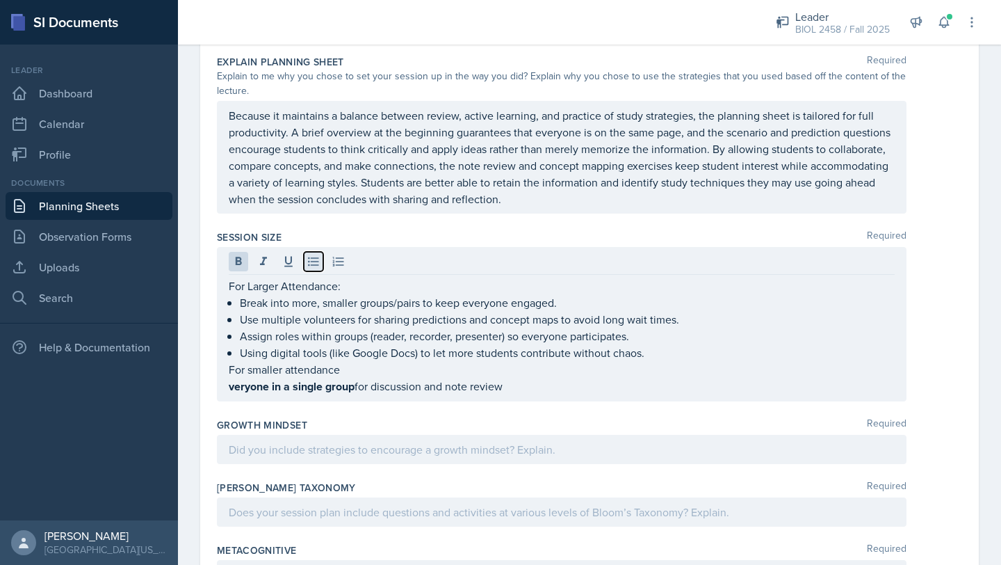
click at [310, 254] on icon at bounding box center [314, 261] width 14 height 14
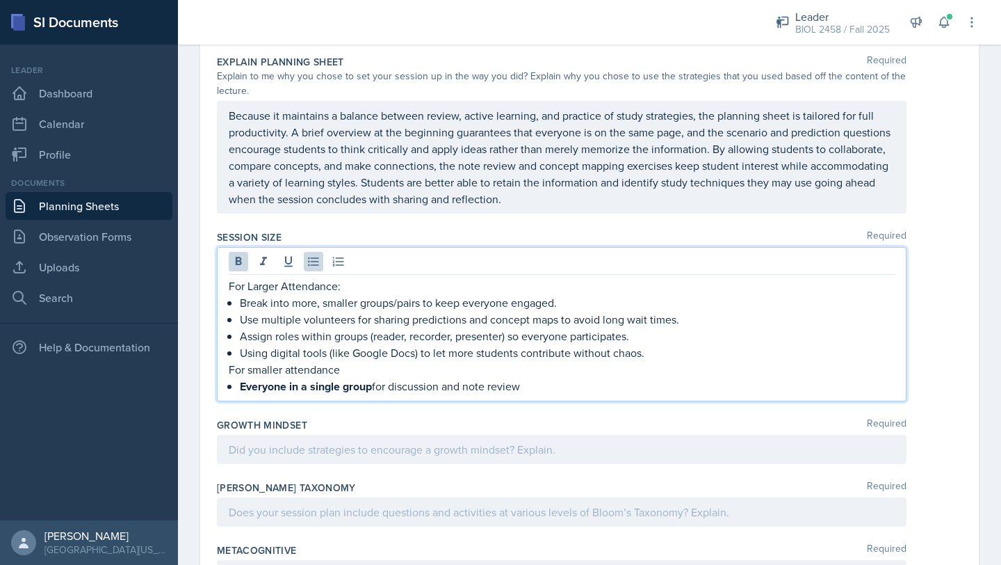
click at [289, 378] on strong "Everyone in a single group" at bounding box center [306, 386] width 132 height 16
click at [562, 378] on p "Everyone stays in a single group for discussion and note review" at bounding box center [567, 386] width 655 height 17
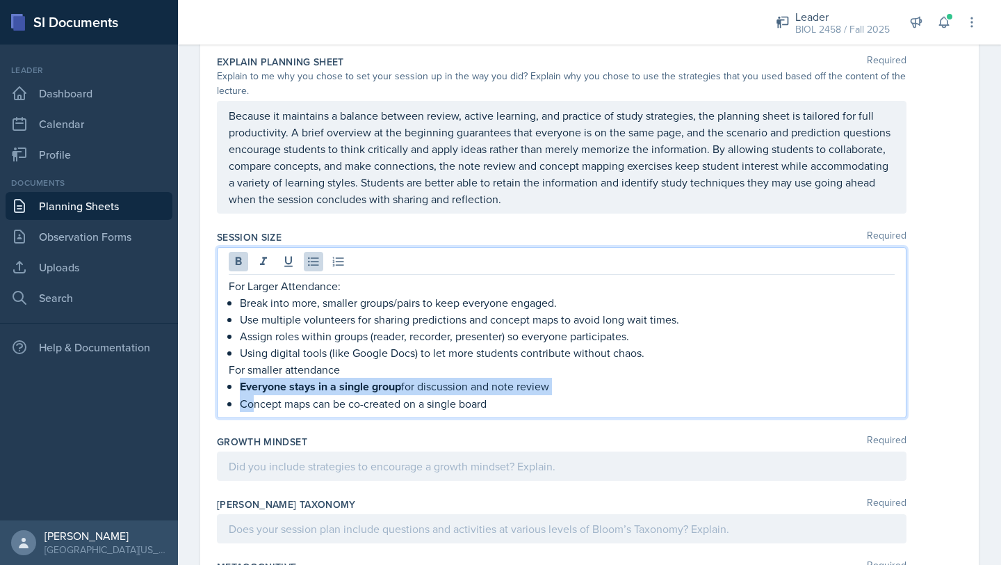
drag, startPoint x: 241, startPoint y: 346, endPoint x: 257, endPoint y: 372, distance: 30.3
click at [257, 378] on ul "Everyone stays in a single group for discussion and note review Concept maps ca…" at bounding box center [567, 395] width 655 height 34
click at [510, 394] on p "Concept maps can be co-created on a single board" at bounding box center [567, 402] width 655 height 17
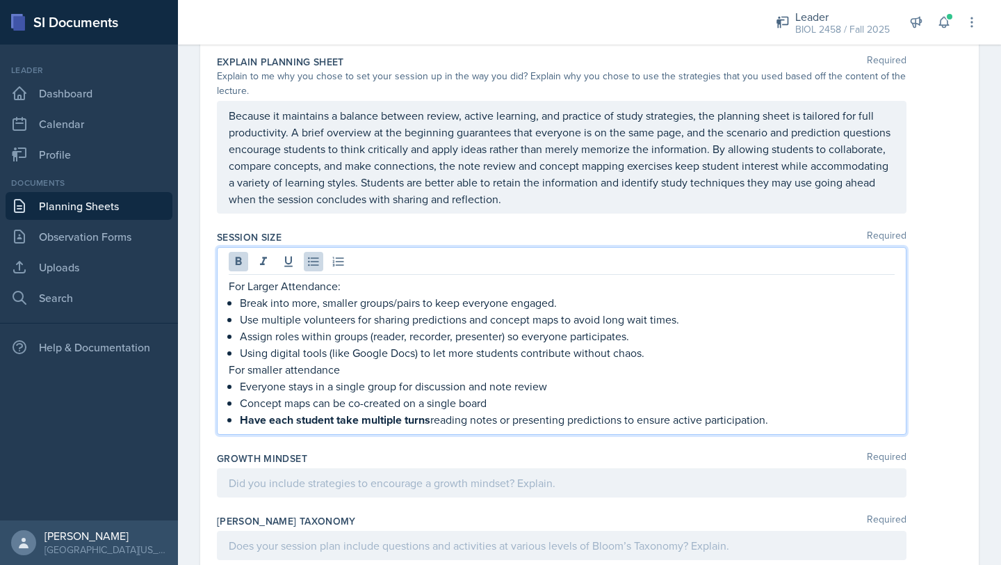
click at [273, 412] on strong "Have each student take multiple turns" at bounding box center [335, 420] width 191 height 16
drag, startPoint x: 241, startPoint y: 382, endPoint x: 403, endPoint y: 380, distance: 162.0
click at [403, 411] on p "Each student take multiple turns reading notes or presenting predictions to ens…" at bounding box center [567, 419] width 655 height 17
click at [788, 394] on p "Concept maps can be co-created on a single board" at bounding box center [567, 402] width 655 height 17
click at [467, 467] on div at bounding box center [562, 481] width 690 height 29
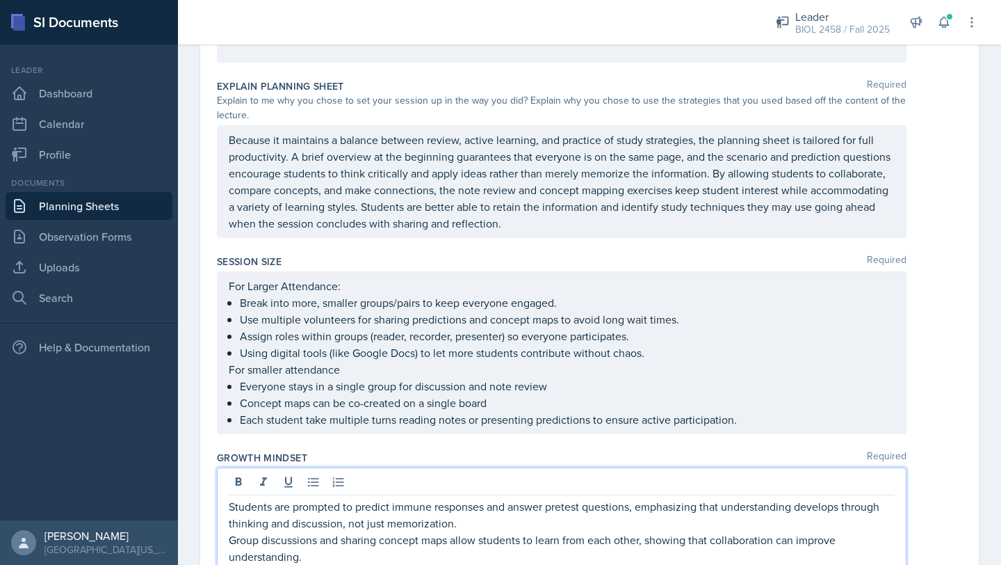
scroll to position [1998, 0]
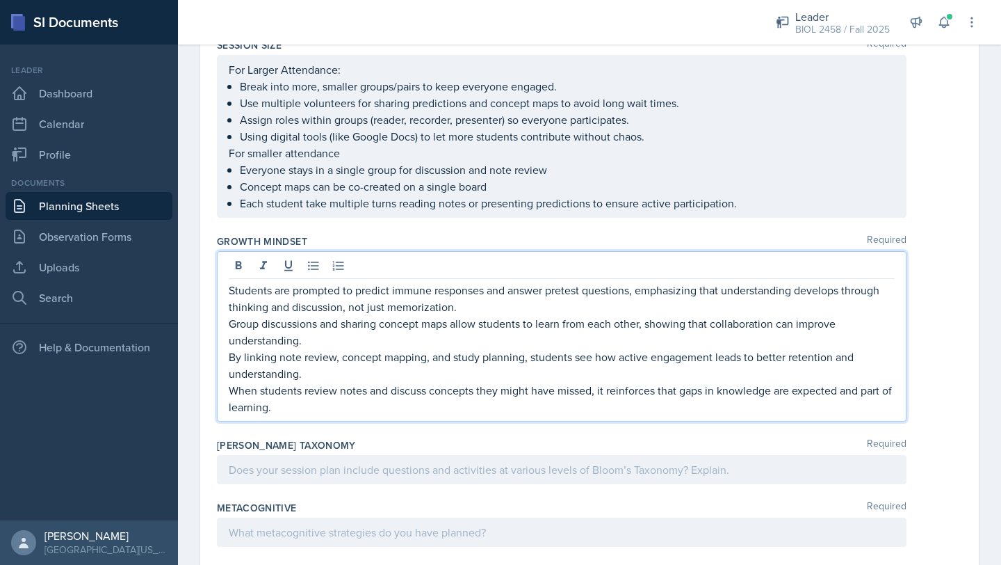
click at [334, 455] on div at bounding box center [562, 469] width 690 height 29
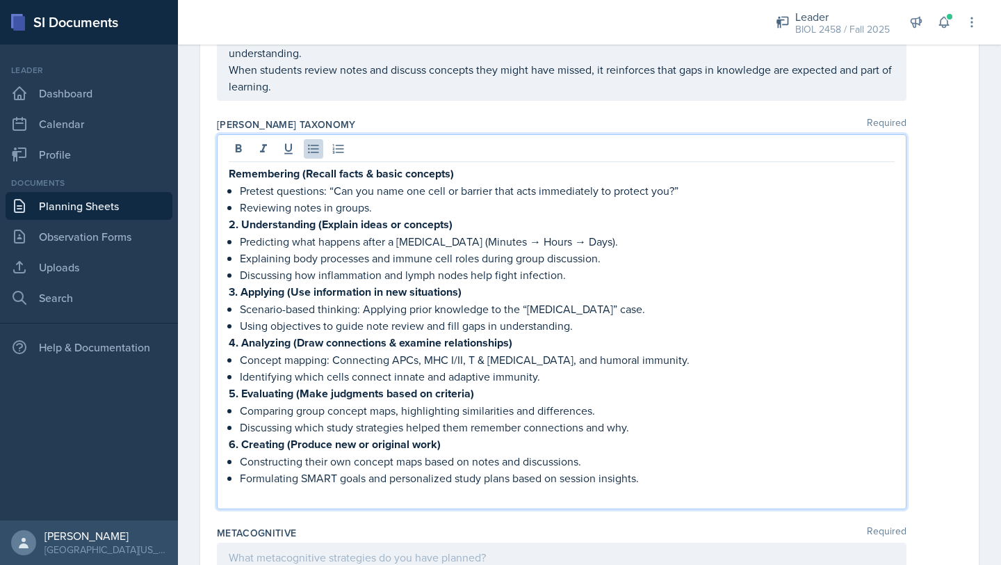
scroll to position [2518, 0]
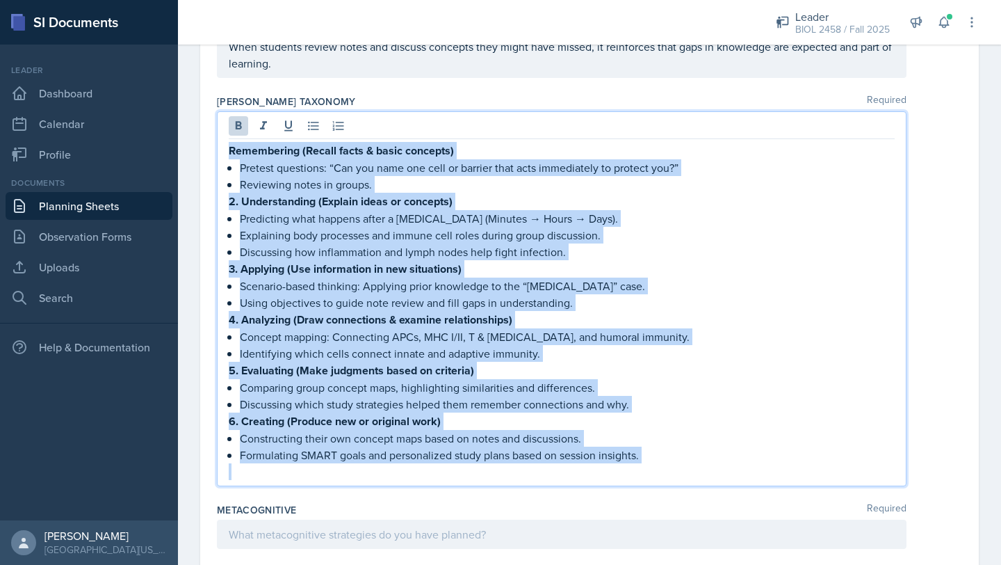
drag, startPoint x: 229, startPoint y: 113, endPoint x: 640, endPoint y: 434, distance: 521.7
click at [640, 434] on div "Remembering (Recall facts & basic concepts) Pretest questions: “Can you name on…" at bounding box center [562, 311] width 666 height 338
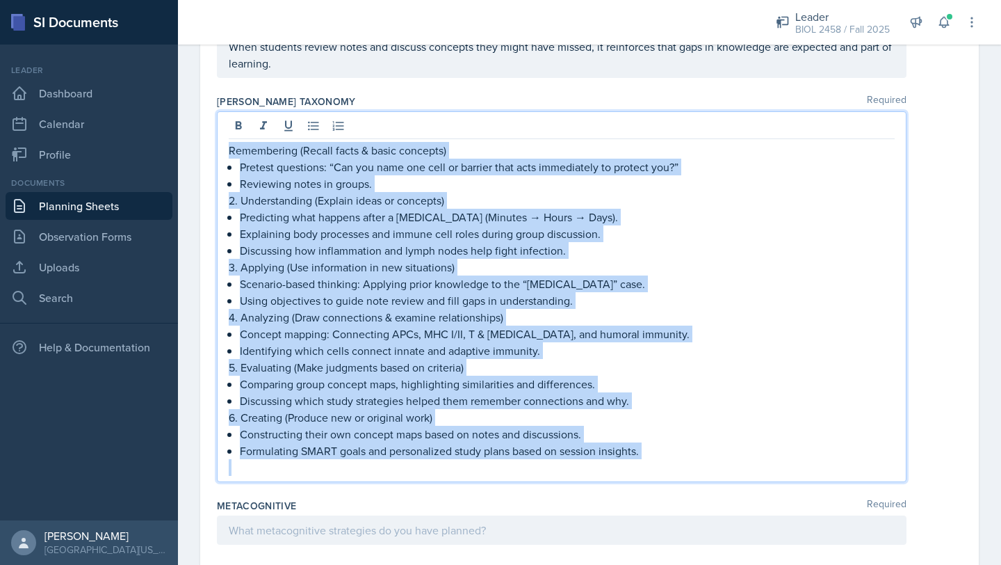
scroll to position [2516, 0]
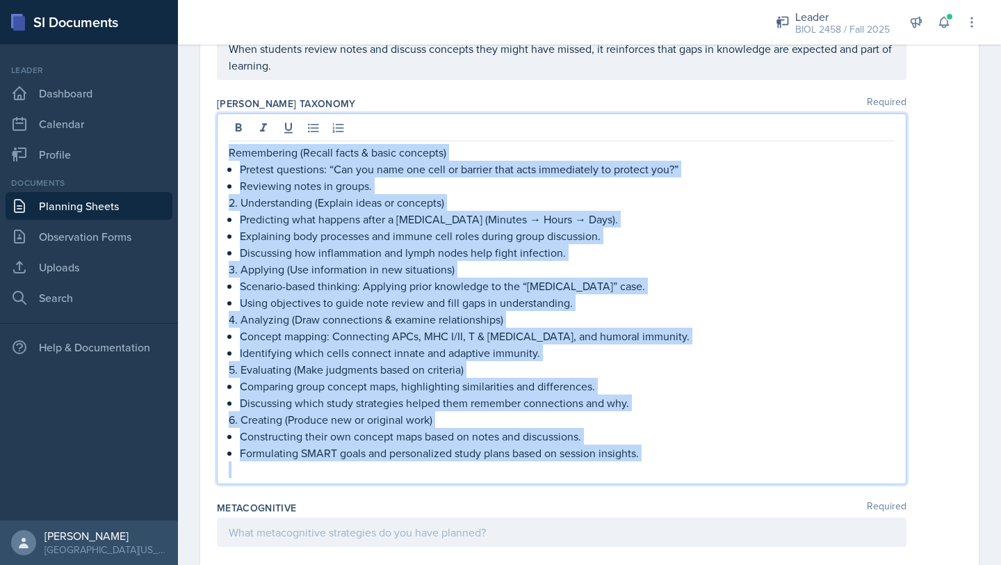
click at [230, 144] on p "Remembering (Recall facts & basic concepts)" at bounding box center [562, 152] width 666 height 17
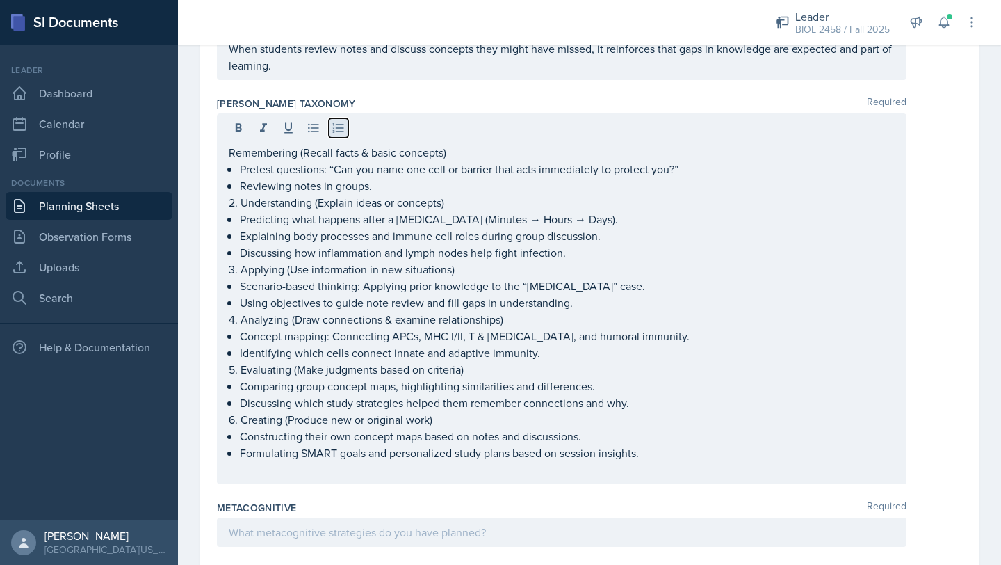
click at [343, 121] on icon at bounding box center [339, 128] width 14 height 14
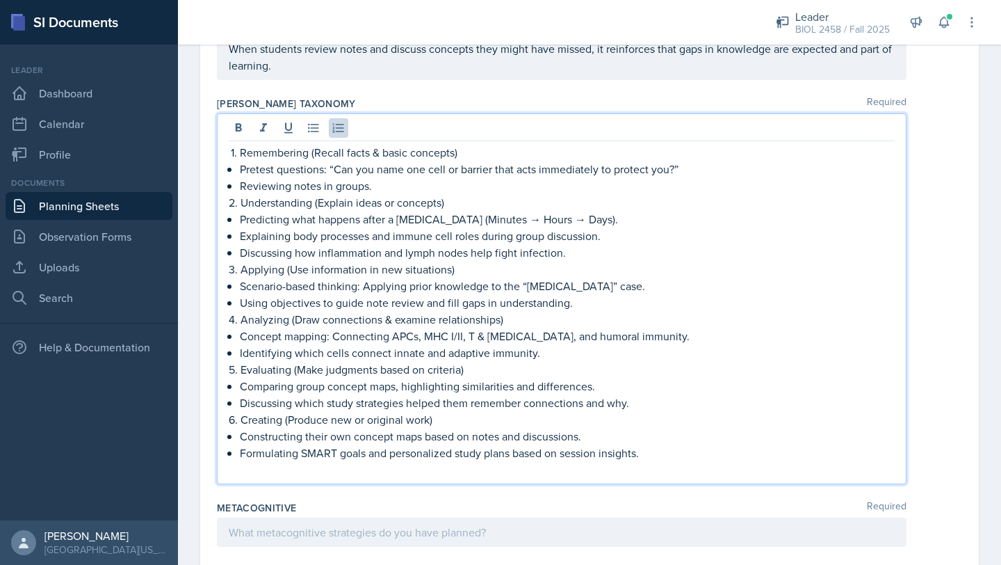
click at [276, 517] on div at bounding box center [562, 531] width 690 height 29
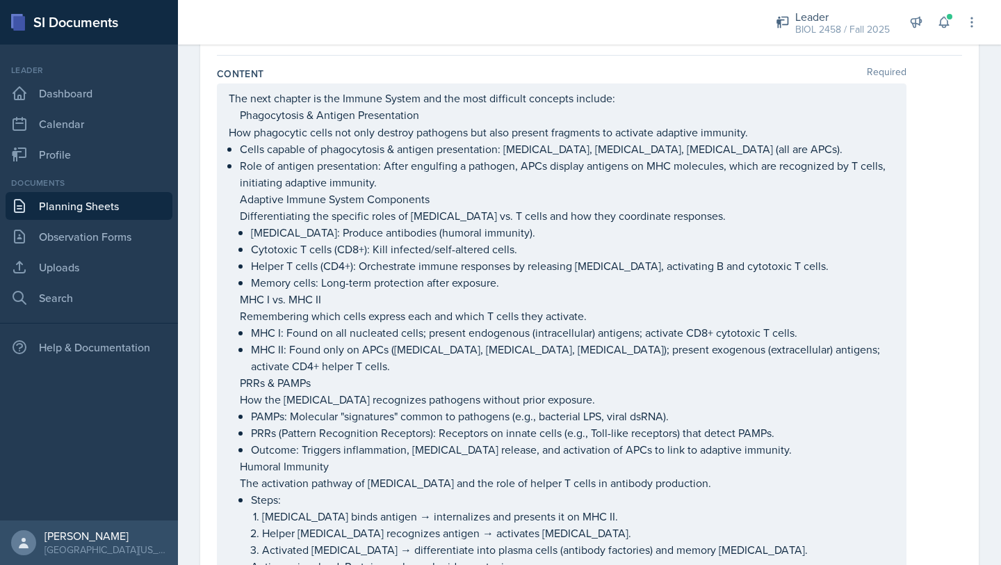
scroll to position [0, 0]
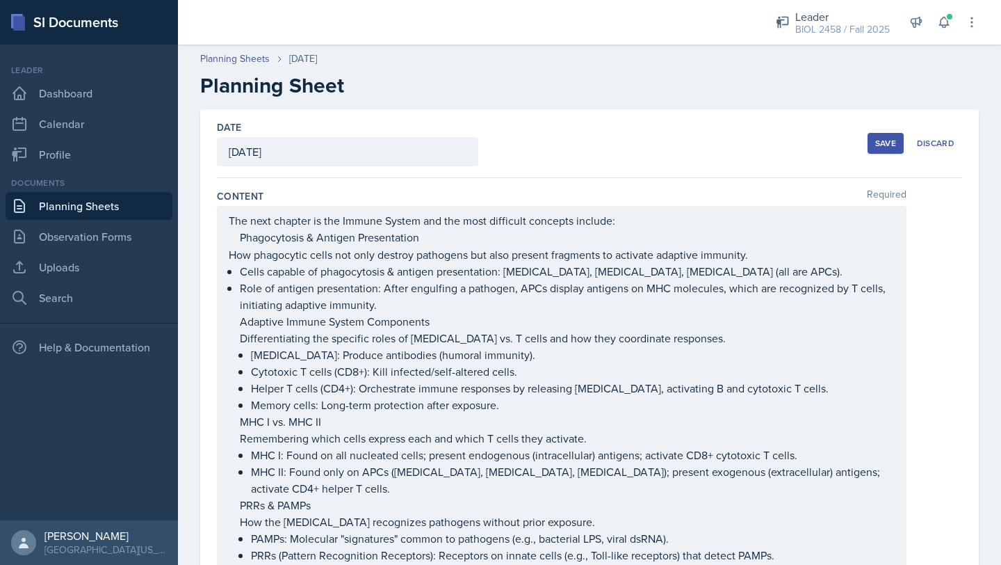
click at [877, 142] on div "Save" at bounding box center [885, 143] width 21 height 11
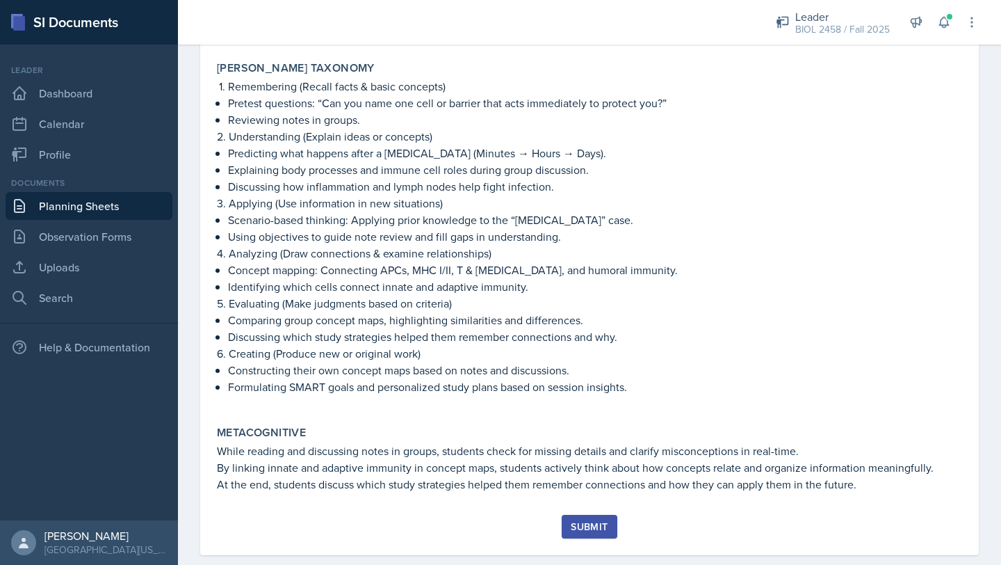
scroll to position [2253, 0]
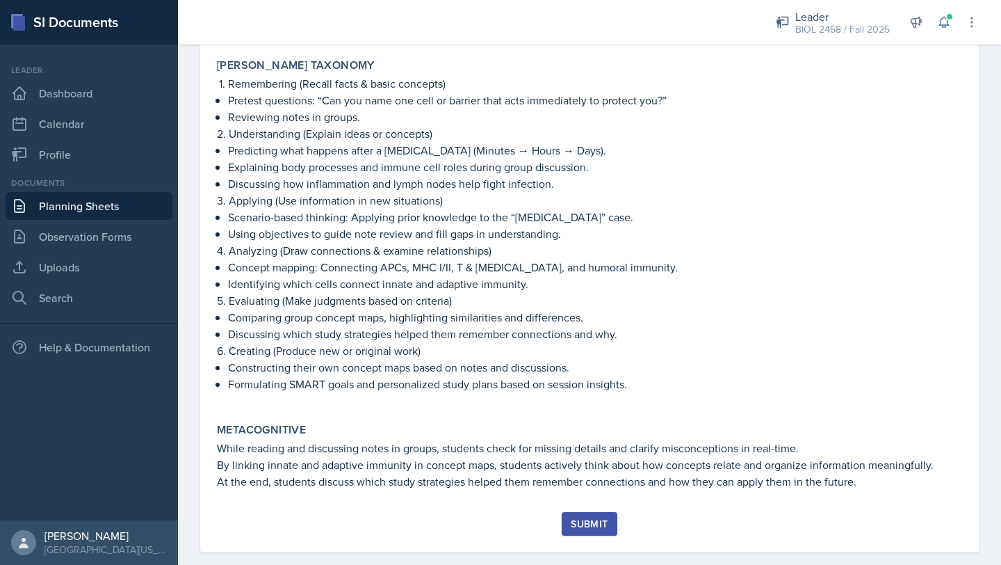
click at [598, 512] on button "Submit" at bounding box center [589, 524] width 55 height 24
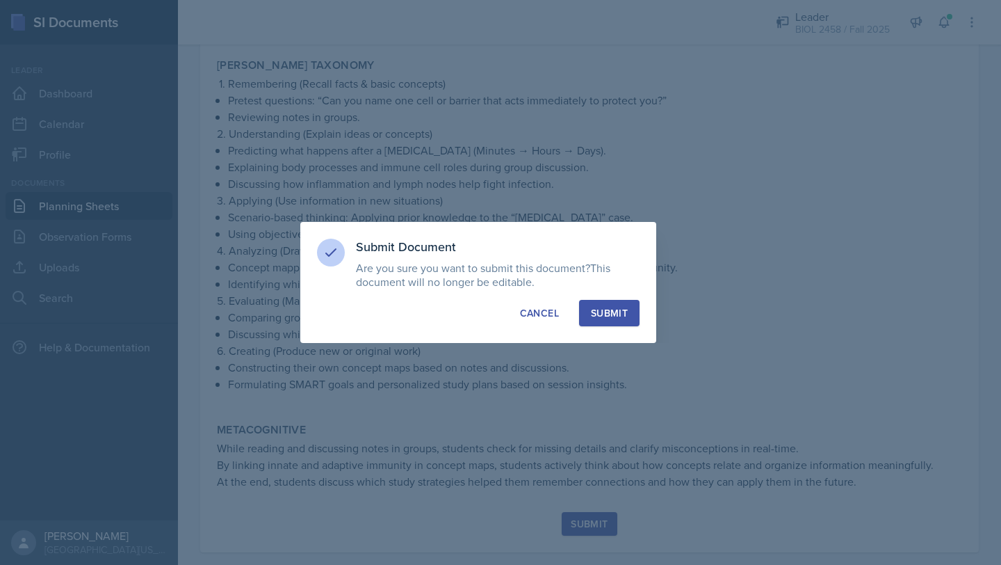
click at [619, 323] on button "Submit" at bounding box center [609, 313] width 60 height 26
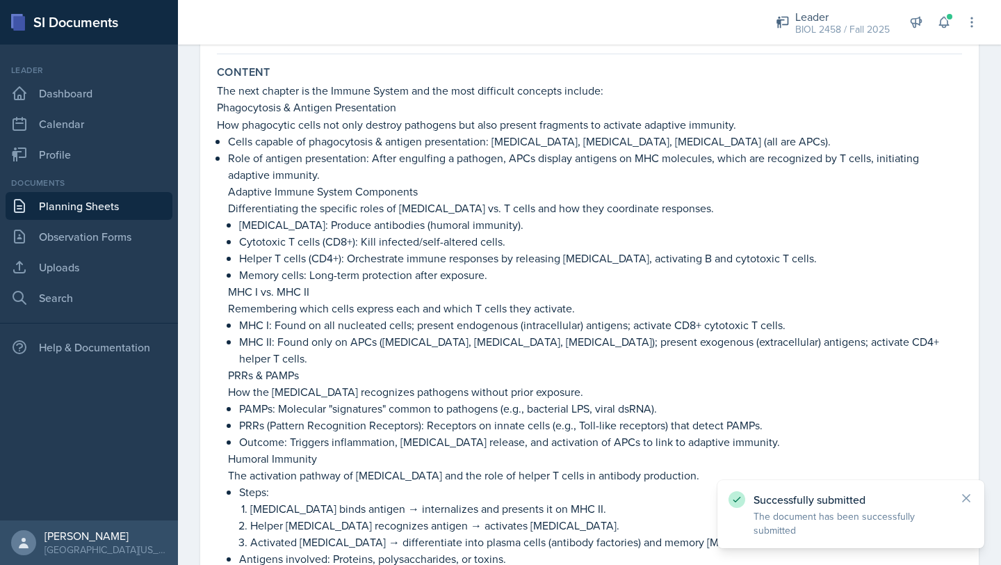
scroll to position [63, 0]
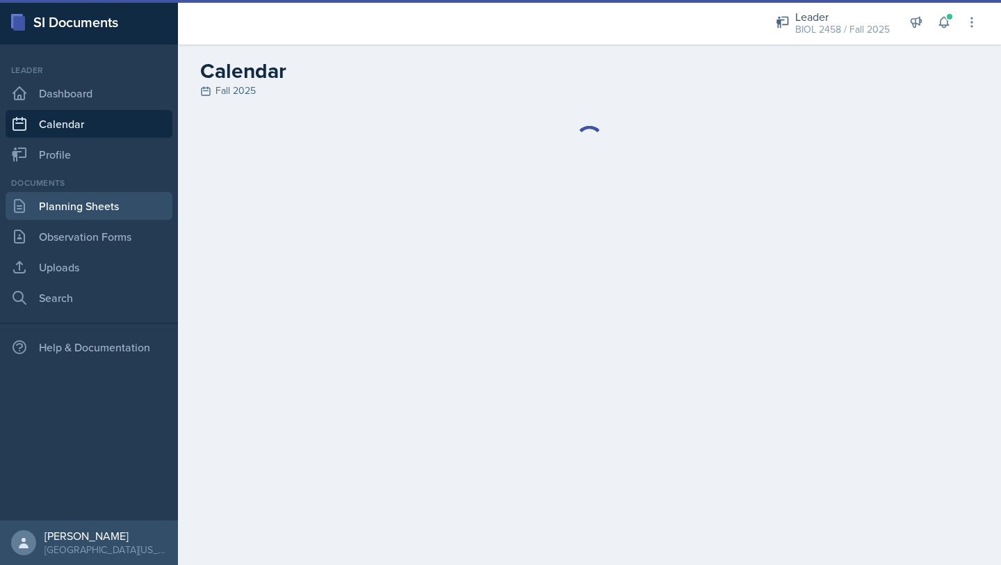
click at [134, 211] on link "Planning Sheets" at bounding box center [89, 206] width 167 height 28
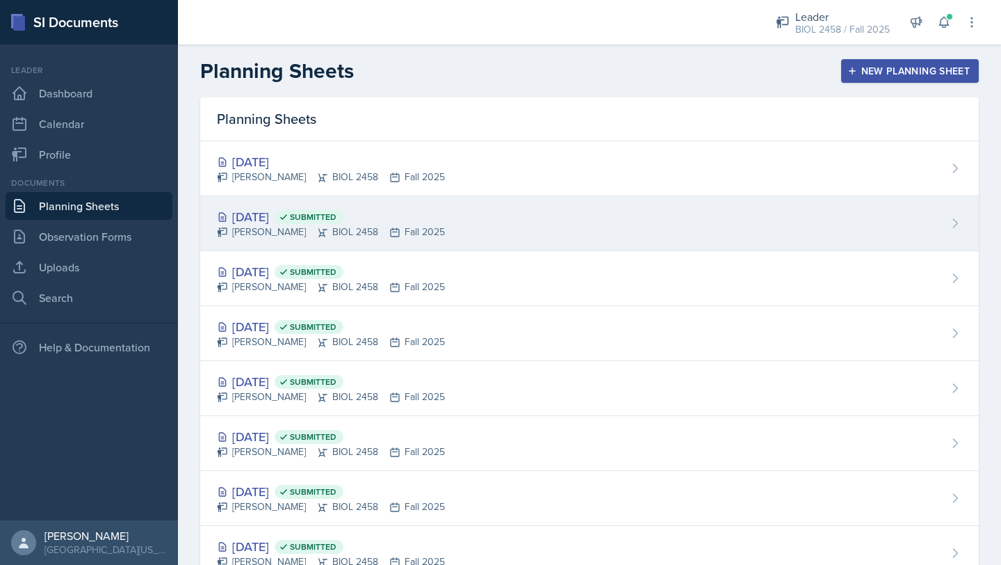
click at [300, 217] on div "[DATE] Submitted" at bounding box center [331, 216] width 228 height 19
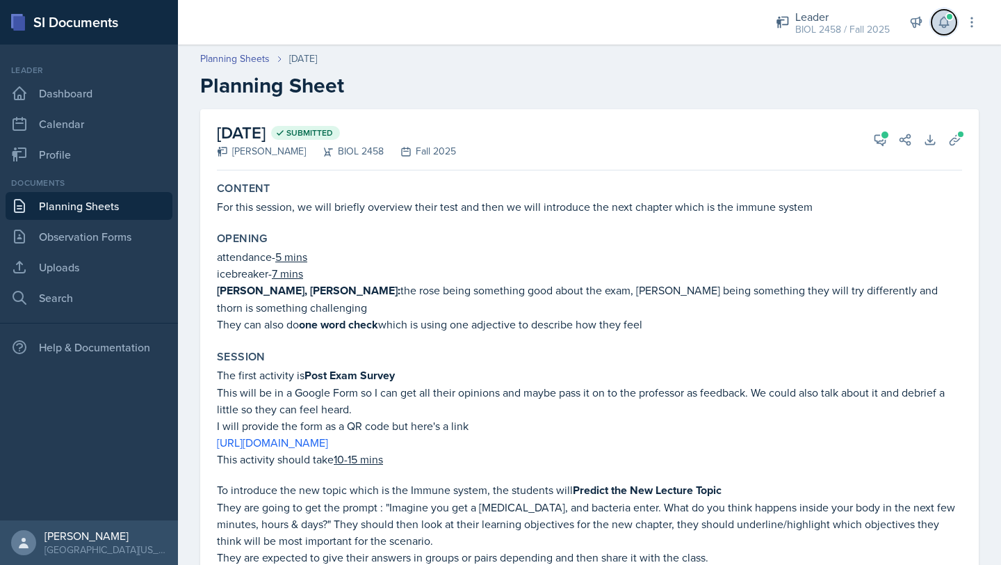
click at [941, 23] on icon at bounding box center [943, 22] width 9 height 10
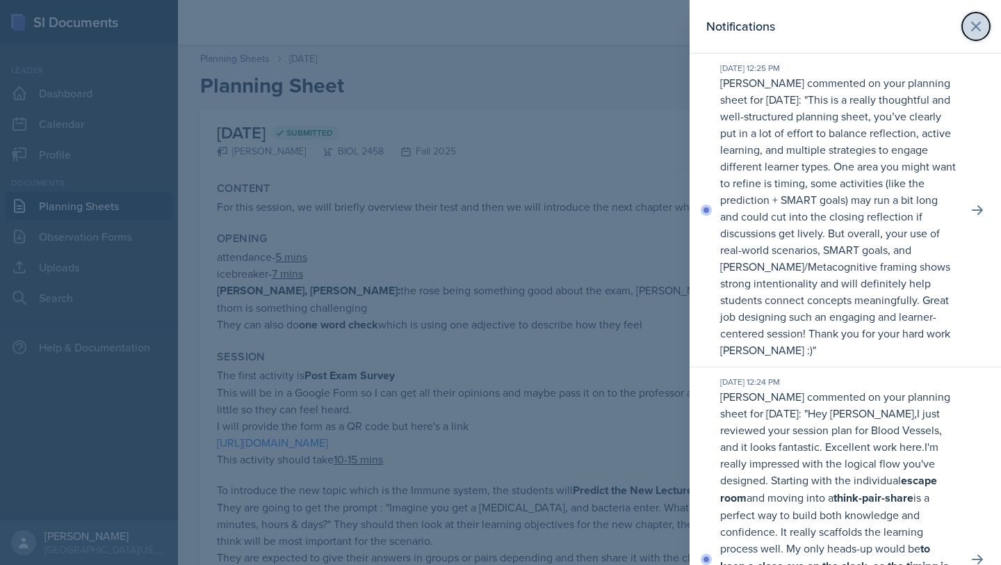
click at [975, 26] on icon at bounding box center [976, 26] width 8 height 8
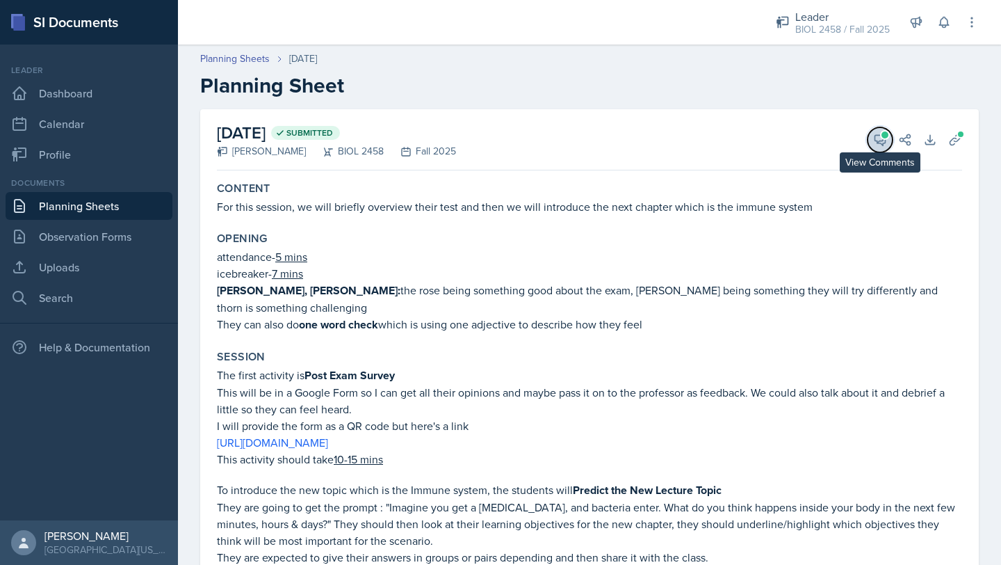
click at [882, 131] on span at bounding box center [885, 134] width 7 height 7
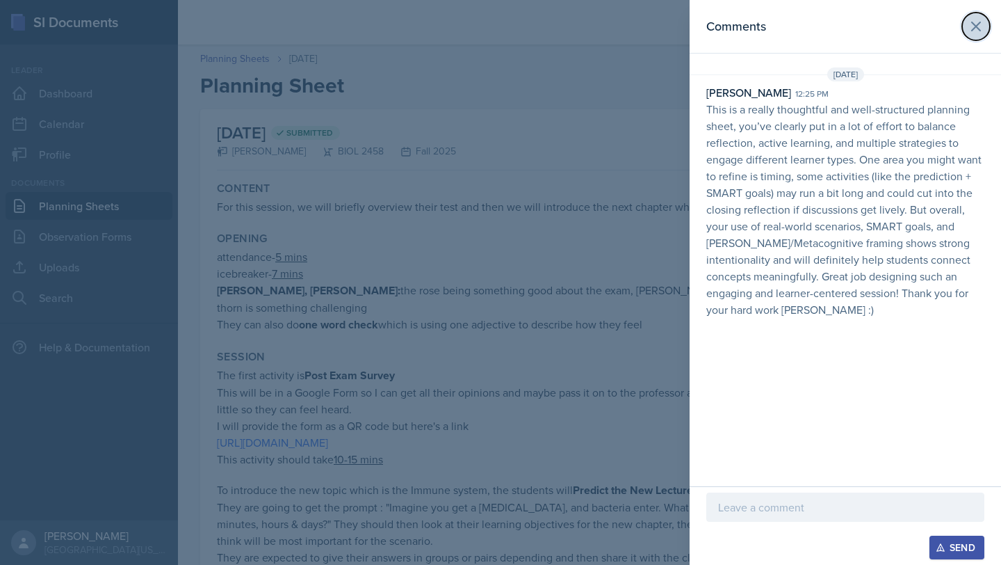
click at [973, 28] on icon at bounding box center [976, 26] width 8 height 8
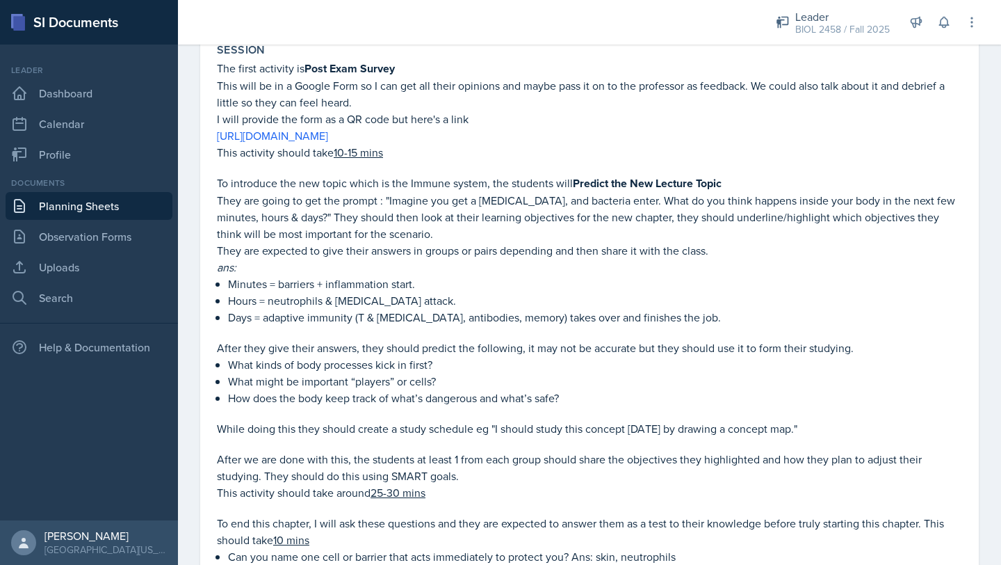
scroll to position [309, 0]
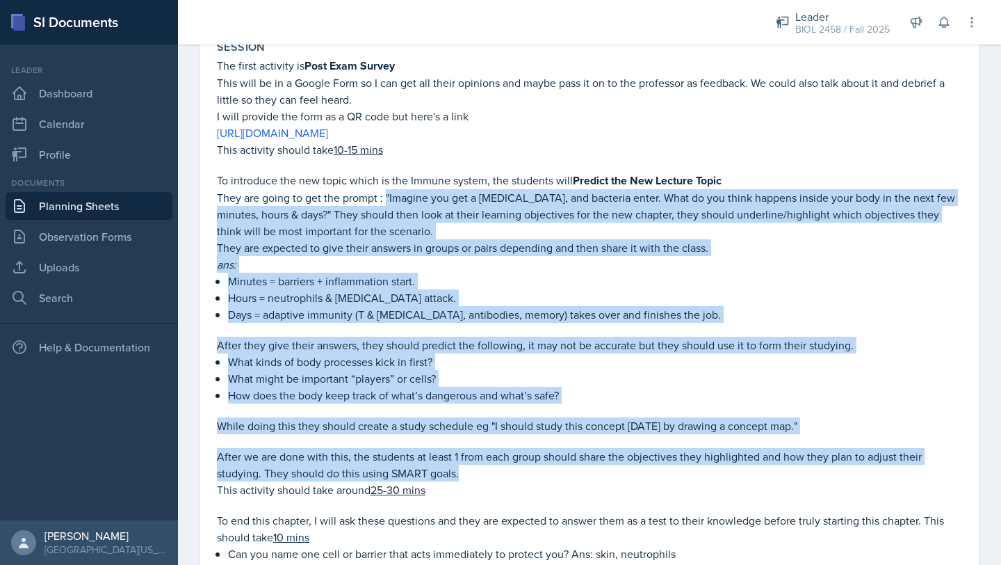
drag, startPoint x: 387, startPoint y: 181, endPoint x: 557, endPoint y: 458, distance: 325.0
click at [557, 458] on div "The first activity is Post Exam Survey This will be in a Google Form so I can g…" at bounding box center [589, 400] width 745 height 686
copy div ""Imagine you get a paper cut, and bacteria enter. What do you think happens ins…"
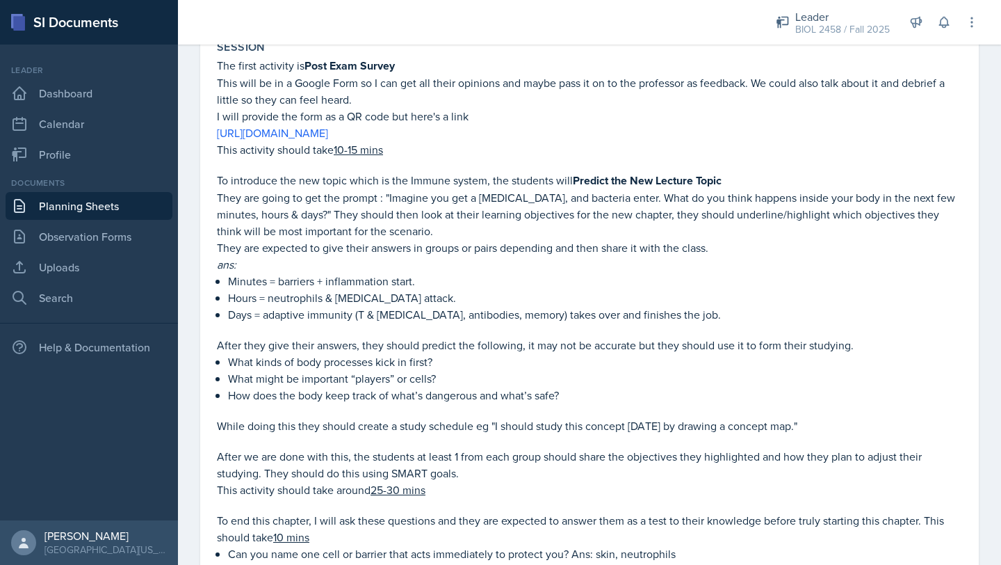
click at [460, 206] on p "They are going to get the prompt : "Imagine you get a paper cut, and bacteria e…" at bounding box center [589, 214] width 745 height 50
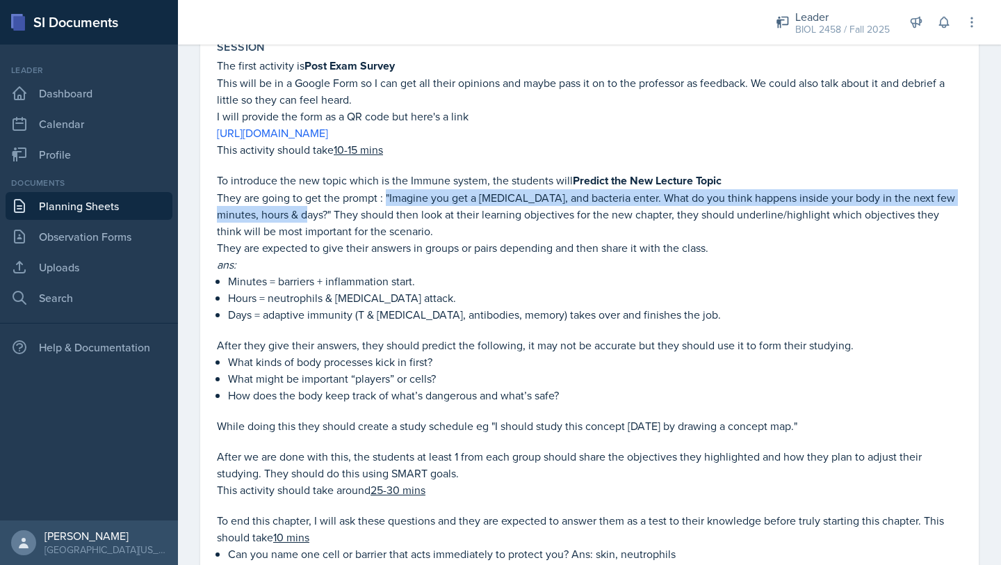
drag, startPoint x: 387, startPoint y: 181, endPoint x: 290, endPoint y: 196, distance: 98.5
click at [290, 196] on p "They are going to get the prompt : "Imagine you get a paper cut, and bacteria e…" at bounding box center [589, 214] width 745 height 50
copy p ""Imagine you get a paper cut, and bacteria enter. What do you think happens ins…"
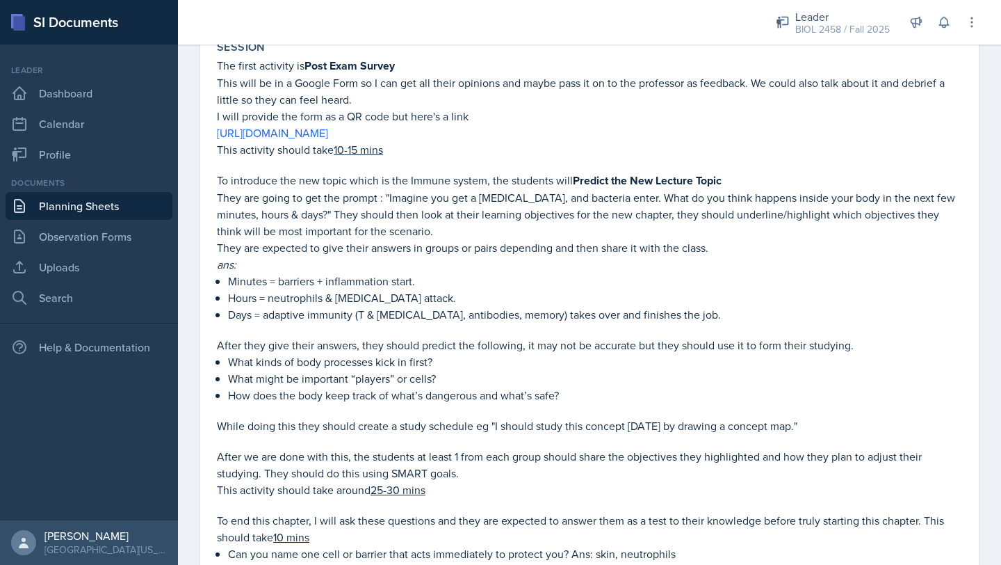
click at [592, 273] on p "Minutes = barriers + inflammation start." at bounding box center [595, 281] width 734 height 17
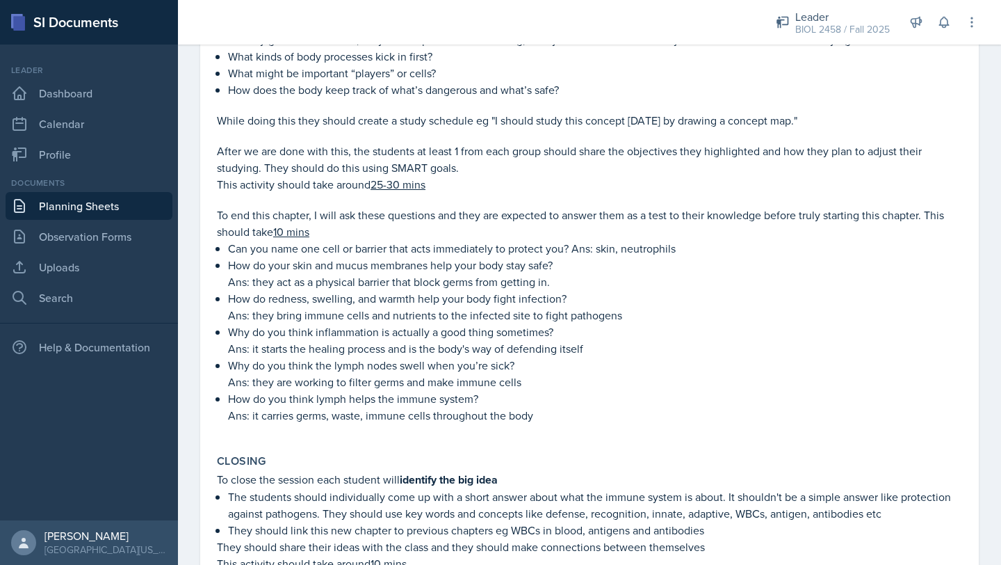
scroll to position [617, 0]
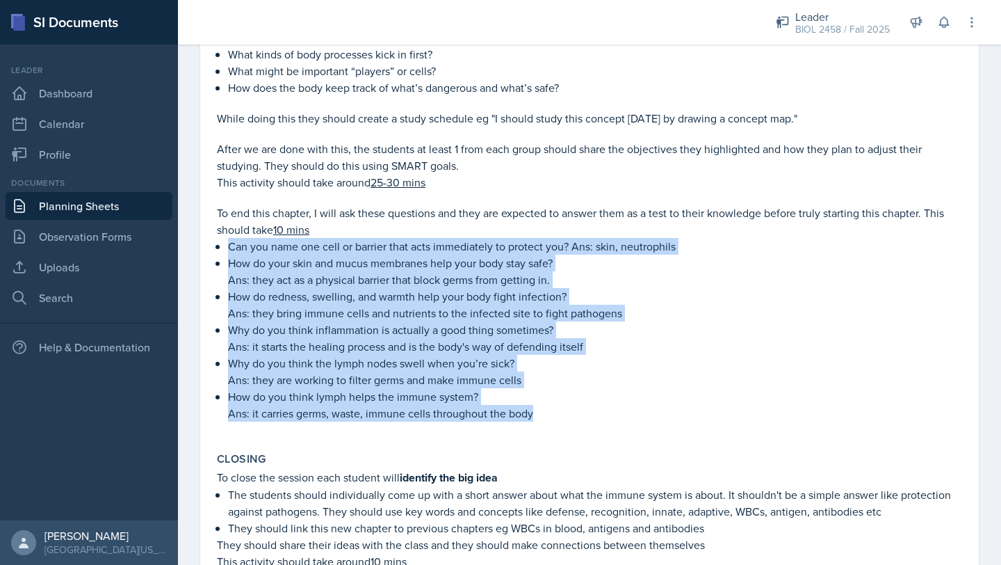
drag, startPoint x: 226, startPoint y: 227, endPoint x: 560, endPoint y: 400, distance: 376.6
click at [560, 400] on div "The first activity is Post Exam Survey This will be in a Google Form so I can g…" at bounding box center [589, 93] width 745 height 686
copy ul "Can you name one cell or barrier that acts immediately to protect you? Ans: ski…"
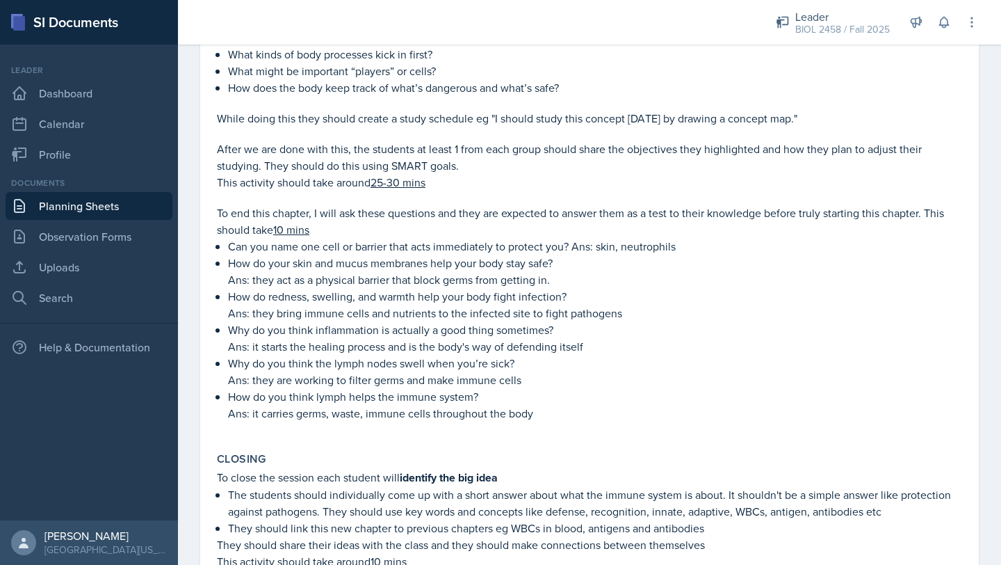
click at [661, 204] on p "To end this chapter, I will ask these questions and they are expected to answer…" at bounding box center [589, 220] width 745 height 33
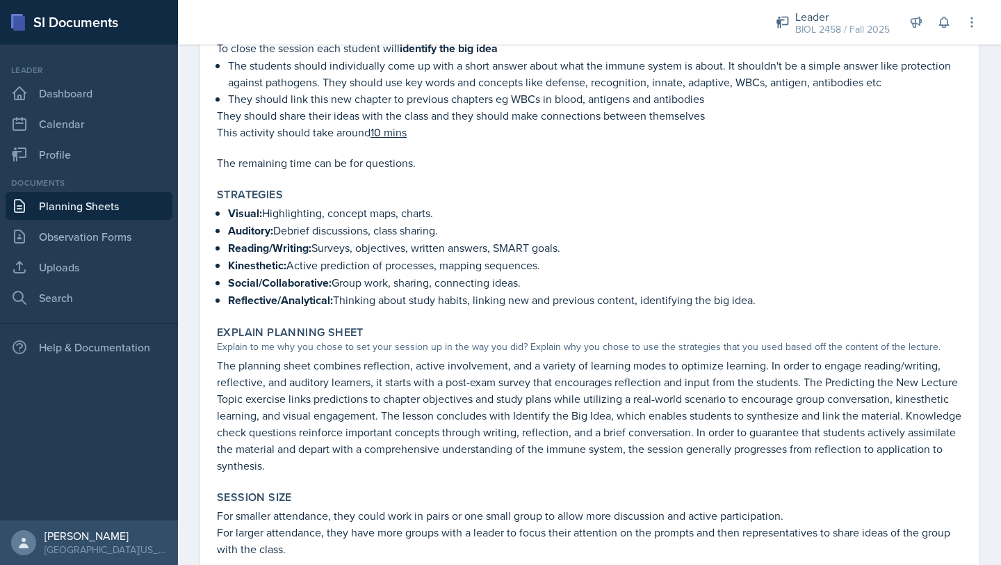
scroll to position [857, 0]
